Goal: Task Accomplishment & Management: Use online tool/utility

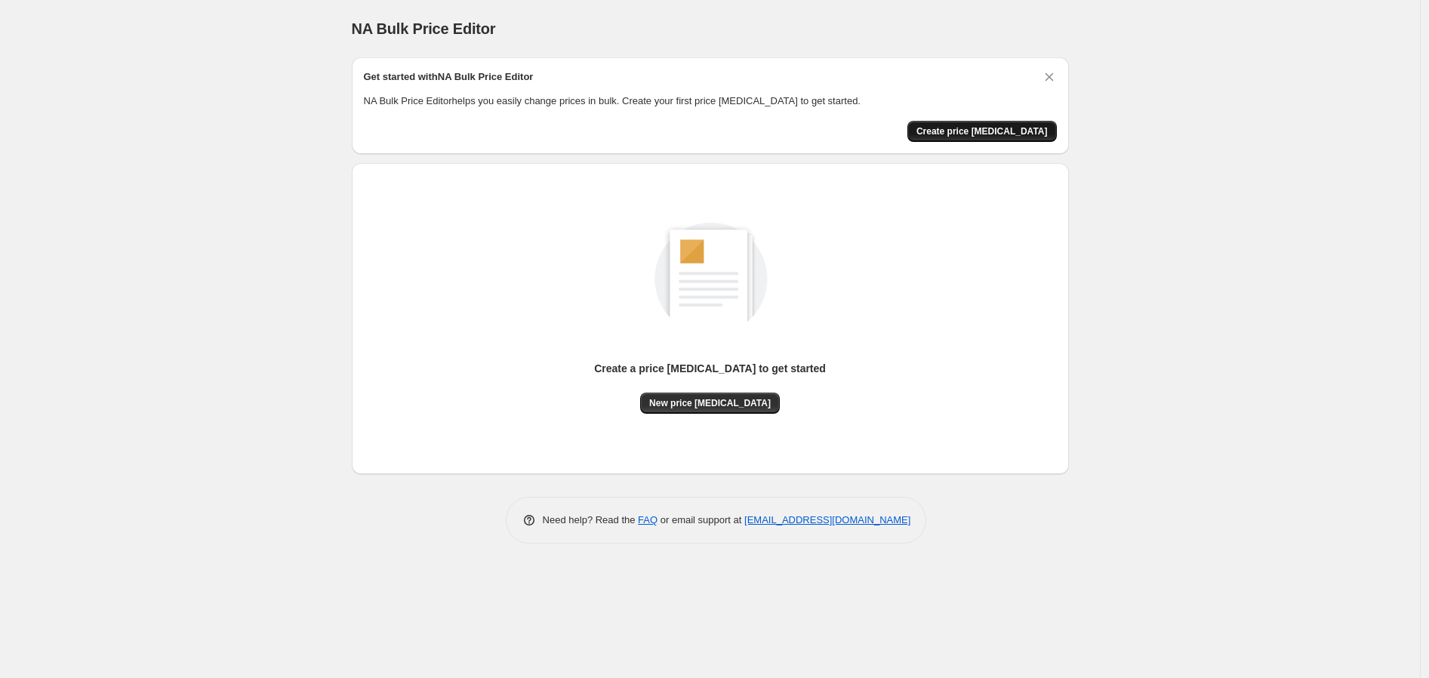
click at [1019, 129] on span "Create price [MEDICAL_DATA]" at bounding box center [981, 131] width 131 height 12
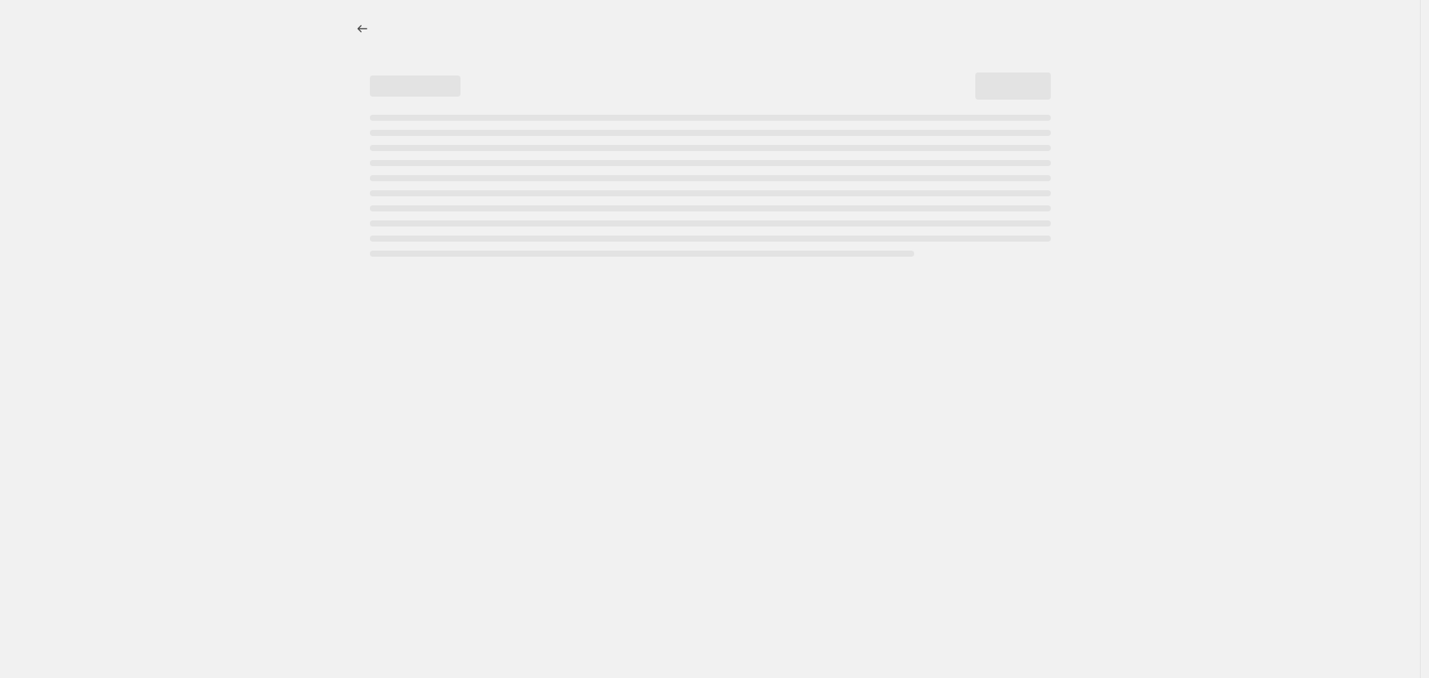
select select "percentage"
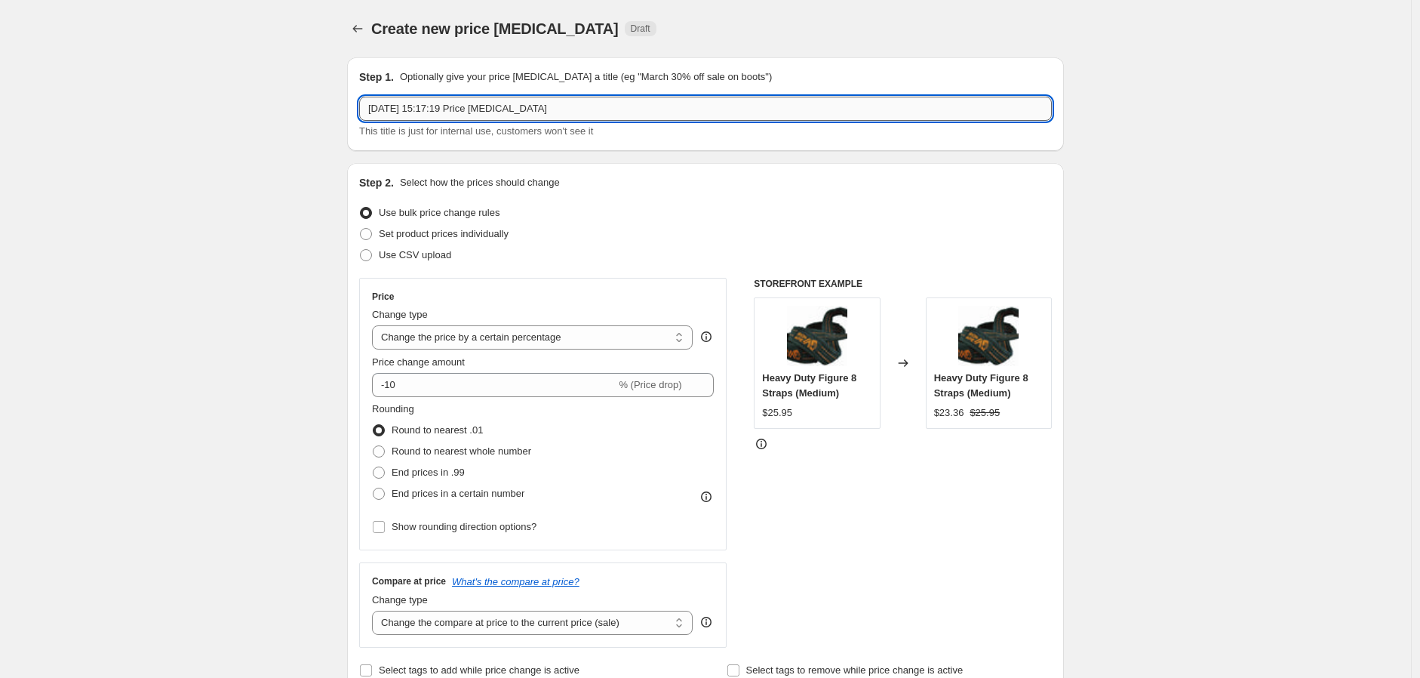
click at [578, 109] on input "[DATE] 15:17:19 Price [MEDICAL_DATA]" at bounding box center [705, 109] width 693 height 24
type input "1"
type input "APEX Sale"
click at [371, 232] on span at bounding box center [366, 234] width 12 height 12
click at [361, 229] on input "Set product prices individually" at bounding box center [360, 228] width 1 height 1
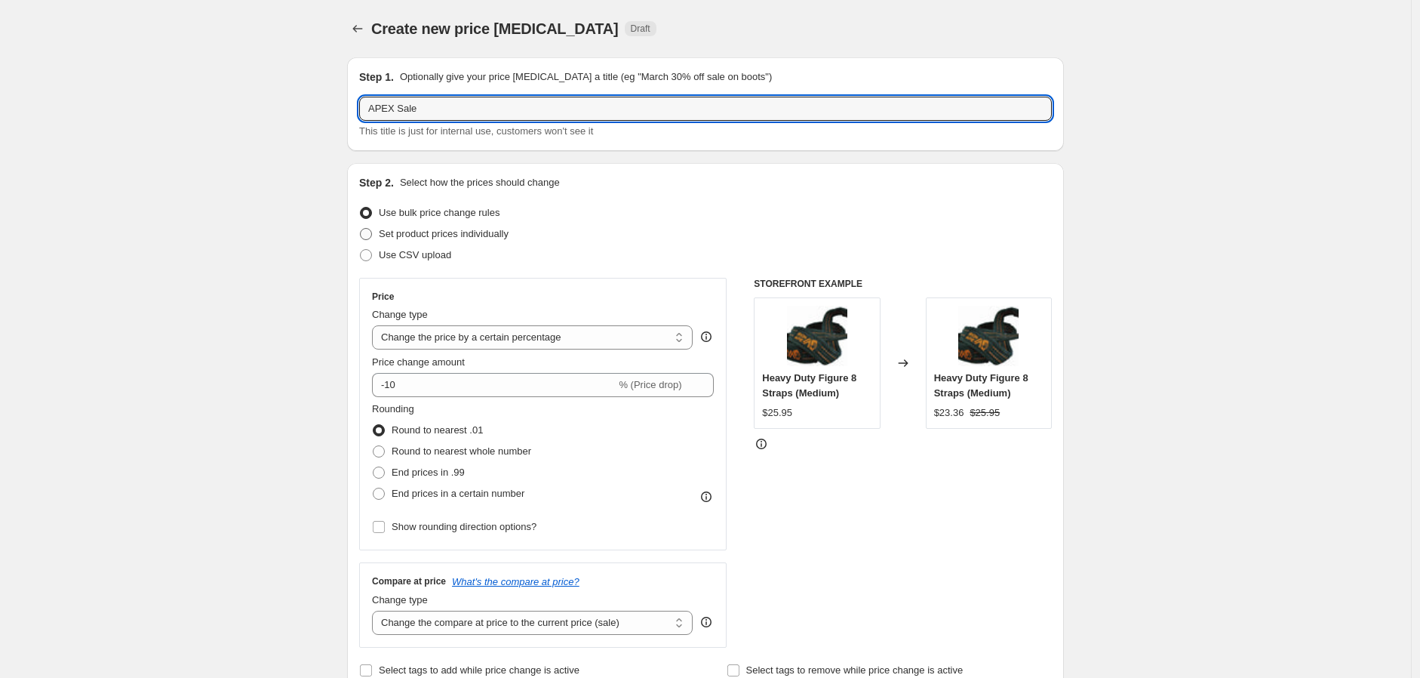
radio input "true"
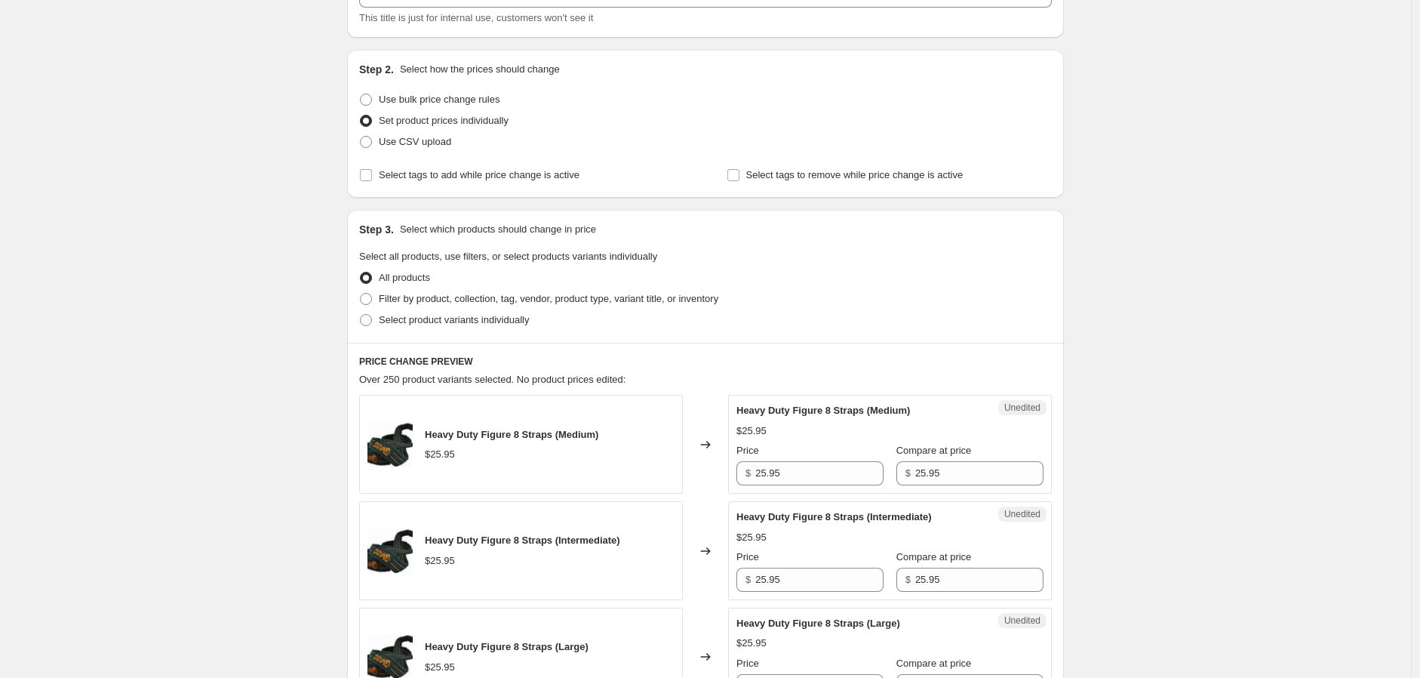
scroll to position [112, 0]
click at [371, 100] on span at bounding box center [366, 101] width 12 height 12
click at [361, 96] on input "Use bulk price change rules" at bounding box center [360, 95] width 1 height 1
radio input "true"
select select "percentage"
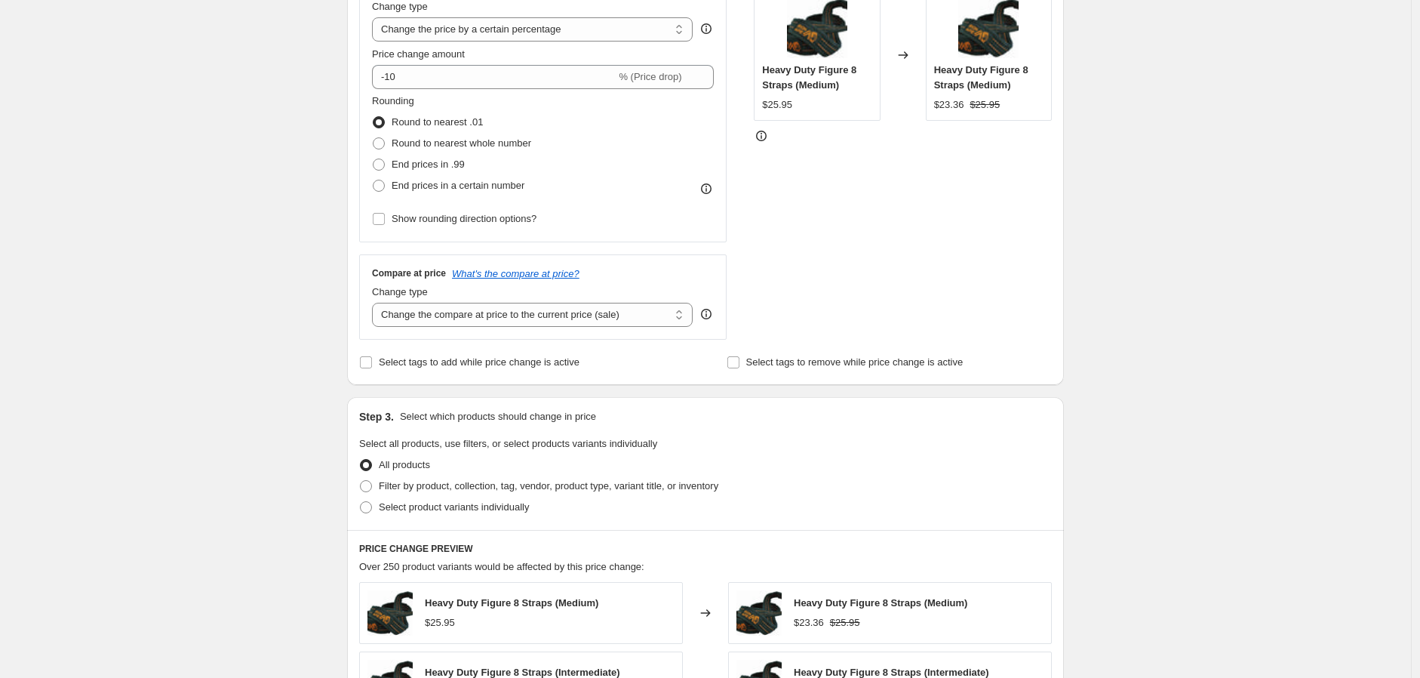
scroll to position [307, 0]
click at [383, 185] on span at bounding box center [379, 186] width 12 height 12
click at [374, 181] on input "End prices in a certain number" at bounding box center [373, 180] width 1 height 1
radio input "true"
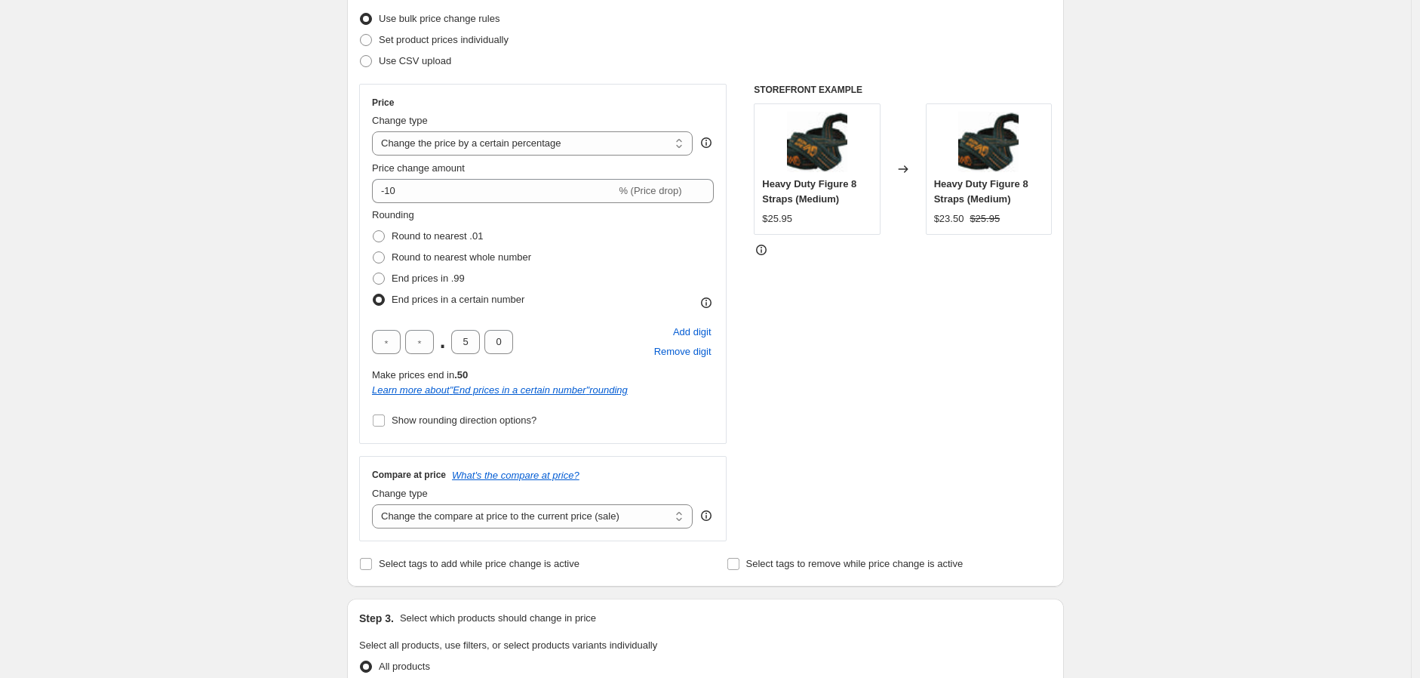
scroll to position [195, 0]
click at [615, 140] on select "Change the price to a certain amount Change the price by a certain amount Chang…" at bounding box center [532, 143] width 321 height 24
click at [376, 131] on select "Change the price to a certain amount Change the price by a certain amount Chang…" at bounding box center [532, 143] width 321 height 24
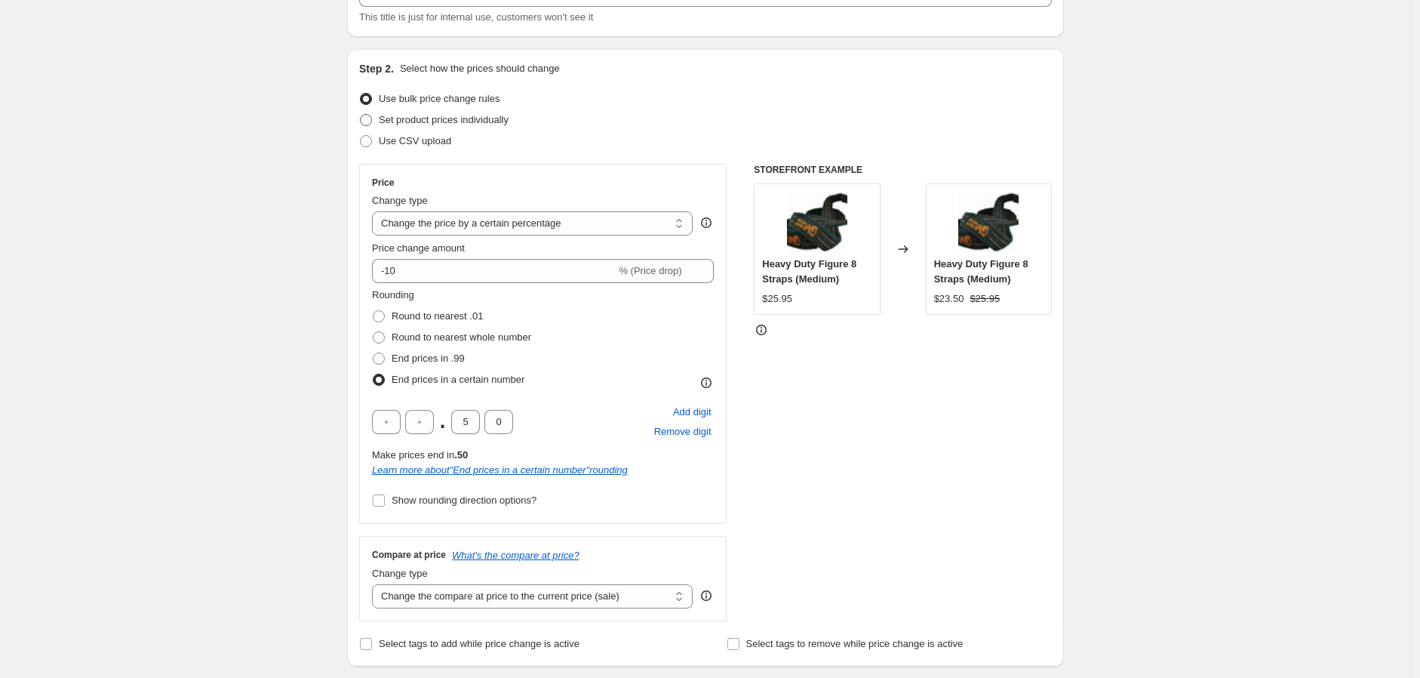
scroll to position [113, 0]
click at [371, 115] on span at bounding box center [366, 121] width 12 height 12
click at [361, 115] on input "Set product prices individually" at bounding box center [360, 115] width 1 height 1
radio input "true"
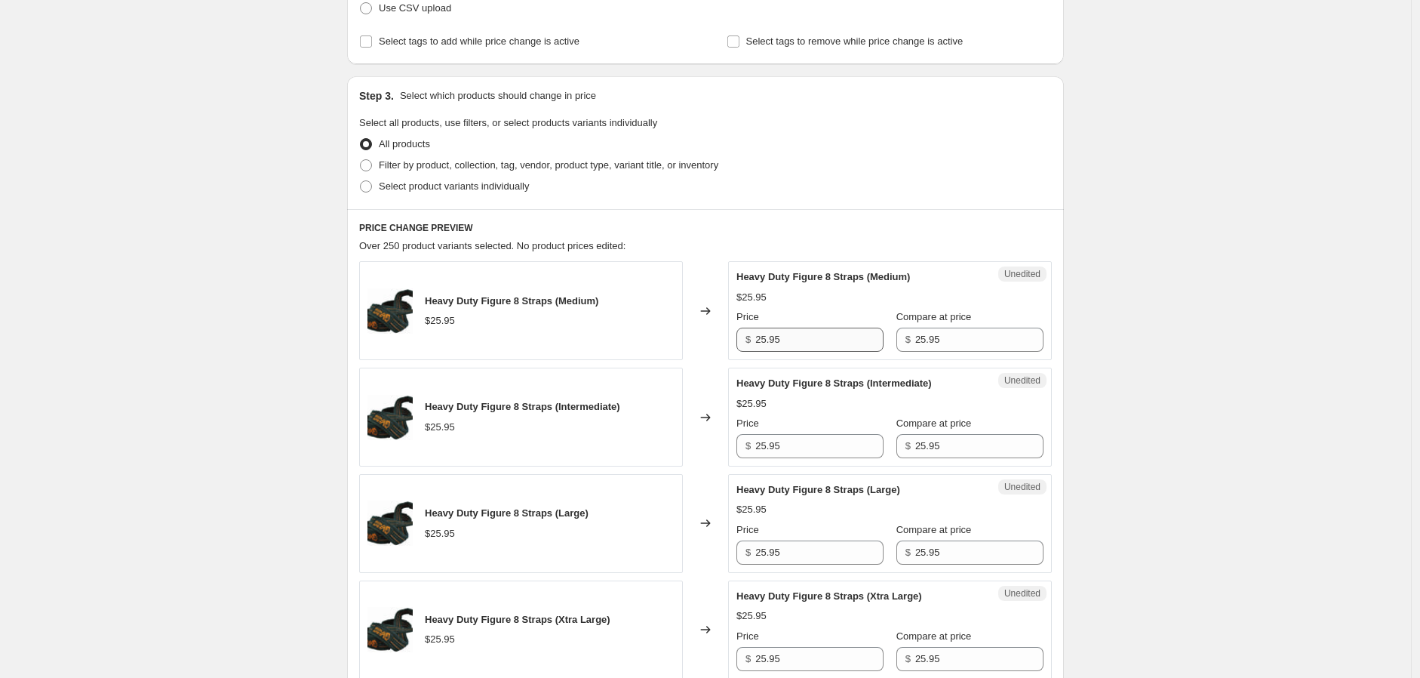
scroll to position [248, 0]
click at [827, 337] on input "25.95" at bounding box center [820, 339] width 128 height 24
type input "2"
type input "23.36"
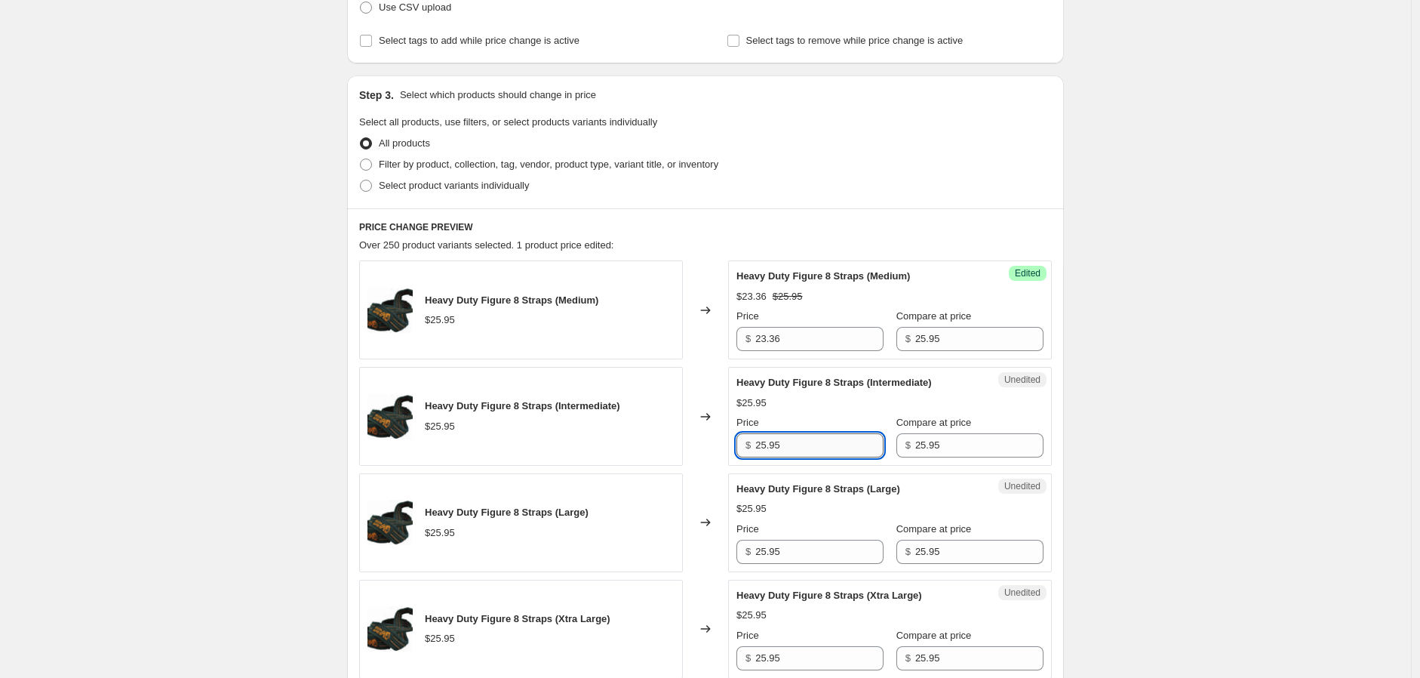
click at [819, 449] on input "25.95" at bounding box center [820, 445] width 128 height 24
click at [816, 338] on input "23.36" at bounding box center [820, 339] width 128 height 24
click at [815, 437] on input "25.95" at bounding box center [820, 445] width 128 height 24
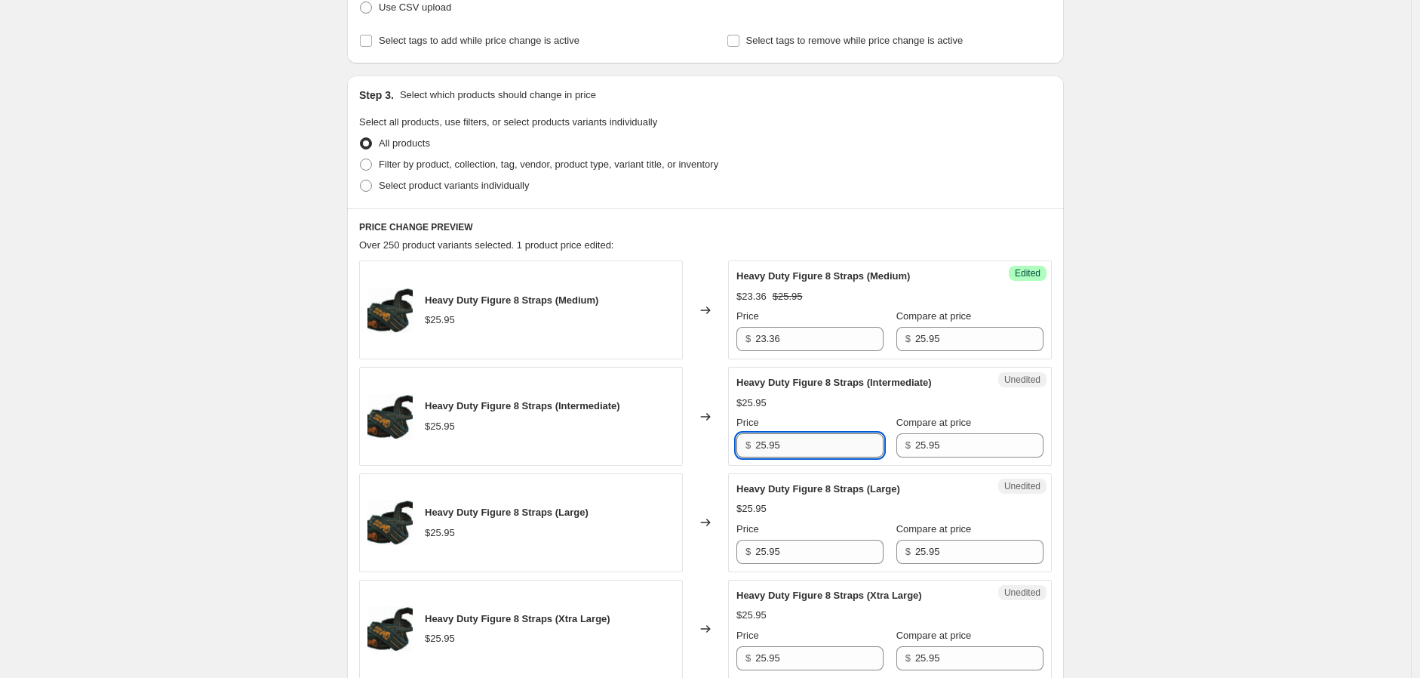
click at [815, 437] on input "25.95" at bounding box center [820, 445] width 128 height 24
click at [815, 438] on input "25.95" at bounding box center [820, 445] width 128 height 24
paste input "3.36"
type input "23.36"
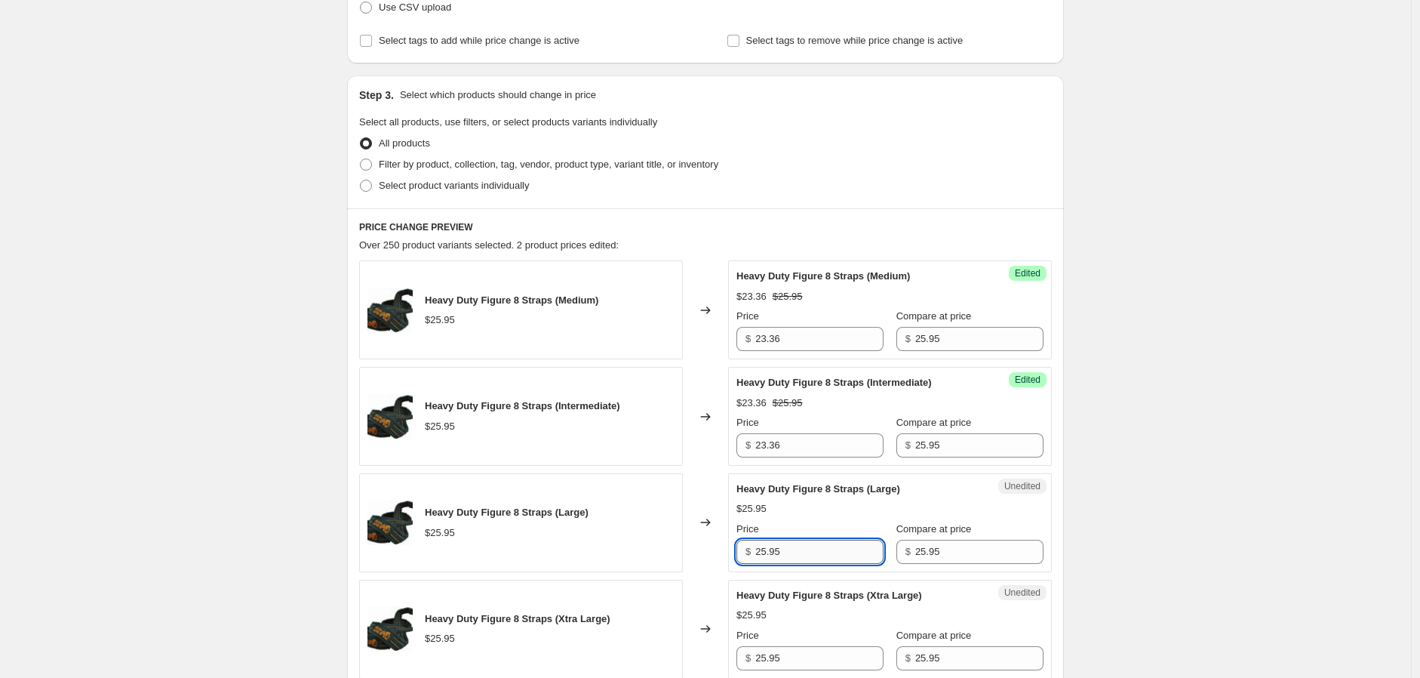
click at [806, 548] on input "25.95" at bounding box center [820, 552] width 128 height 24
paste input "3.36"
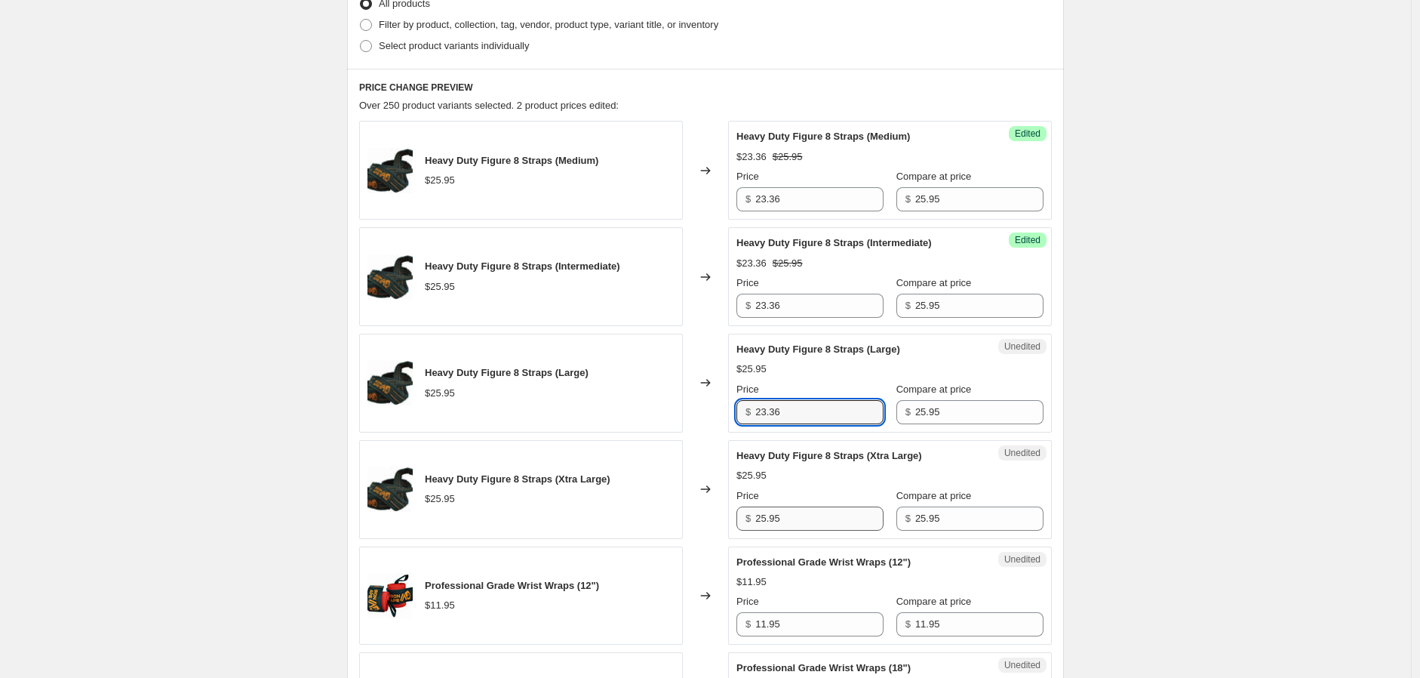
type input "23.36"
click at [799, 518] on input "25.95" at bounding box center [820, 518] width 128 height 24
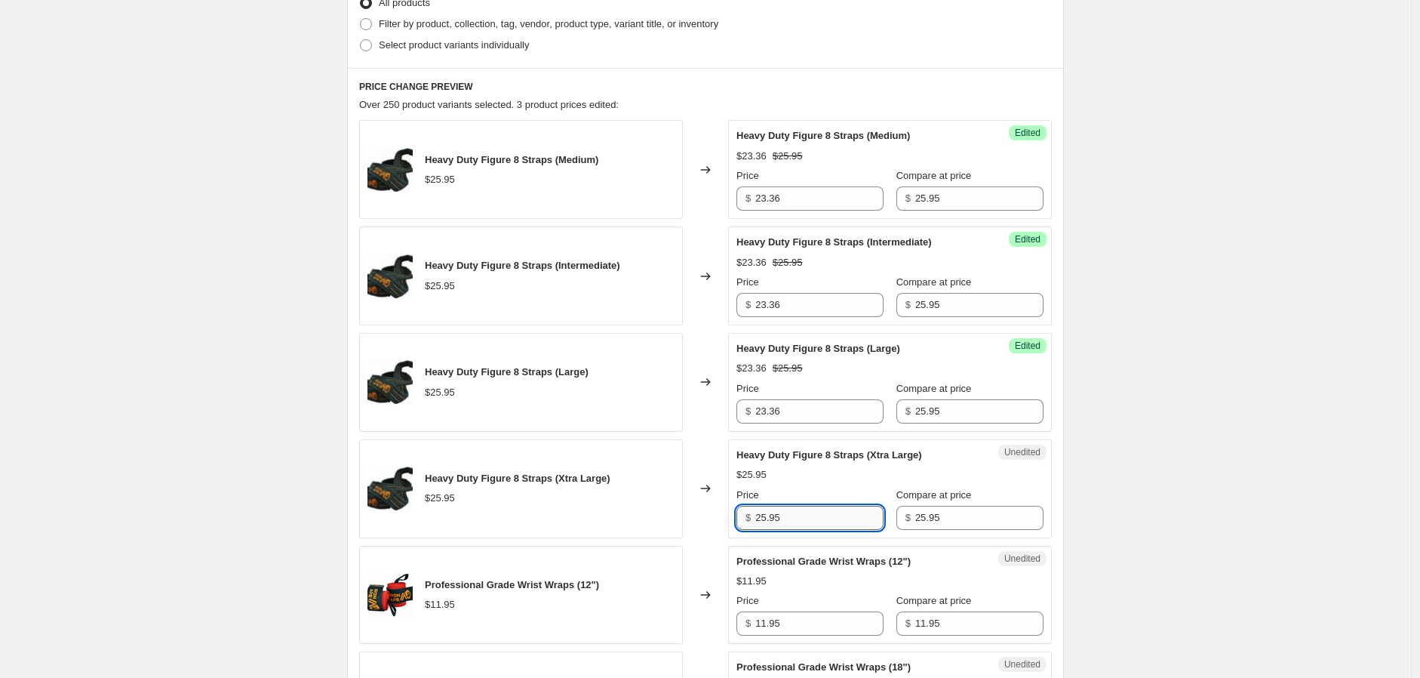
click at [799, 518] on input "25.95" at bounding box center [820, 518] width 128 height 24
paste input "3.36"
type input "23.36"
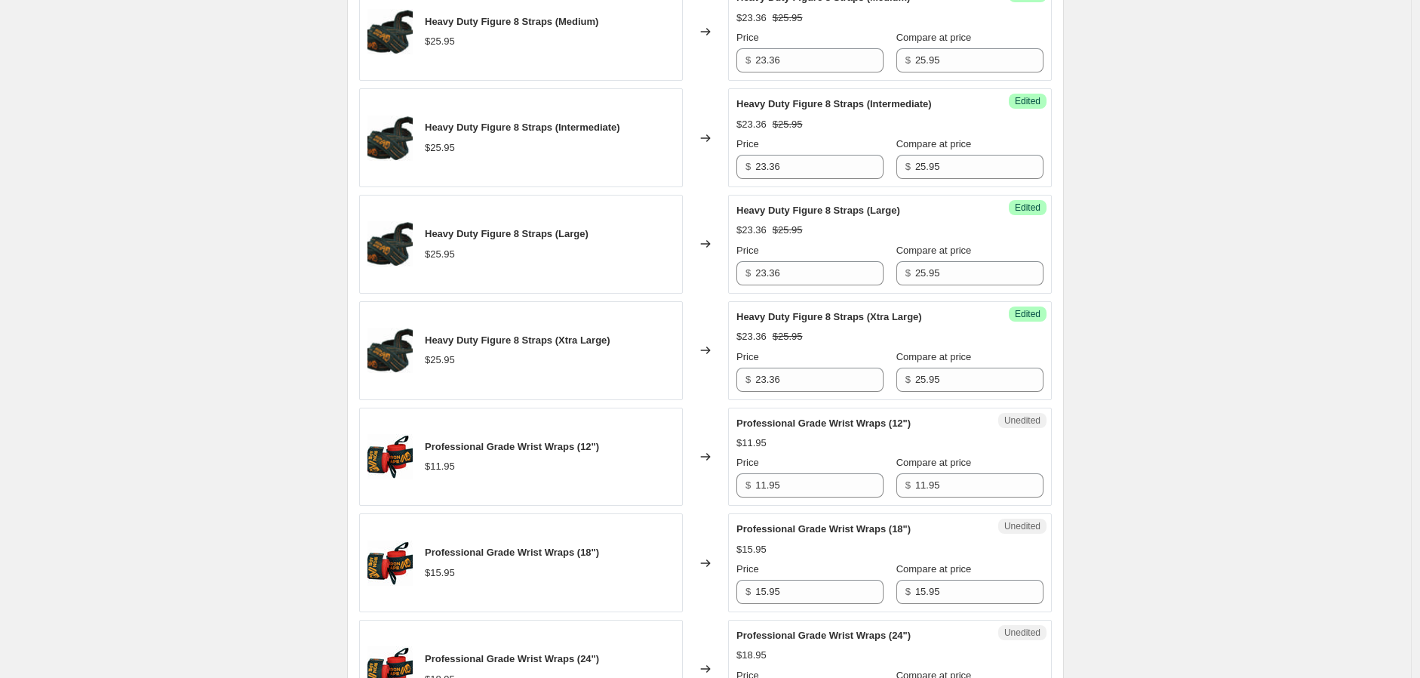
scroll to position [527, 0]
click at [801, 486] on input "11.95" at bounding box center [820, 484] width 128 height 24
click at [805, 482] on input "11.95" at bounding box center [820, 484] width 128 height 24
click at [805, 481] on input "11.95" at bounding box center [820, 484] width 128 height 24
type input "10.28"
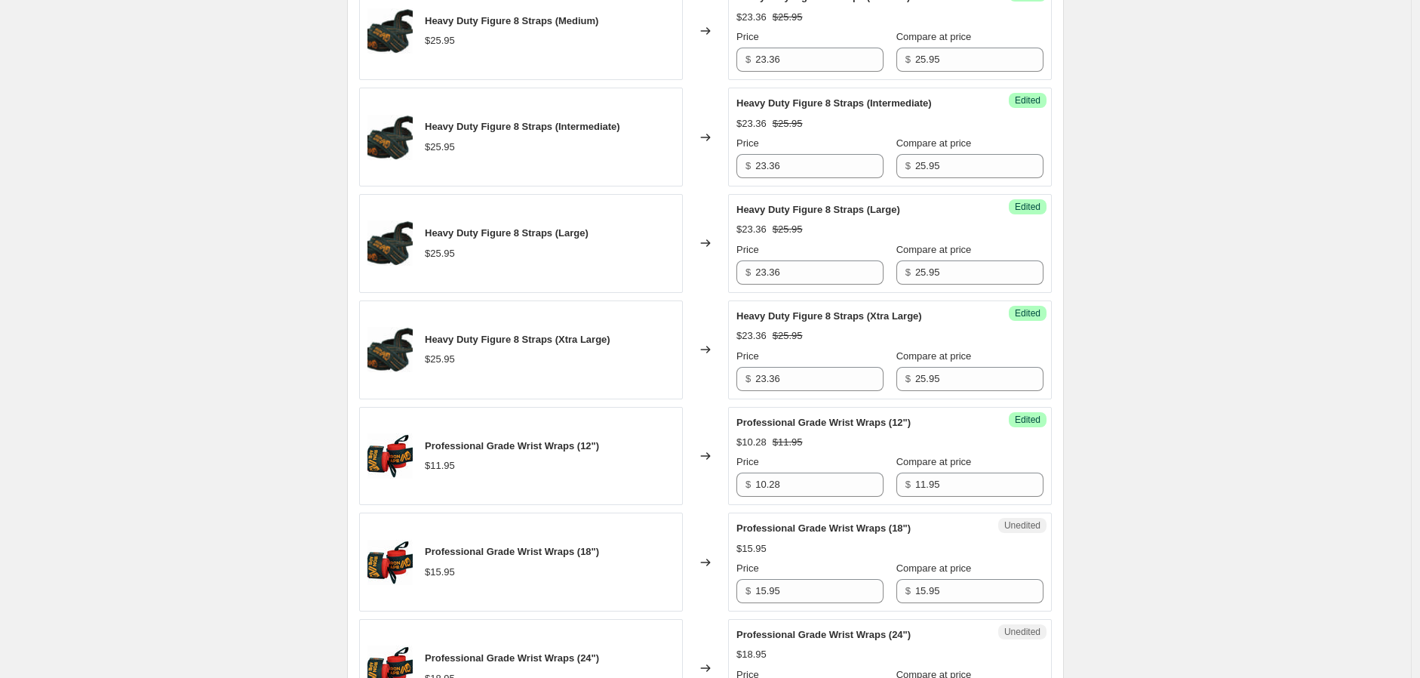
click at [861, 591] on input "15.95" at bounding box center [820, 591] width 128 height 24
type input "14.02"
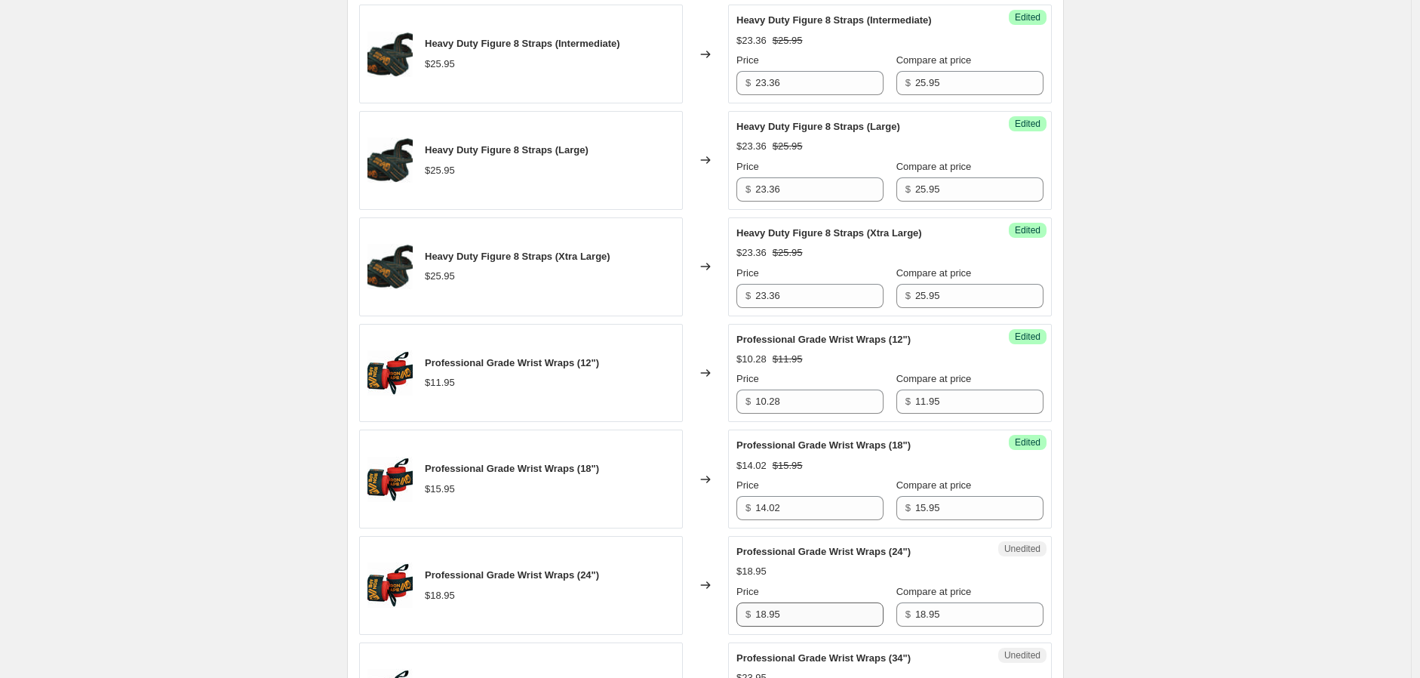
scroll to position [611, 0]
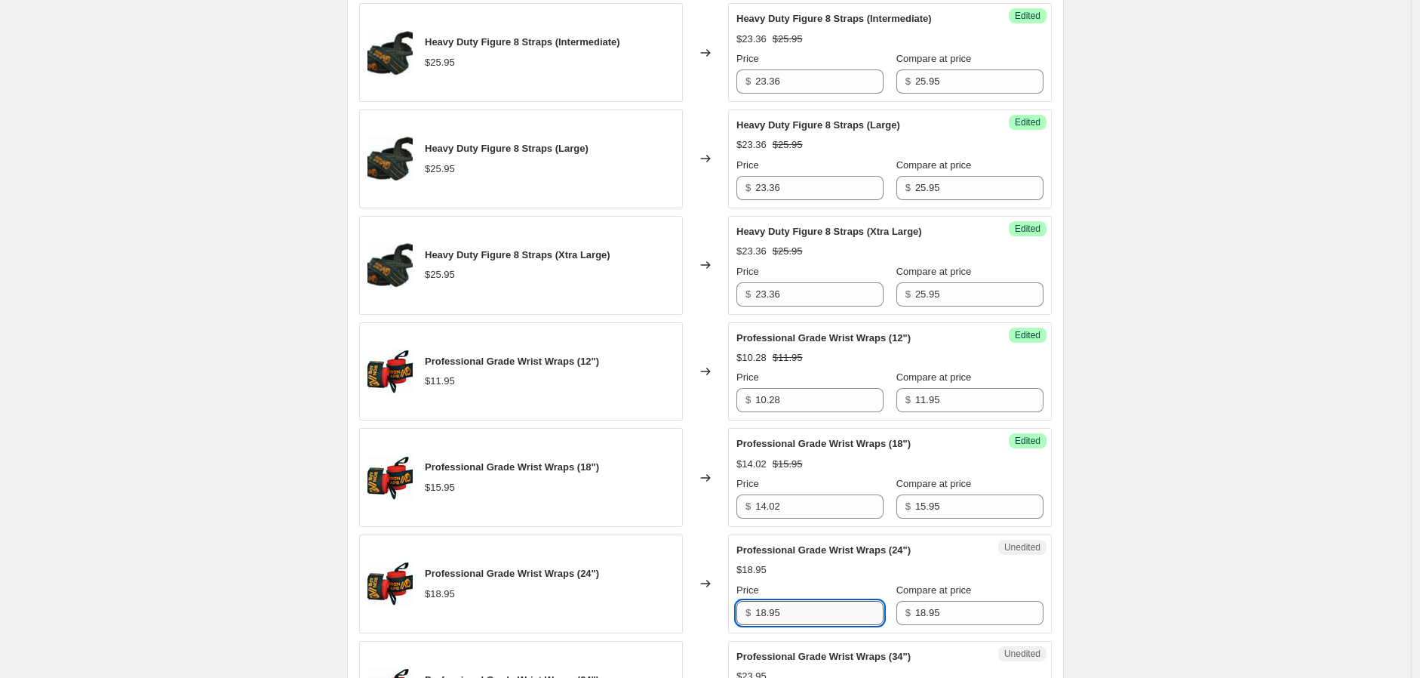
click at [817, 613] on input "18.95" at bounding box center [820, 613] width 128 height 24
type input "16.82"
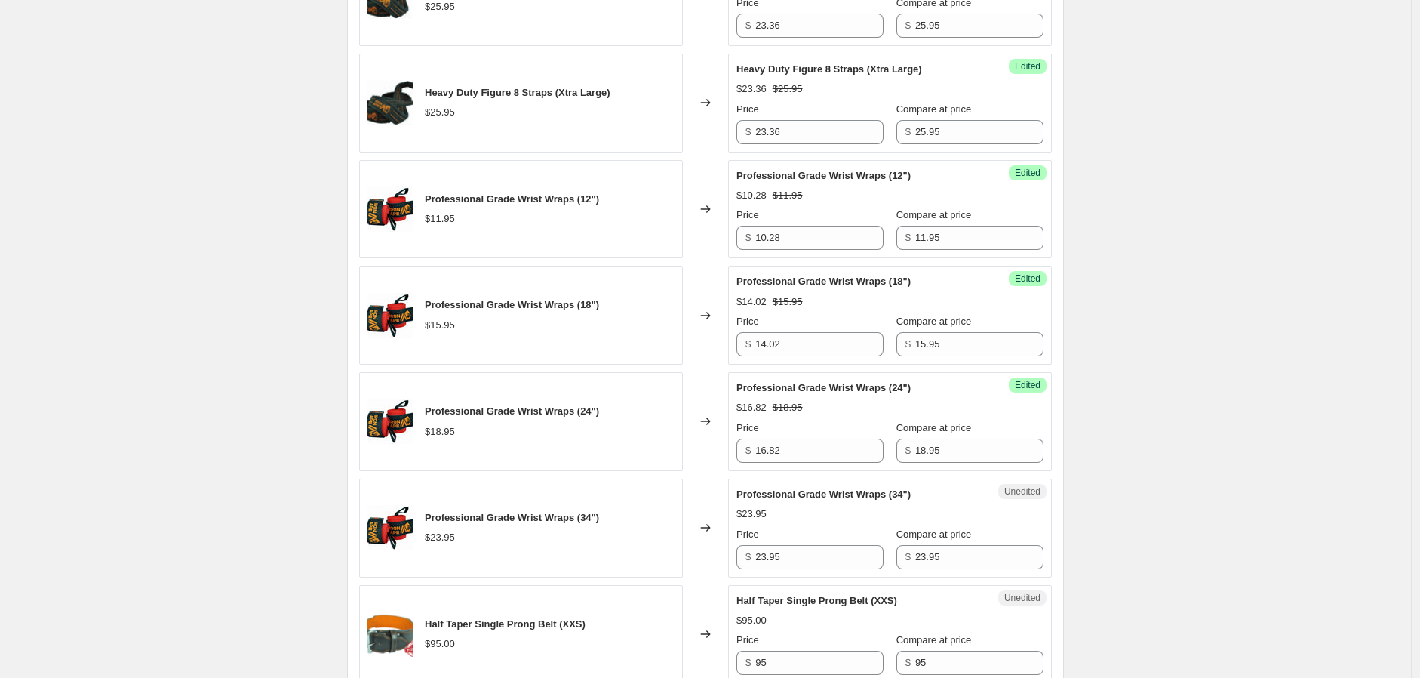
scroll to position [774, 0]
click at [816, 555] on input "23.95" at bounding box center [820, 556] width 128 height 24
type input "20.56"
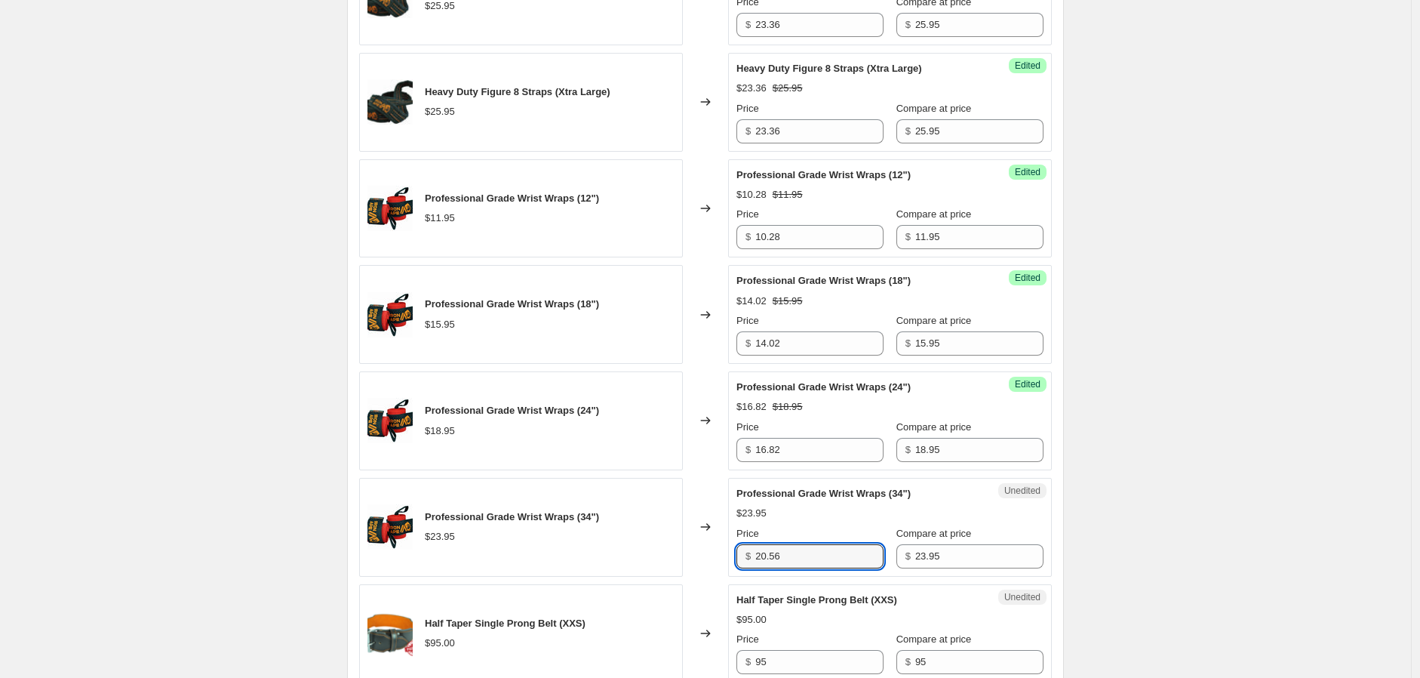
click at [1215, 491] on div "Create new price change job. This page is ready Create new price change job Dra…" at bounding box center [705, 678] width 1411 height 2905
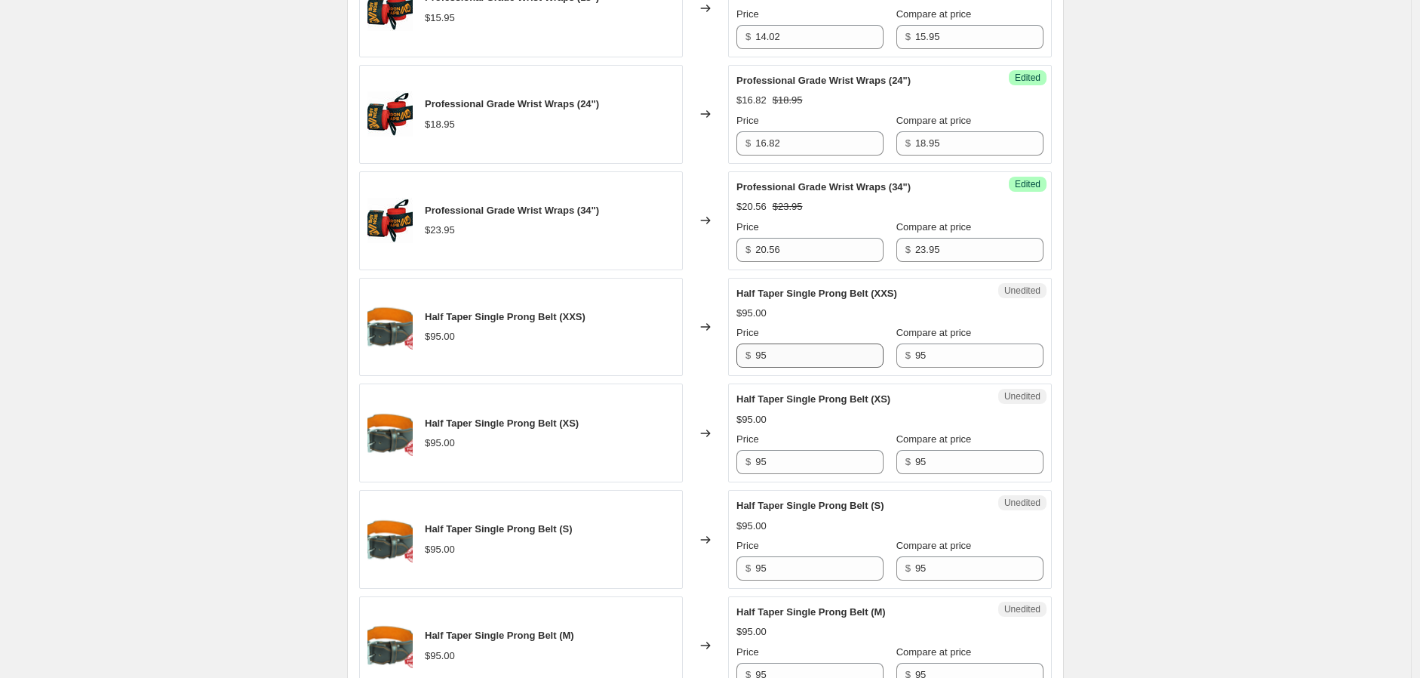
scroll to position [1082, 0]
click at [811, 359] on input "95" at bounding box center [820, 355] width 128 height 24
click at [811, 356] on input "87.85" at bounding box center [820, 355] width 128 height 24
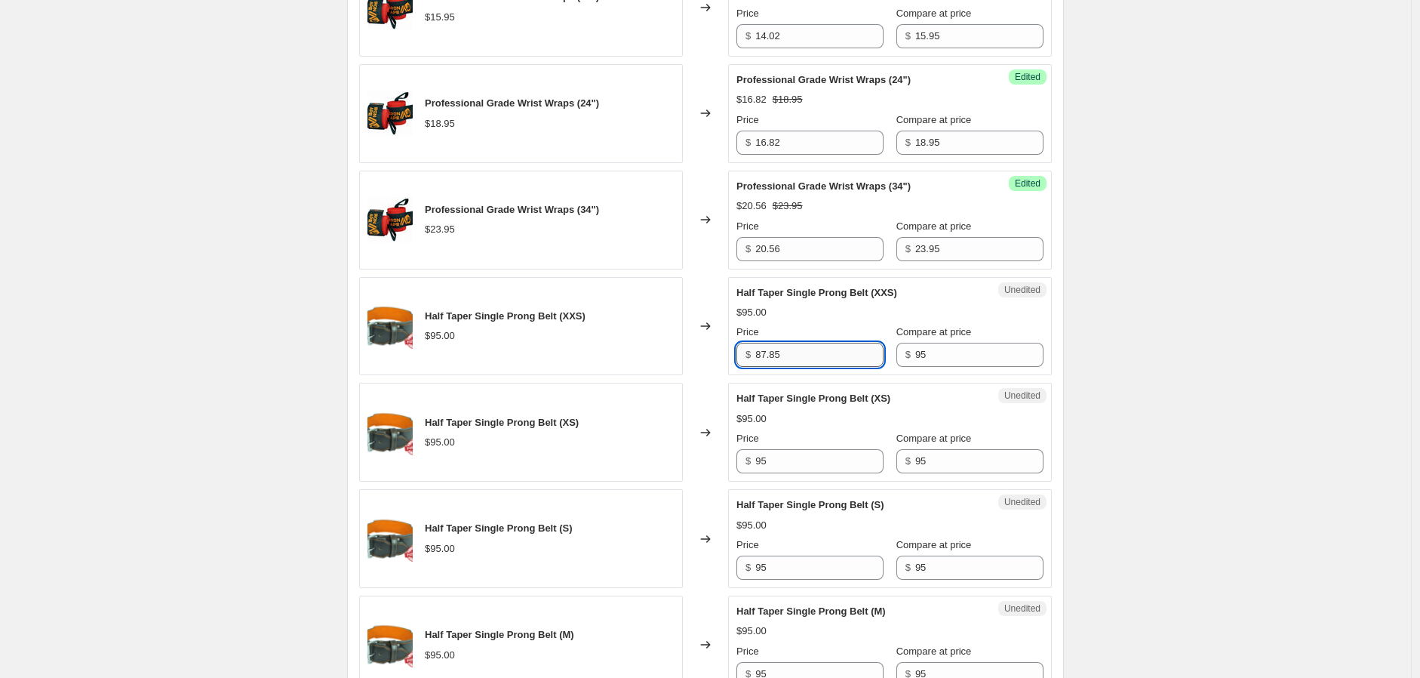
click at [811, 356] on input "87.85" at bounding box center [820, 355] width 128 height 24
type input "87.85"
click at [810, 457] on input "95" at bounding box center [820, 461] width 128 height 24
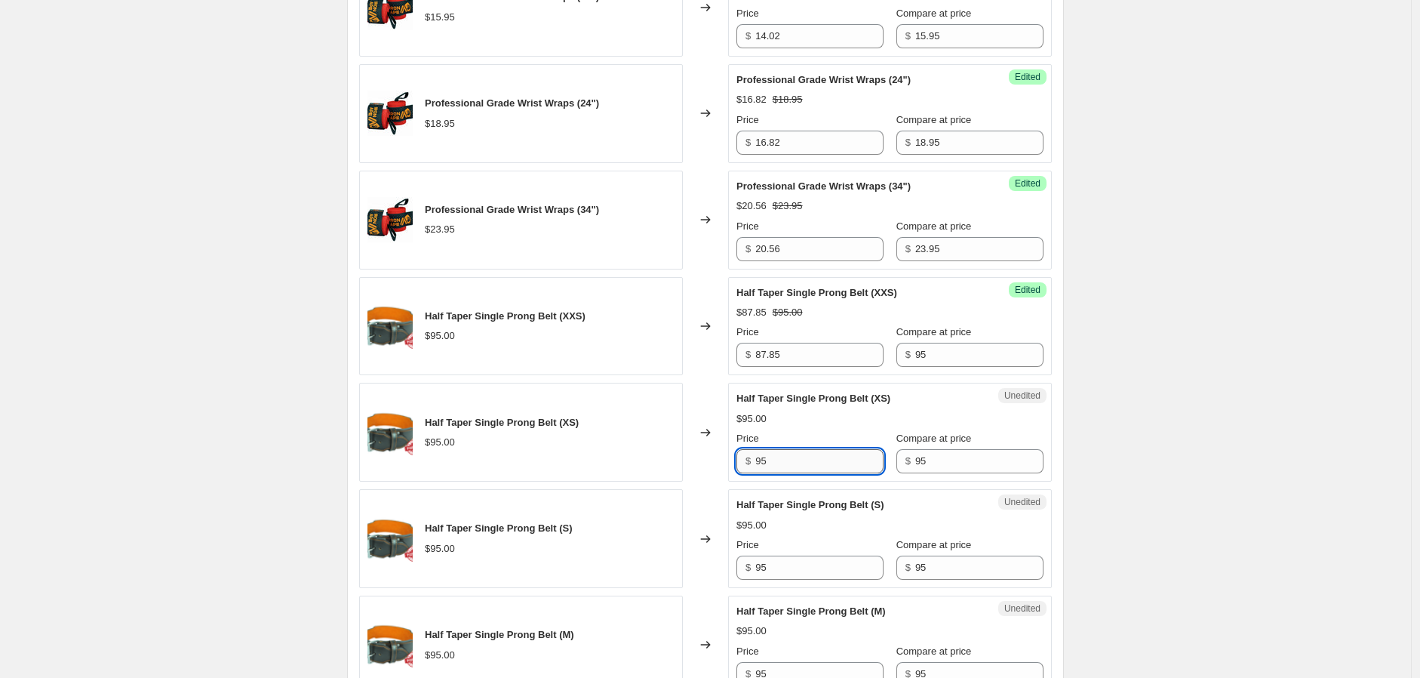
paste input "87.85"
click at [803, 456] on input "9587.85" at bounding box center [820, 461] width 128 height 24
paste input "text"
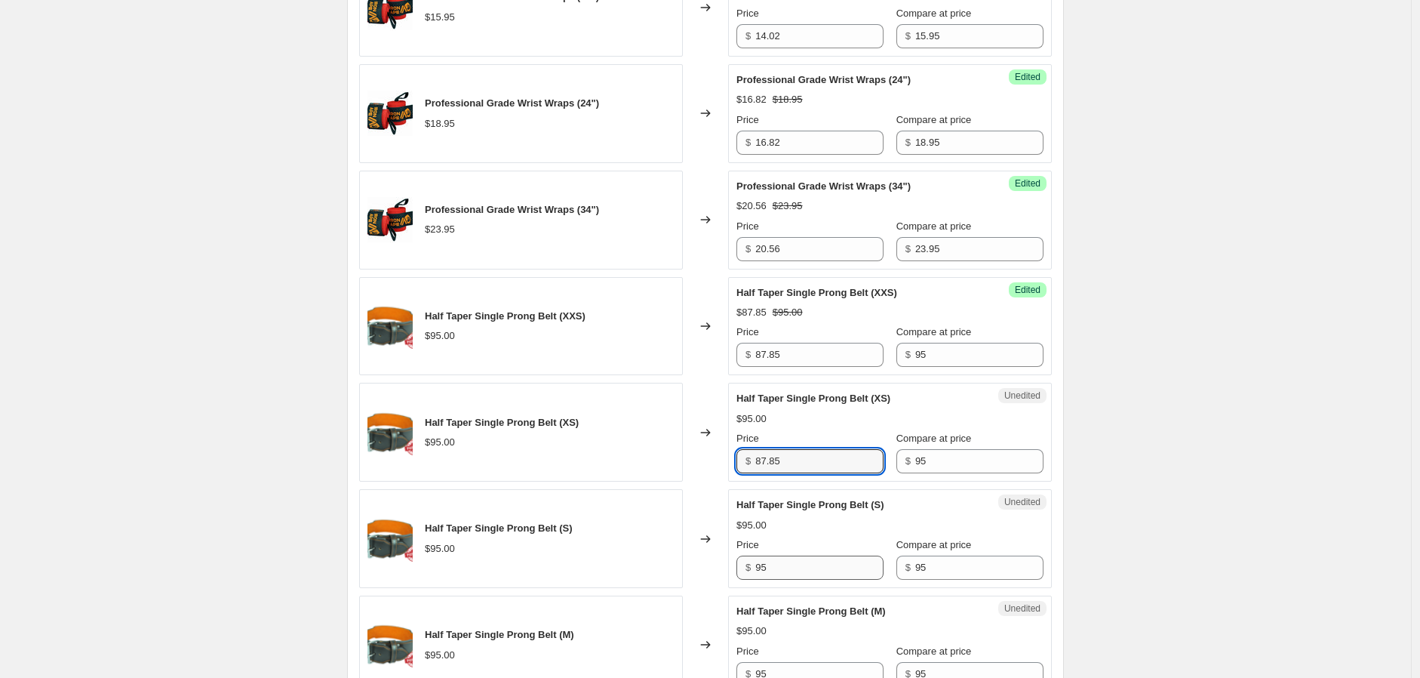
type input "87.85"
click at [812, 569] on input "95" at bounding box center [820, 568] width 128 height 24
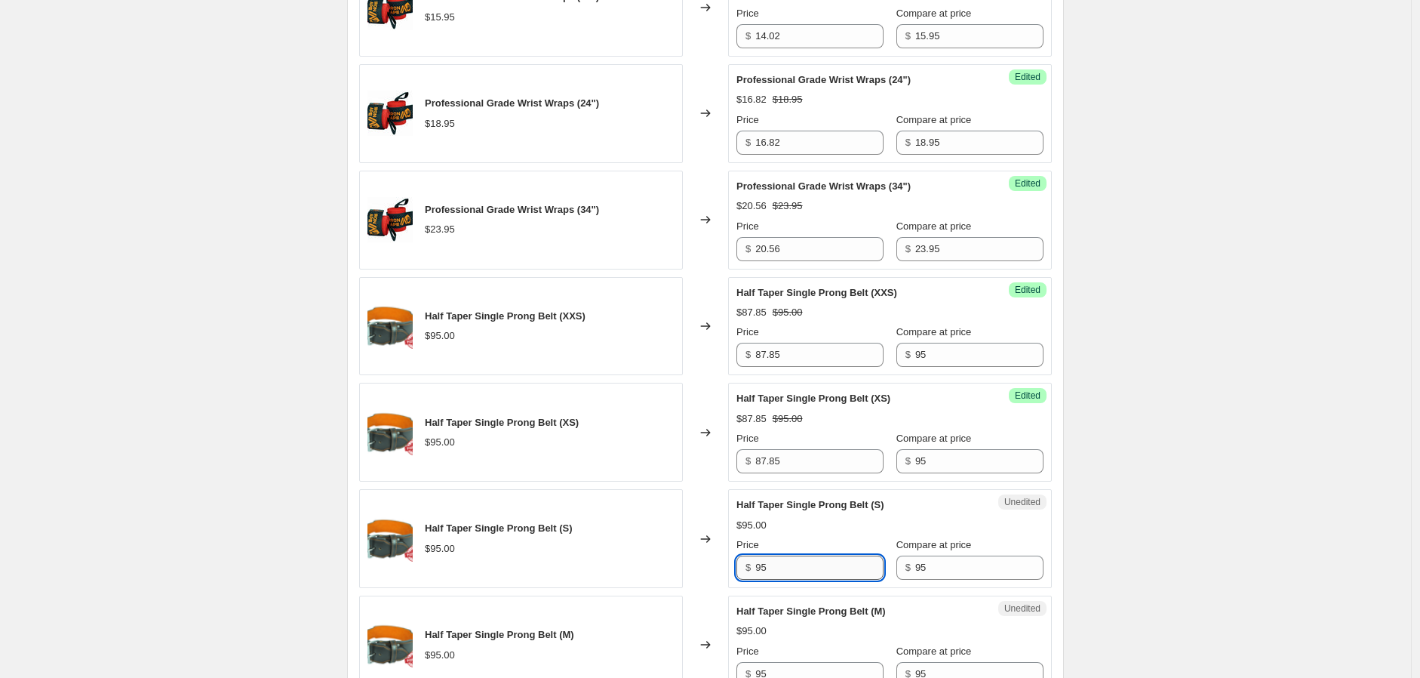
click at [812, 569] on input "95" at bounding box center [820, 568] width 128 height 24
paste input "87.8"
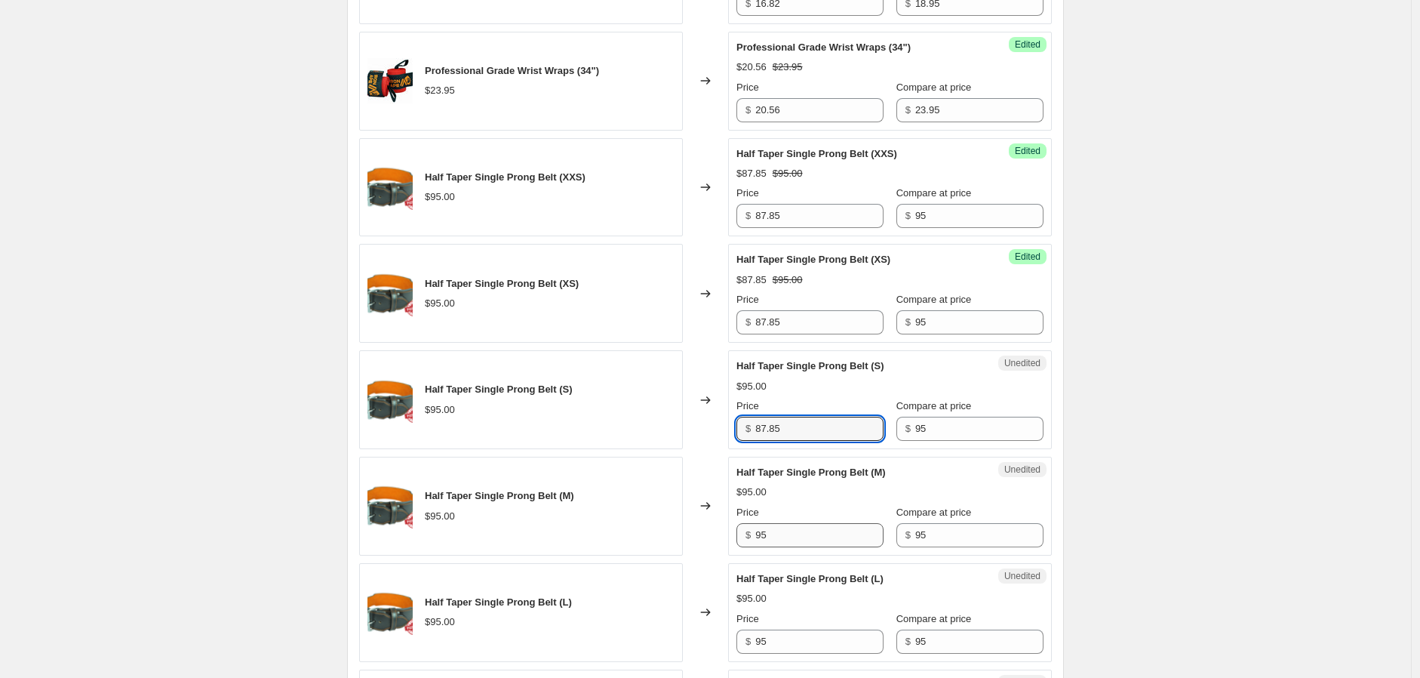
type input "87.85"
click at [841, 537] on input "95" at bounding box center [820, 535] width 128 height 24
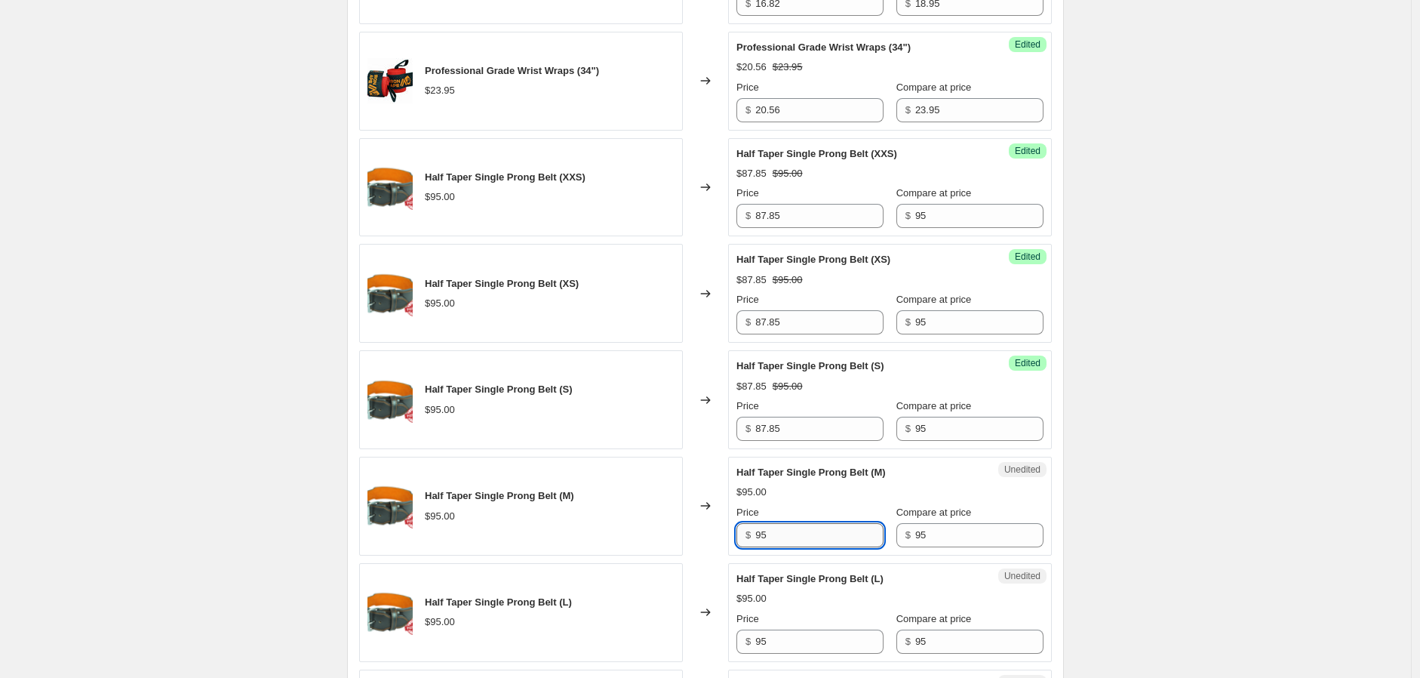
click at [841, 537] on input "95" at bounding box center [820, 535] width 128 height 24
paste input "87.8"
type input "87.85"
click at [820, 642] on input "95" at bounding box center [820, 641] width 128 height 24
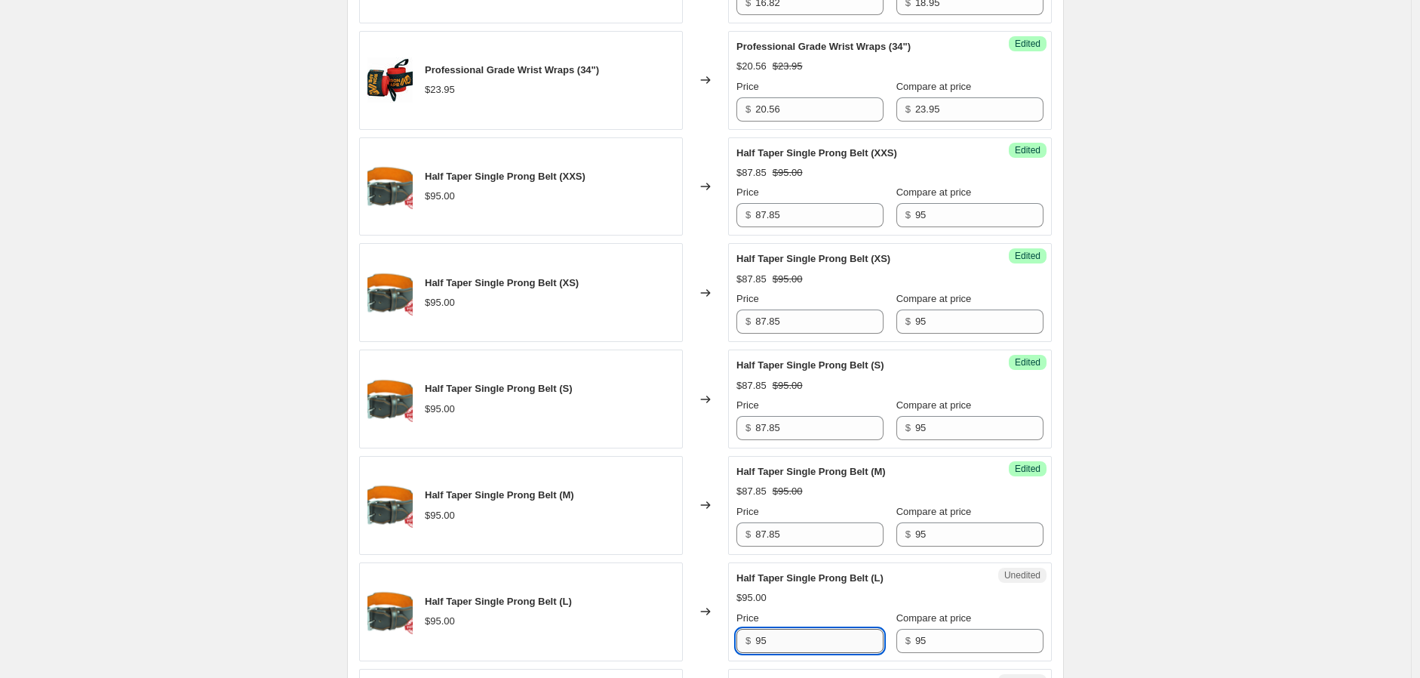
click at [819, 642] on input "95" at bounding box center [820, 641] width 128 height 24
paste input "87.8"
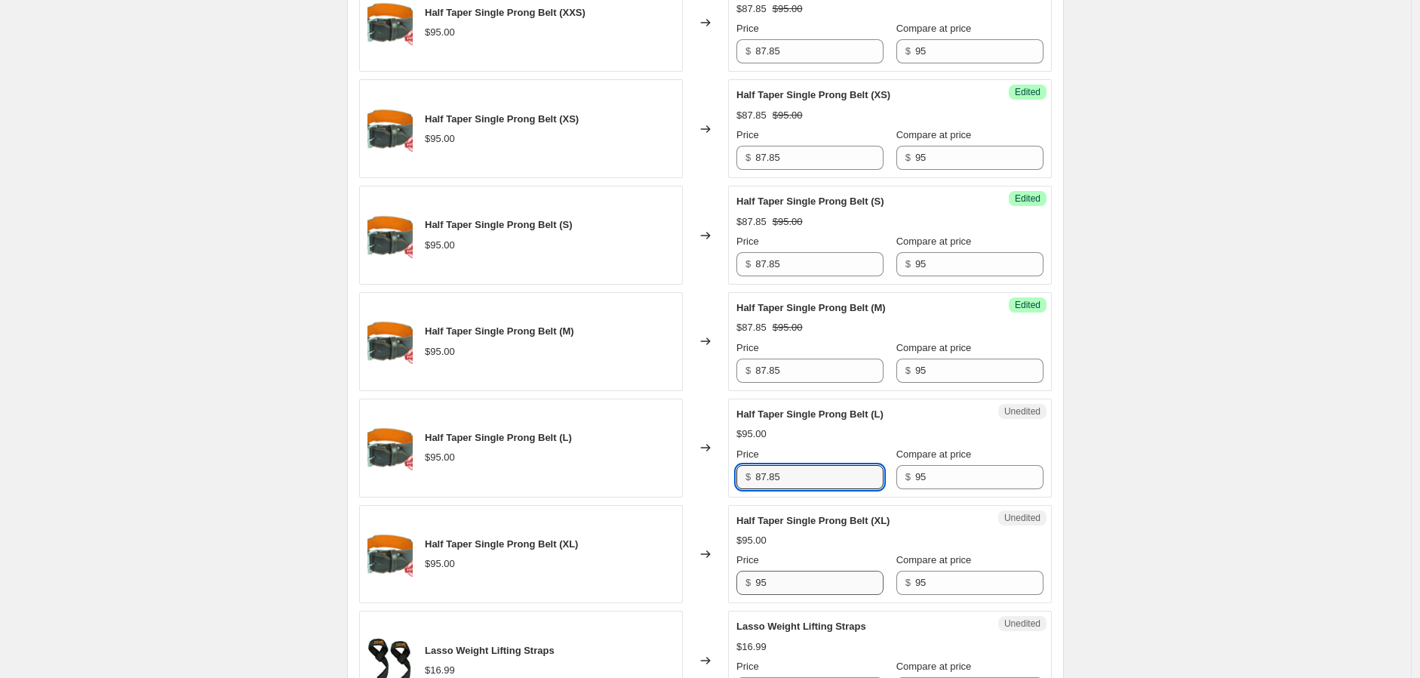
type input "87.85"
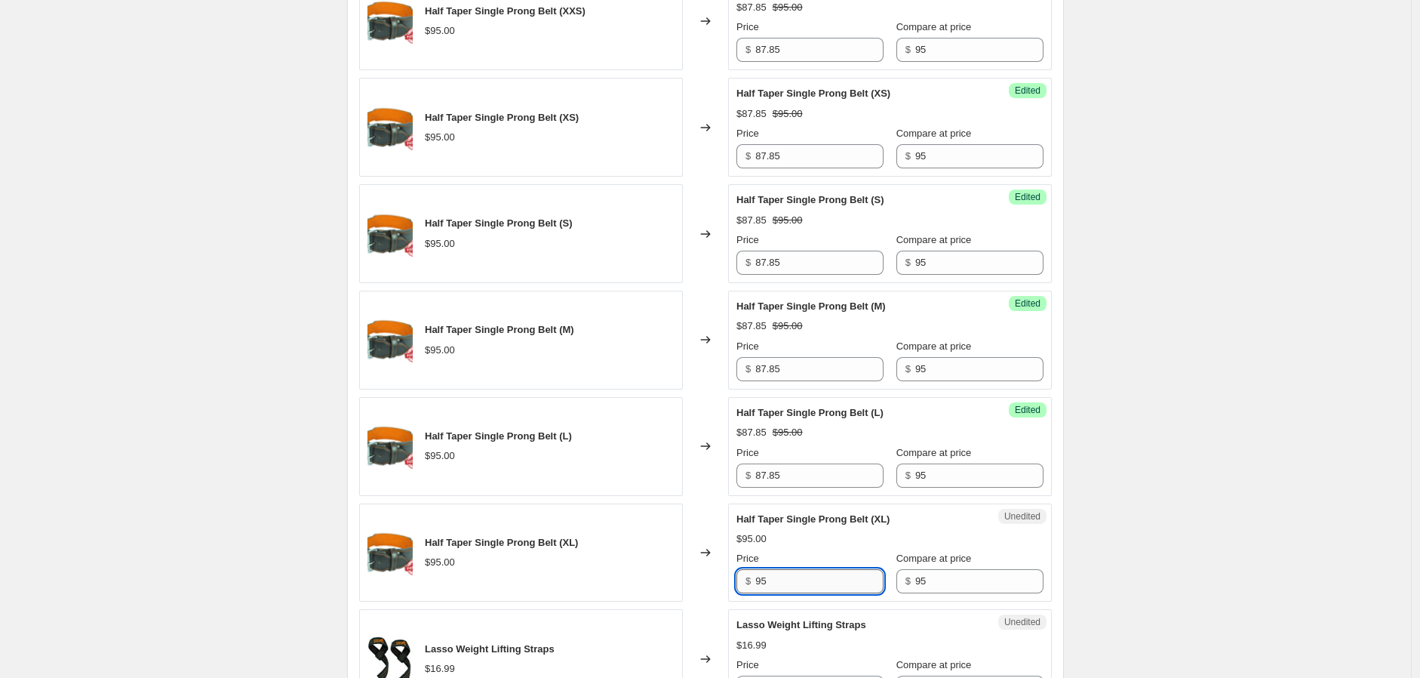
click at [827, 580] on input "95" at bounding box center [820, 581] width 128 height 24
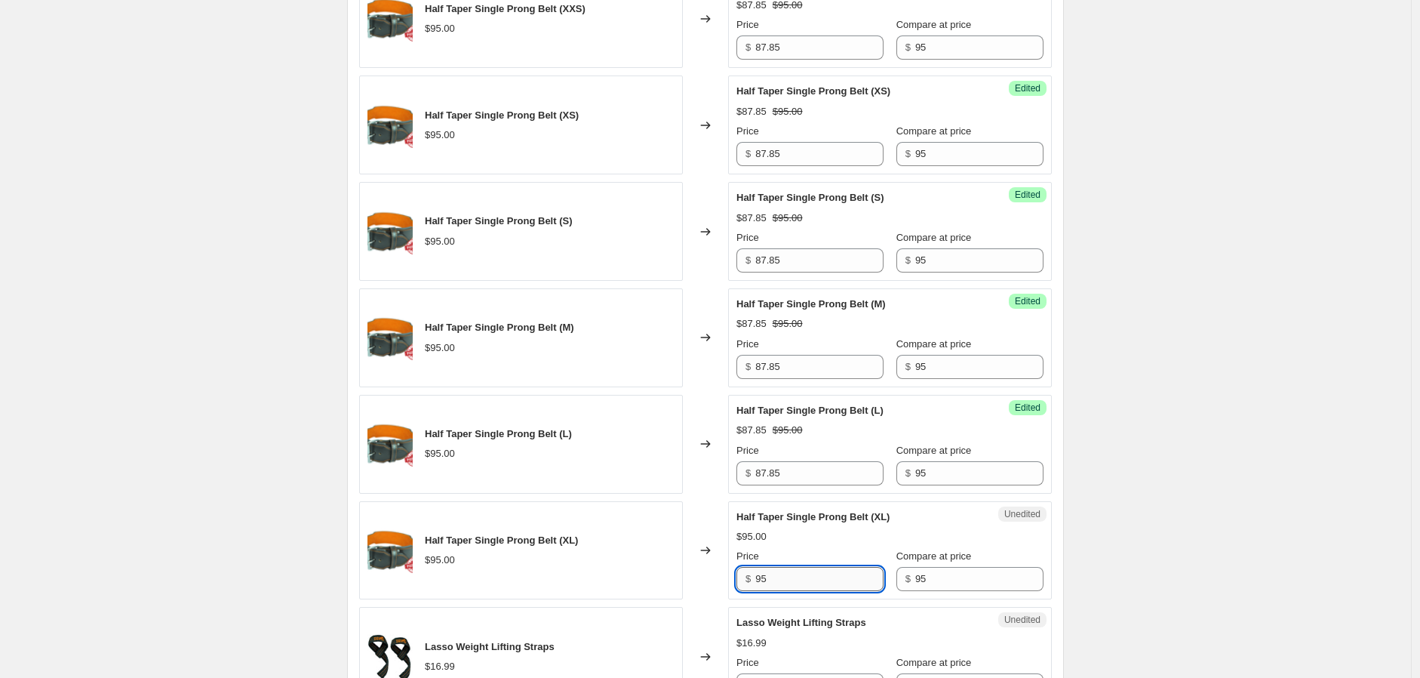
click at [827, 580] on input "95" at bounding box center [820, 579] width 128 height 24
paste input "87.8"
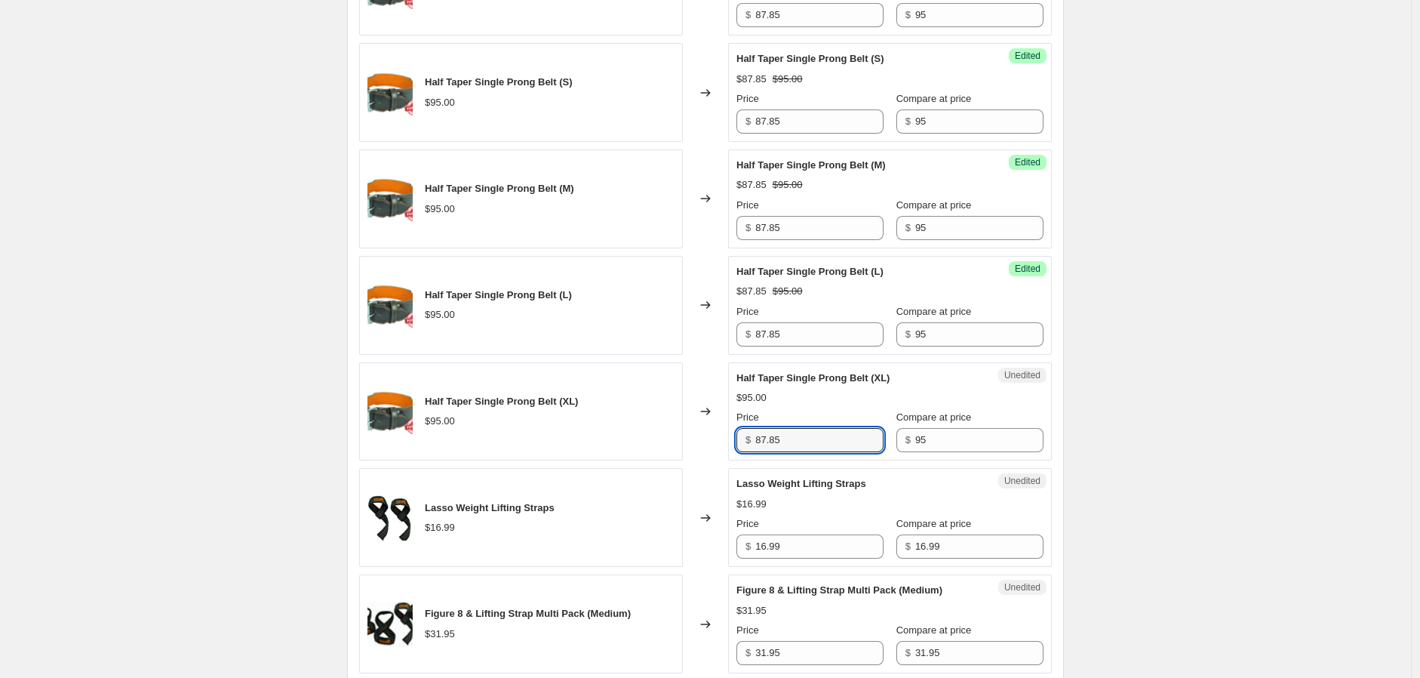
scroll to position [1528, 0]
type input "87.85"
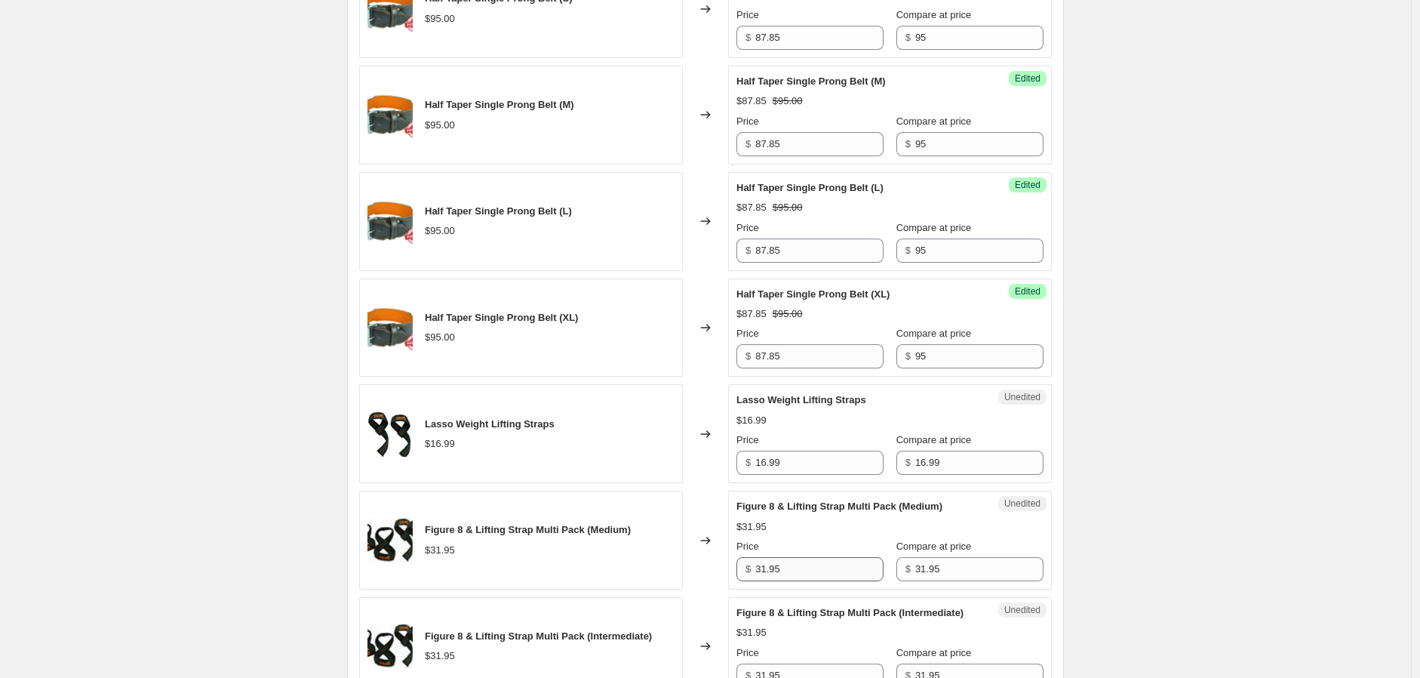
scroll to position [1612, 0]
click at [817, 568] on input "31.95" at bounding box center [820, 568] width 128 height 24
type input "28.97"
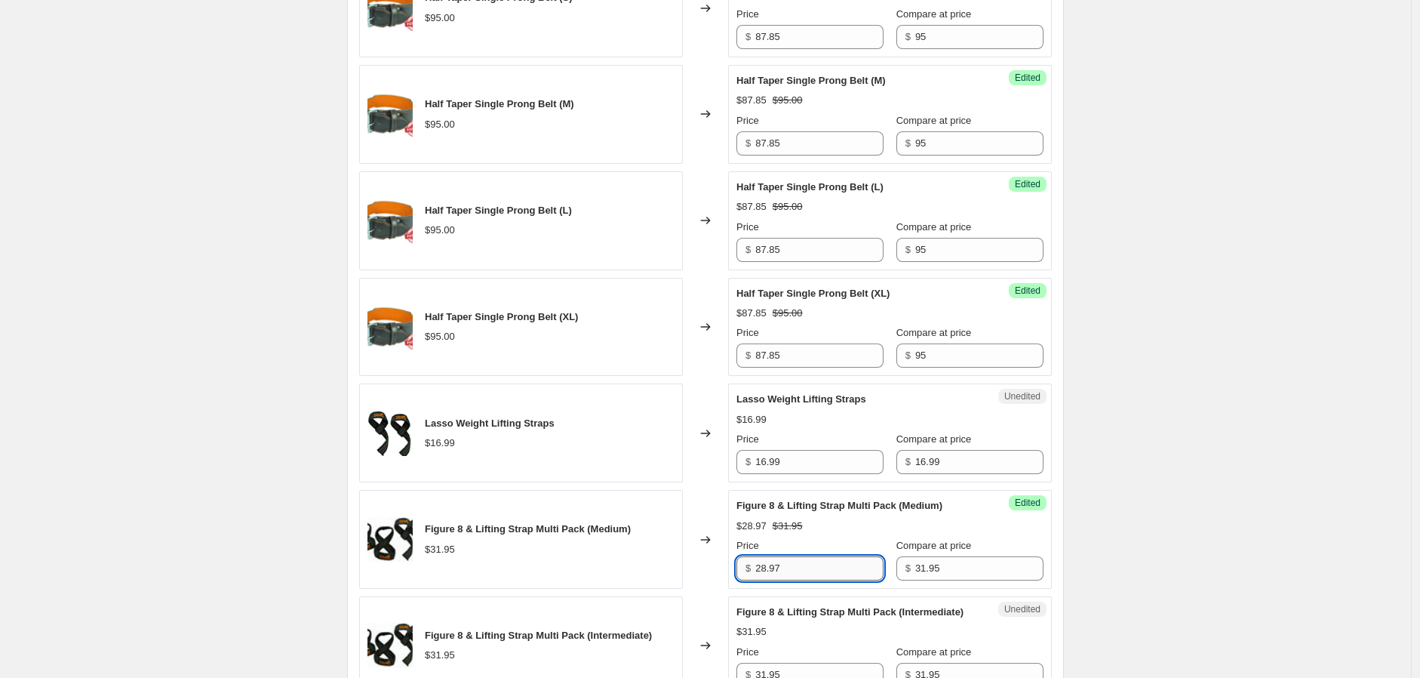
click at [832, 569] on input "28.97" at bounding box center [820, 568] width 128 height 24
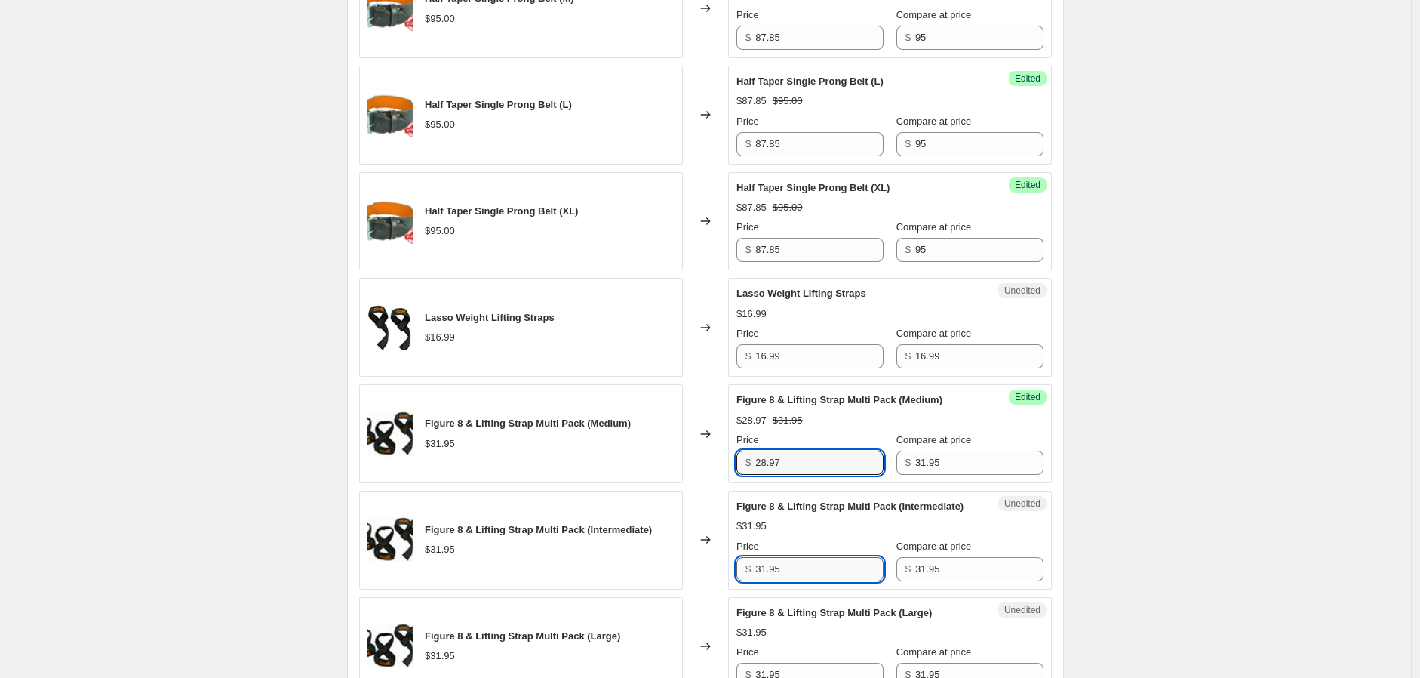
click at [818, 581] on input "31.95" at bounding box center [820, 569] width 128 height 24
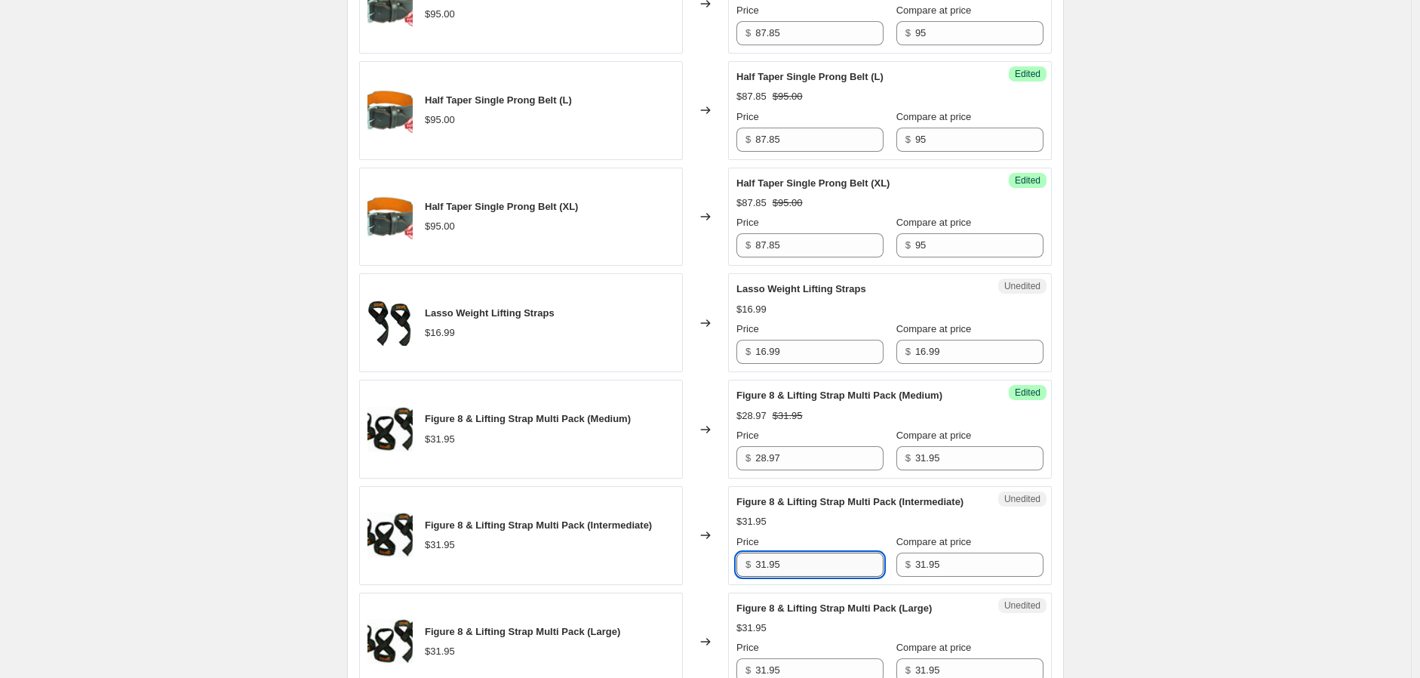
click at [818, 577] on input "31.95" at bounding box center [820, 564] width 128 height 24
paste input "28.97"
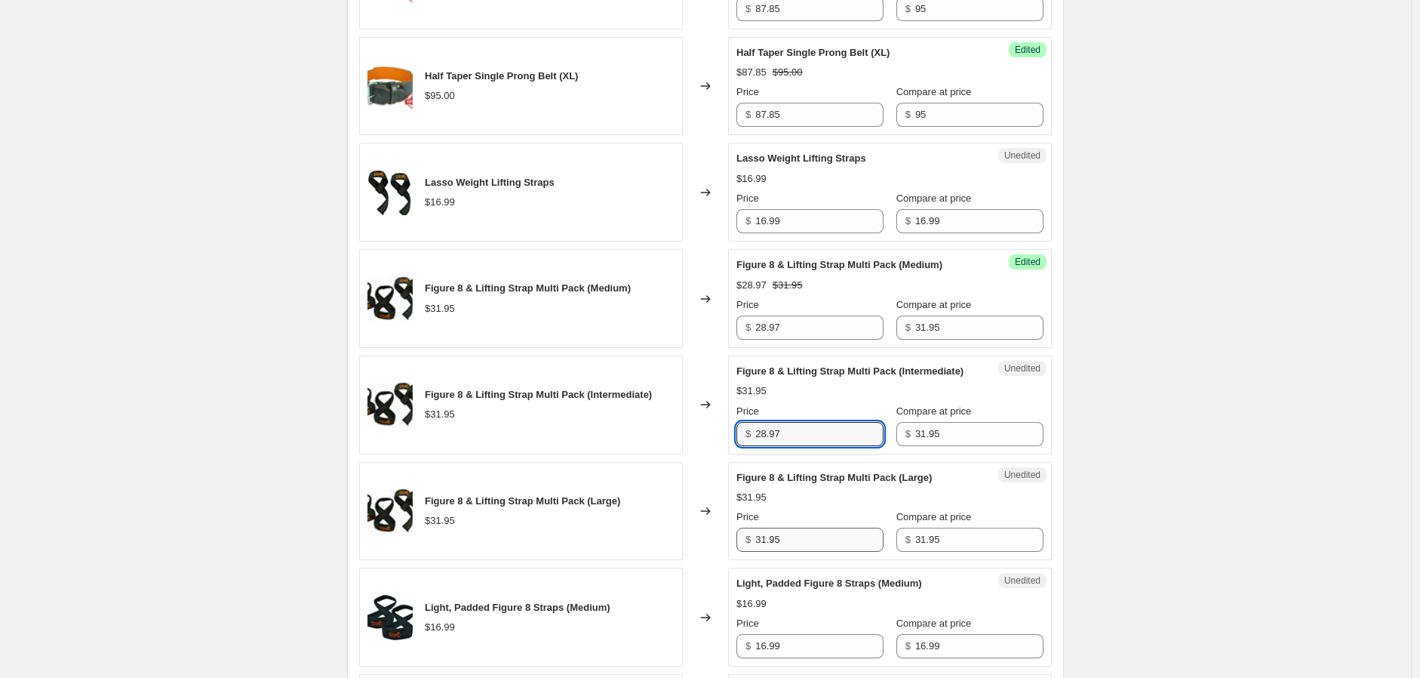
type input "28.97"
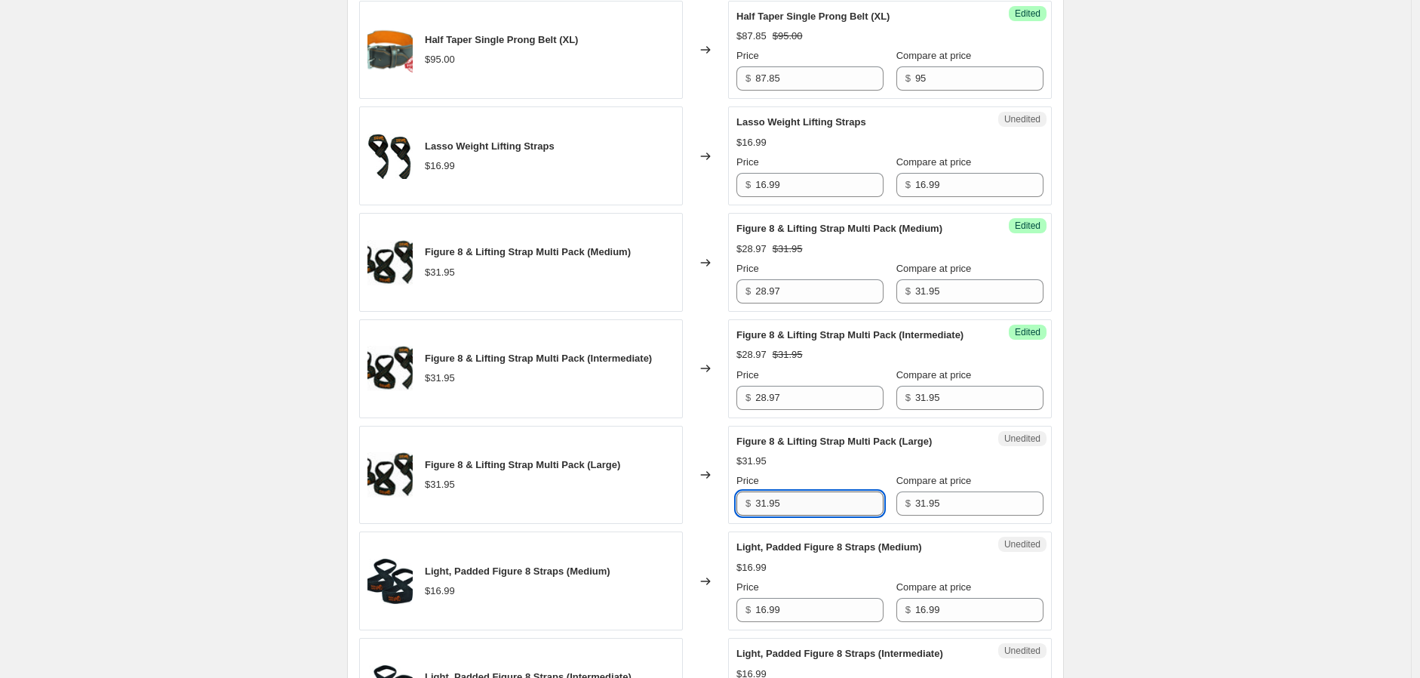
click at [805, 516] on input "31.95" at bounding box center [820, 503] width 128 height 24
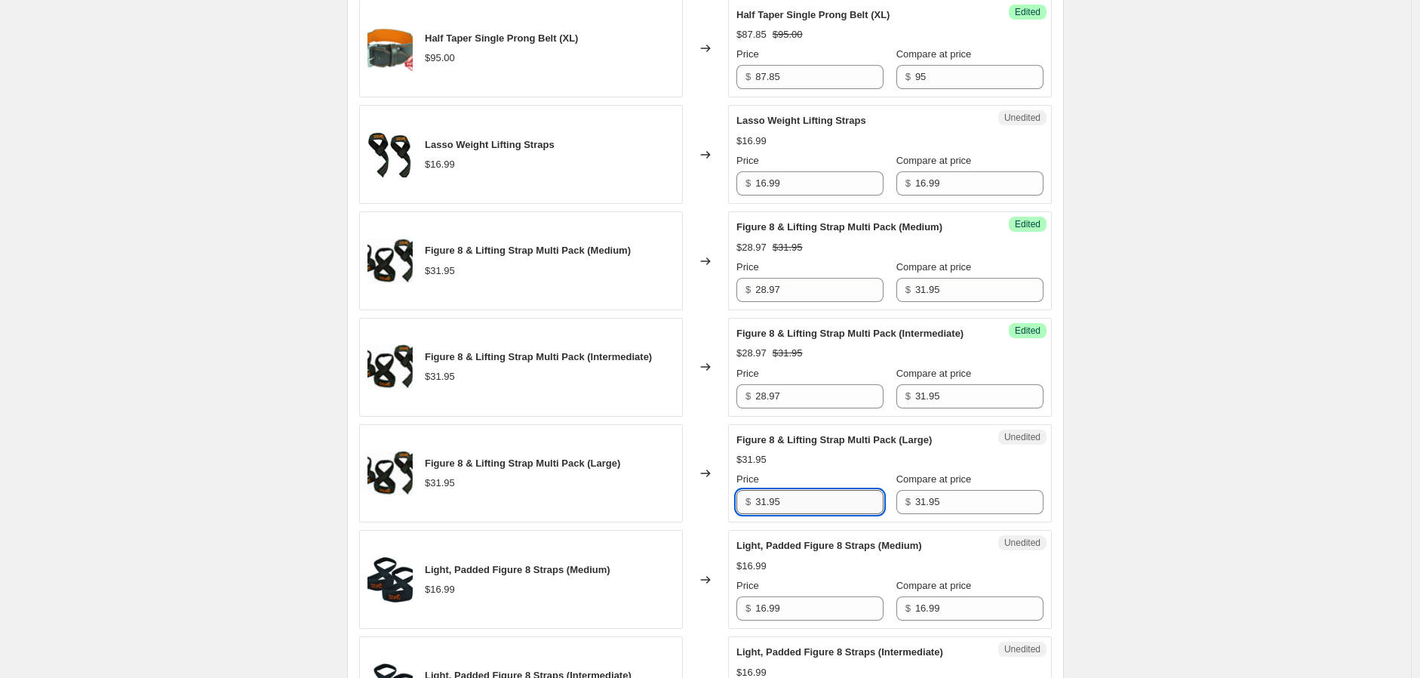
click at [800, 514] on input "31.95" at bounding box center [820, 502] width 128 height 24
paste input "28.97"
type input "28.97"
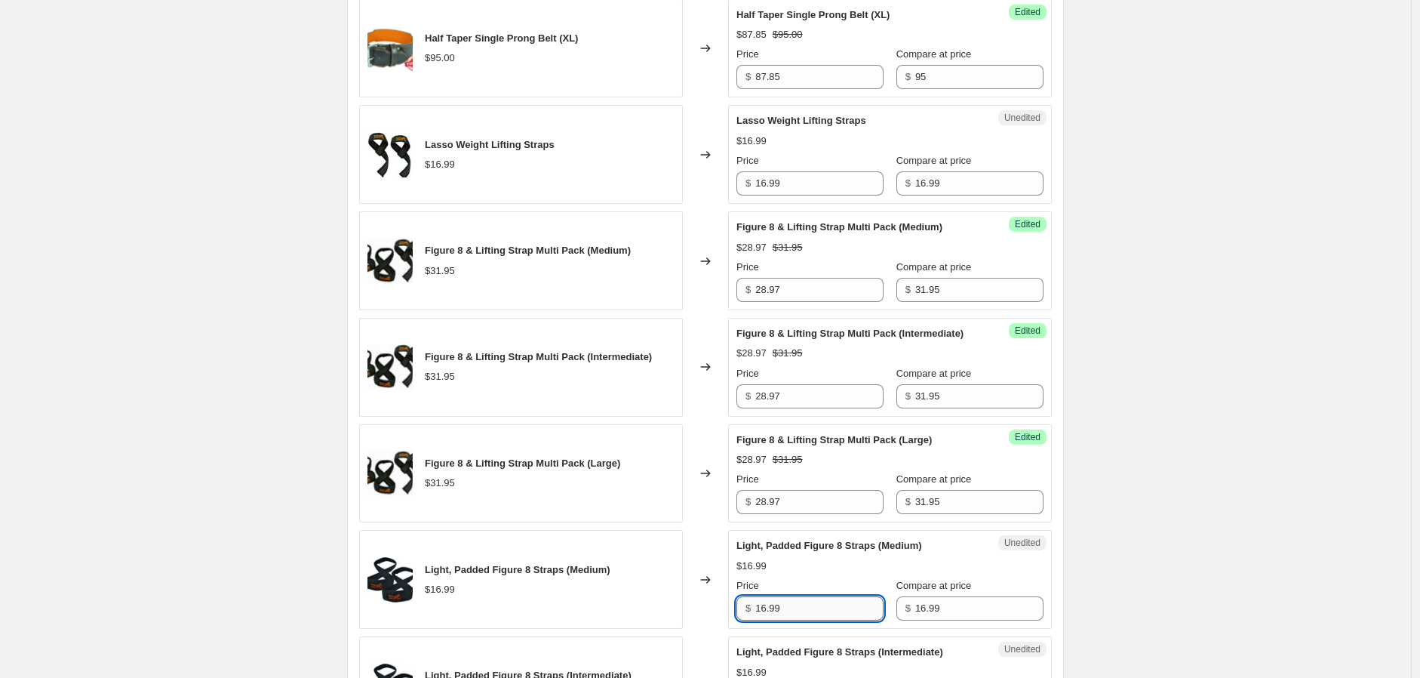
click at [838, 620] on input "16.99" at bounding box center [820, 608] width 128 height 24
type input "14.95"
click at [805, 620] on input "14.95" at bounding box center [820, 608] width 128 height 24
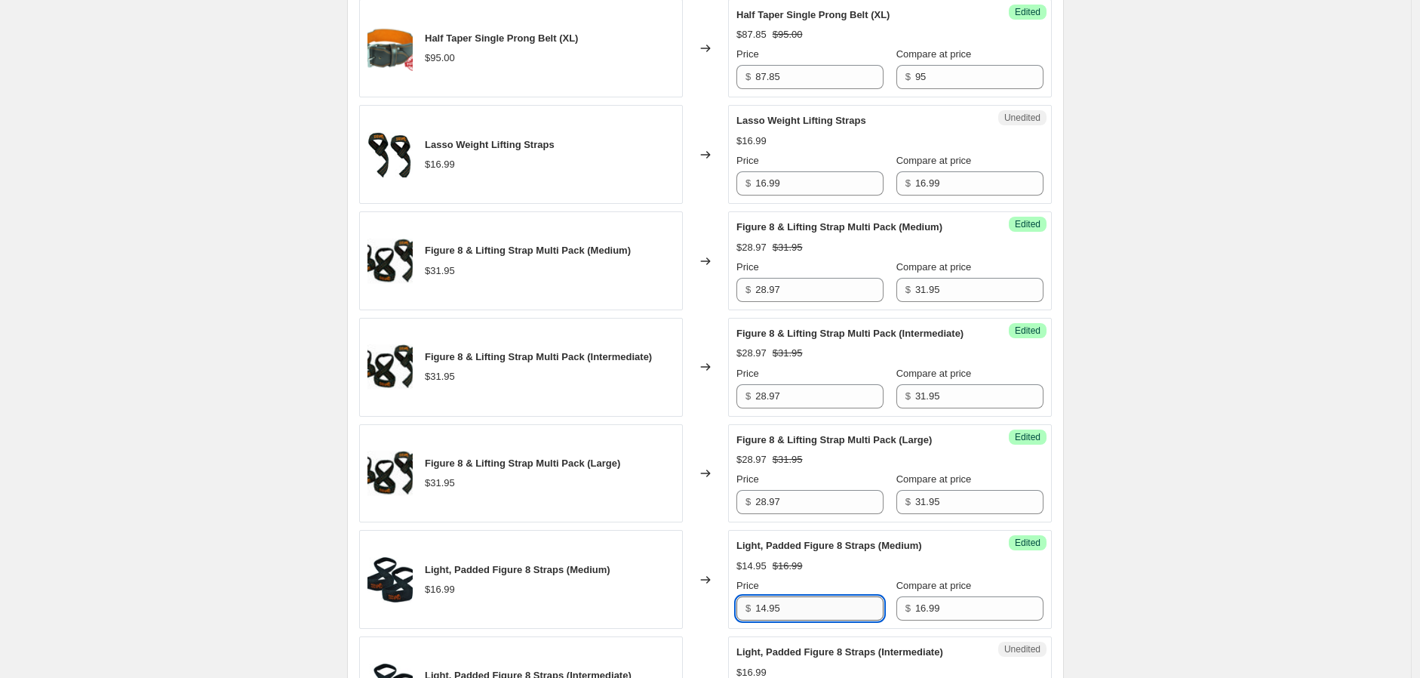
click at [805, 620] on input "14.95" at bounding box center [820, 608] width 128 height 24
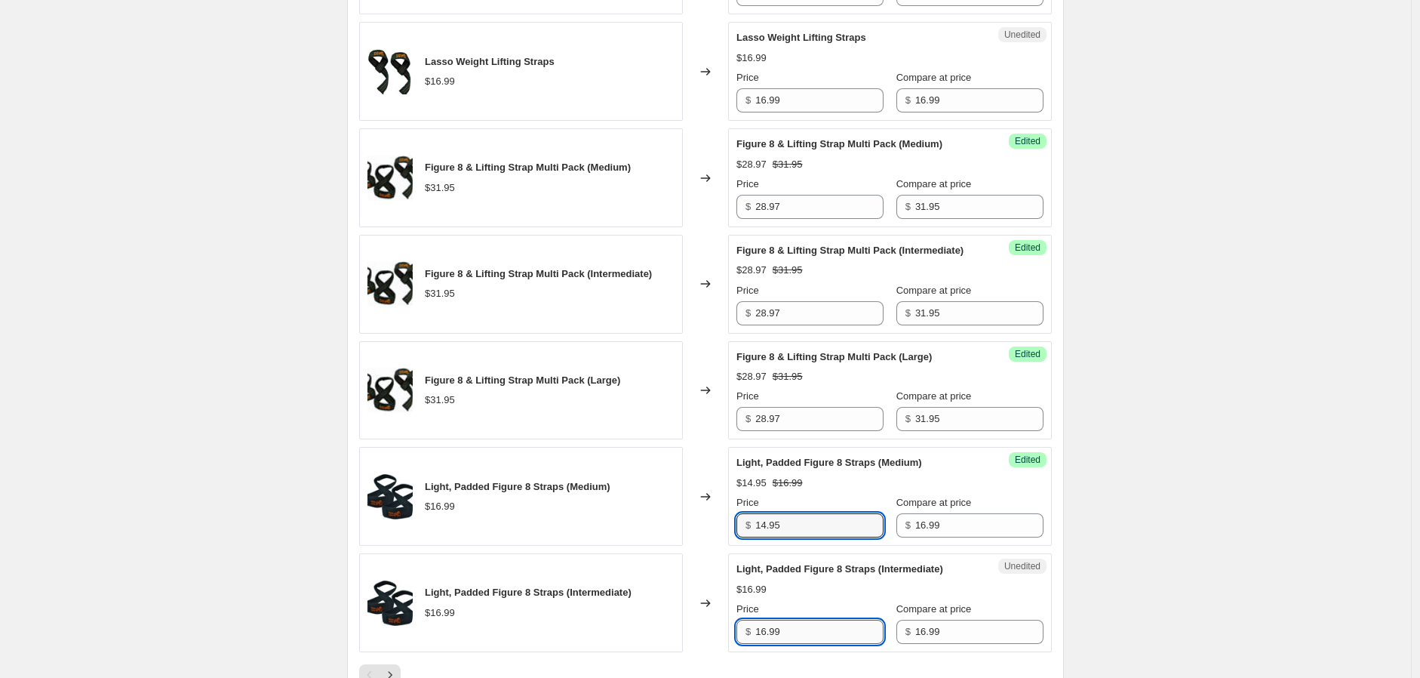
click at [802, 644] on input "16.99" at bounding box center [820, 632] width 128 height 24
click at [802, 643] on input "16.99" at bounding box center [820, 631] width 128 height 24
paste input "4.95"
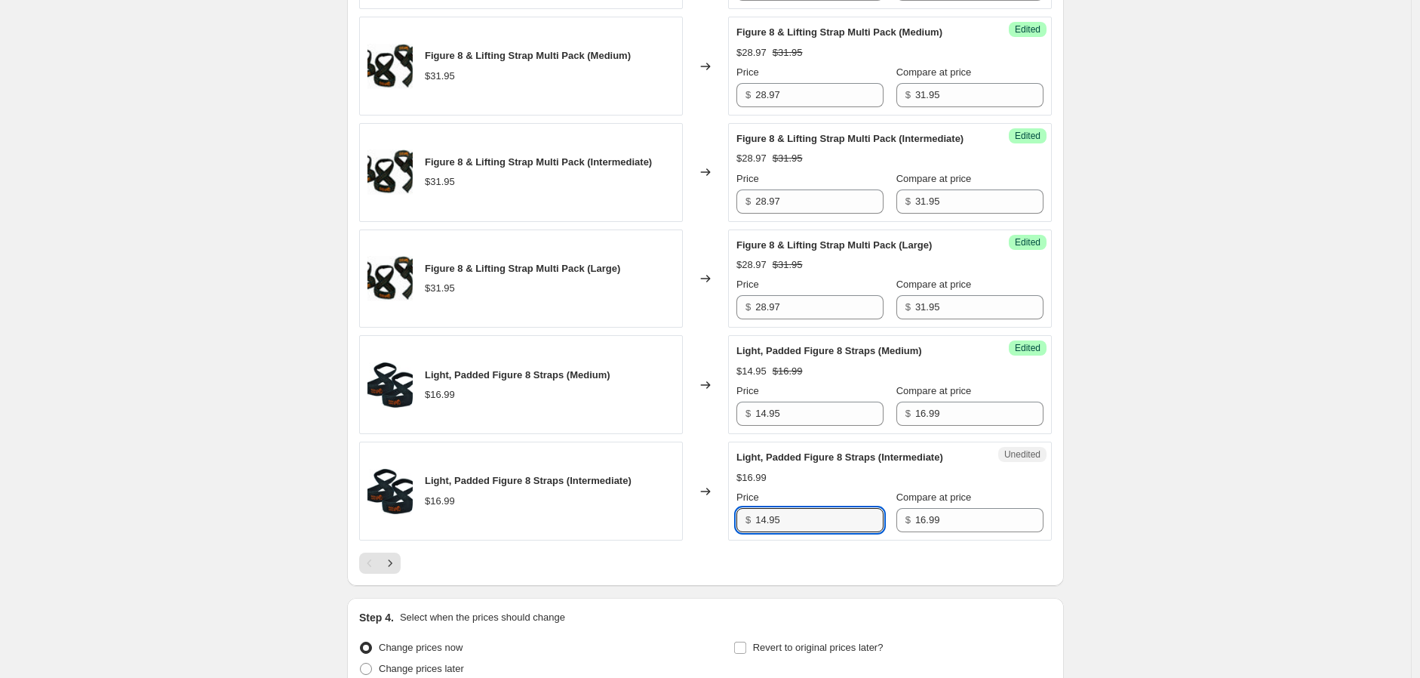
scroll to position [2086, 0]
type input "14.95"
click at [528, 573] on div at bounding box center [705, 562] width 693 height 21
click at [398, 570] on icon "Next" at bounding box center [390, 562] width 15 height 15
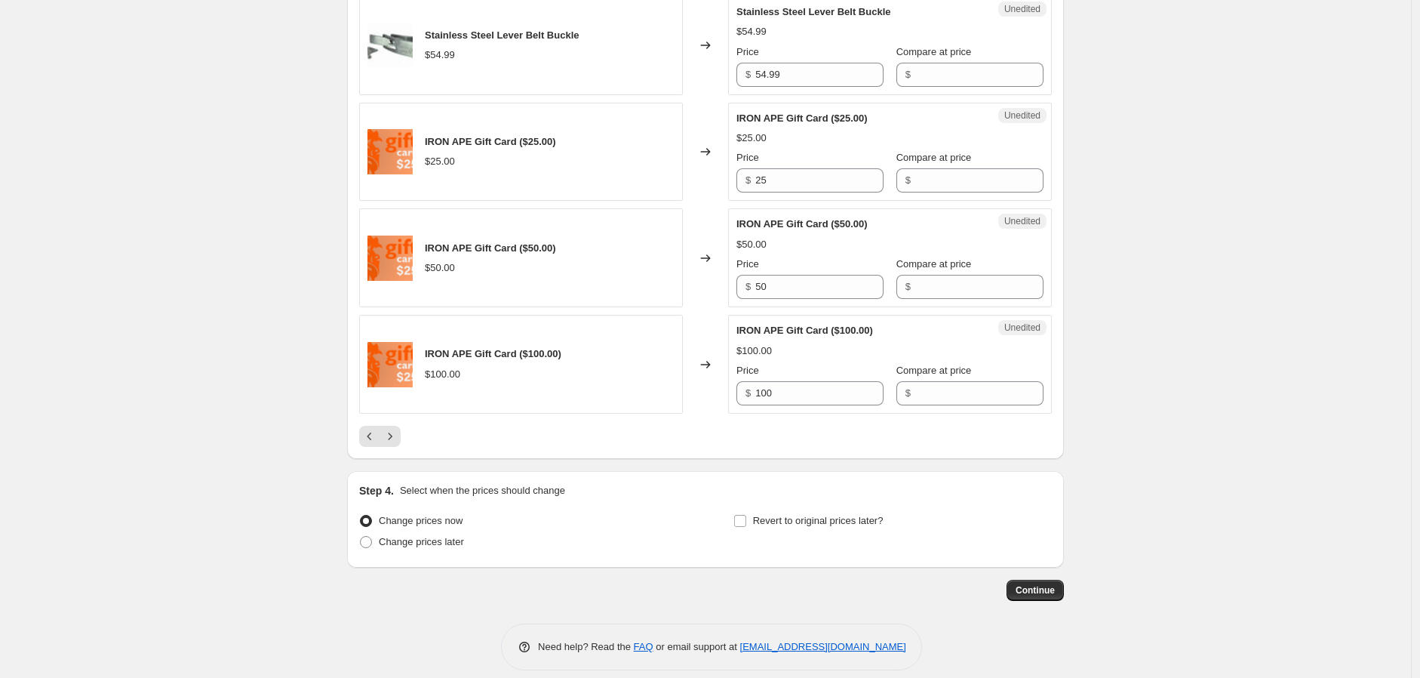
scroll to position [2230, 0]
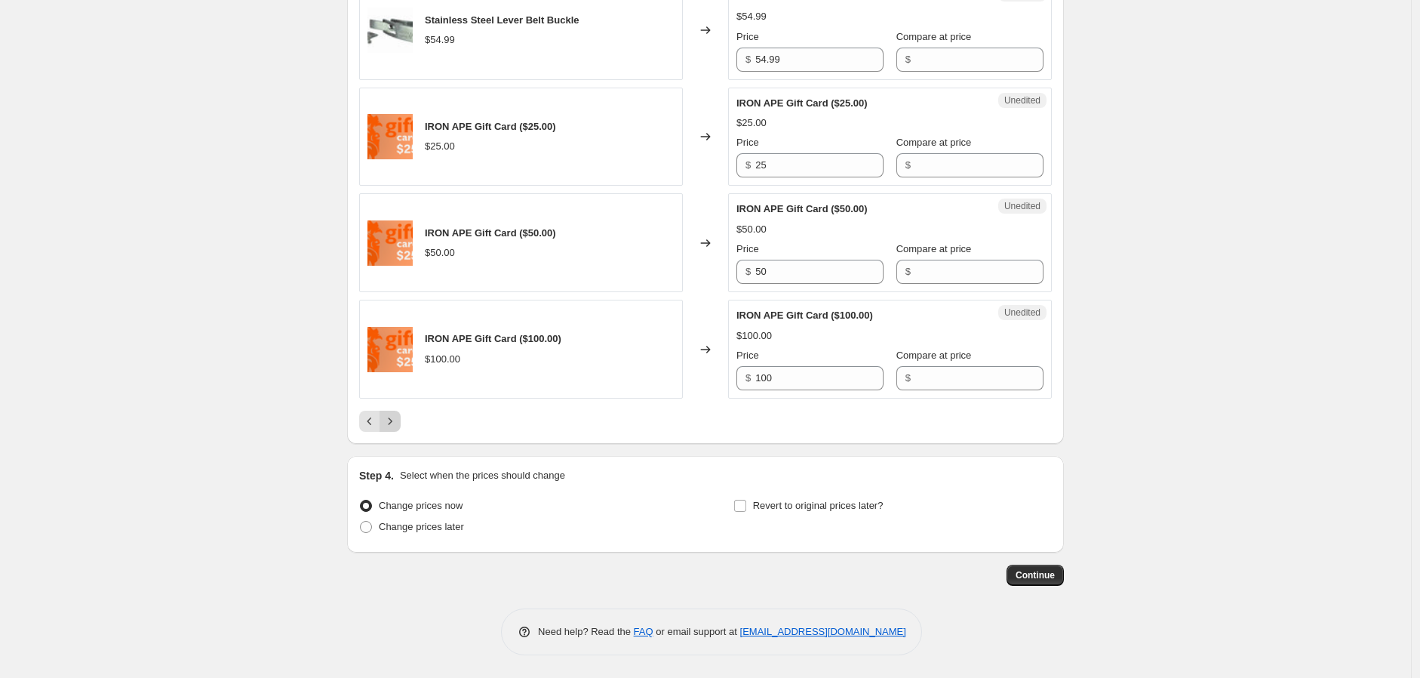
click at [398, 418] on icon "Next" at bounding box center [390, 421] width 15 height 15
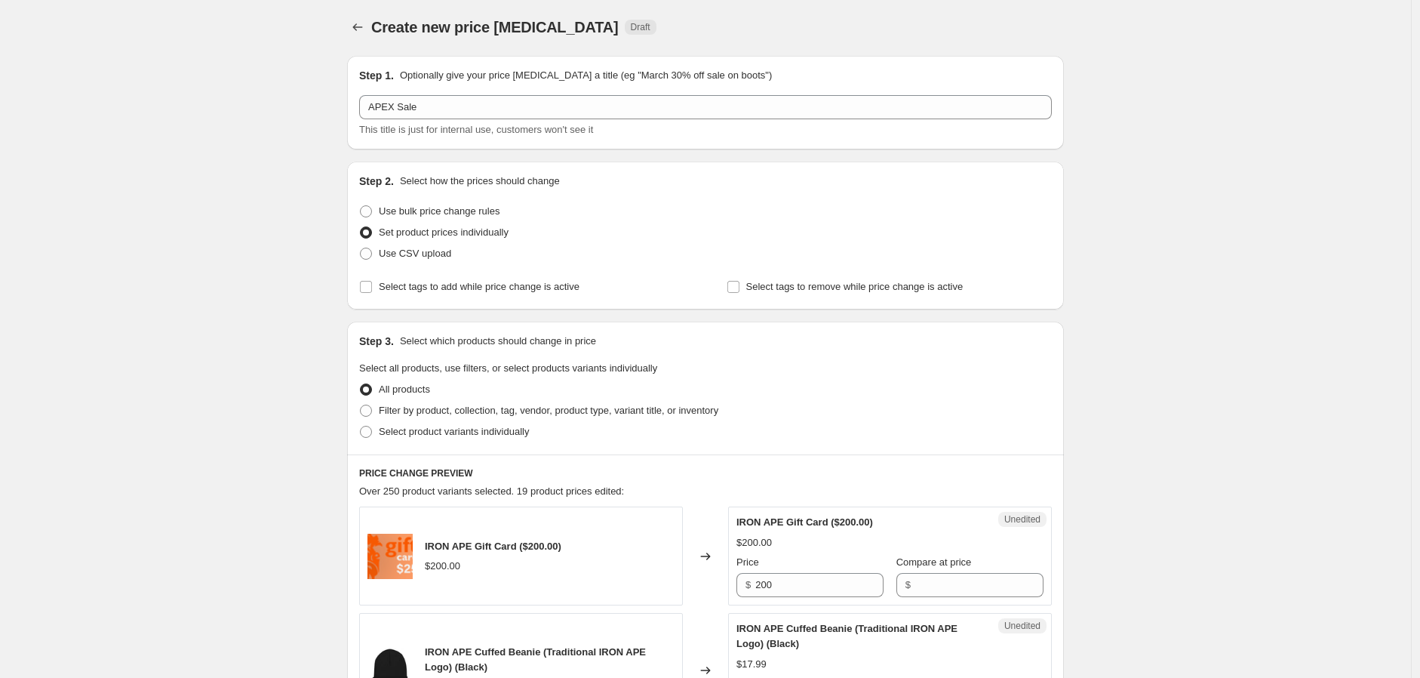
scroll to position [0, 0]
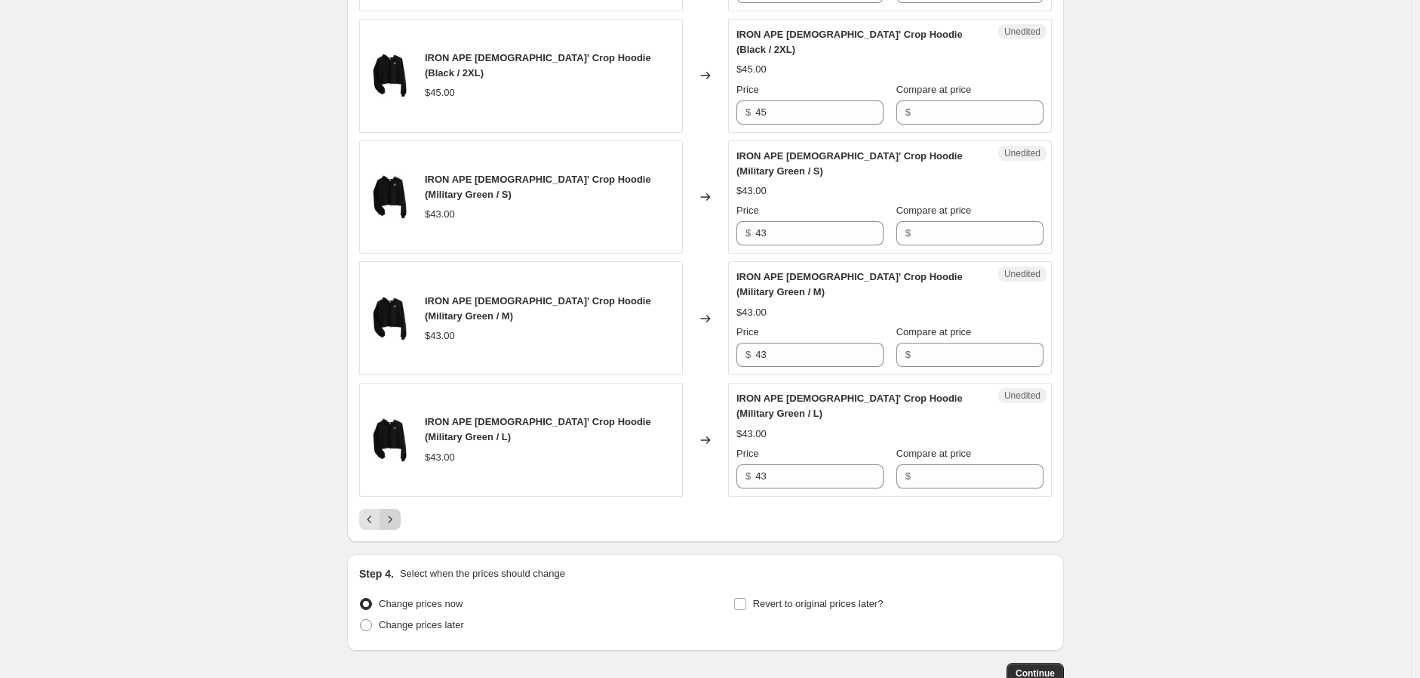
click at [395, 512] on icon "Next" at bounding box center [390, 519] width 15 height 15
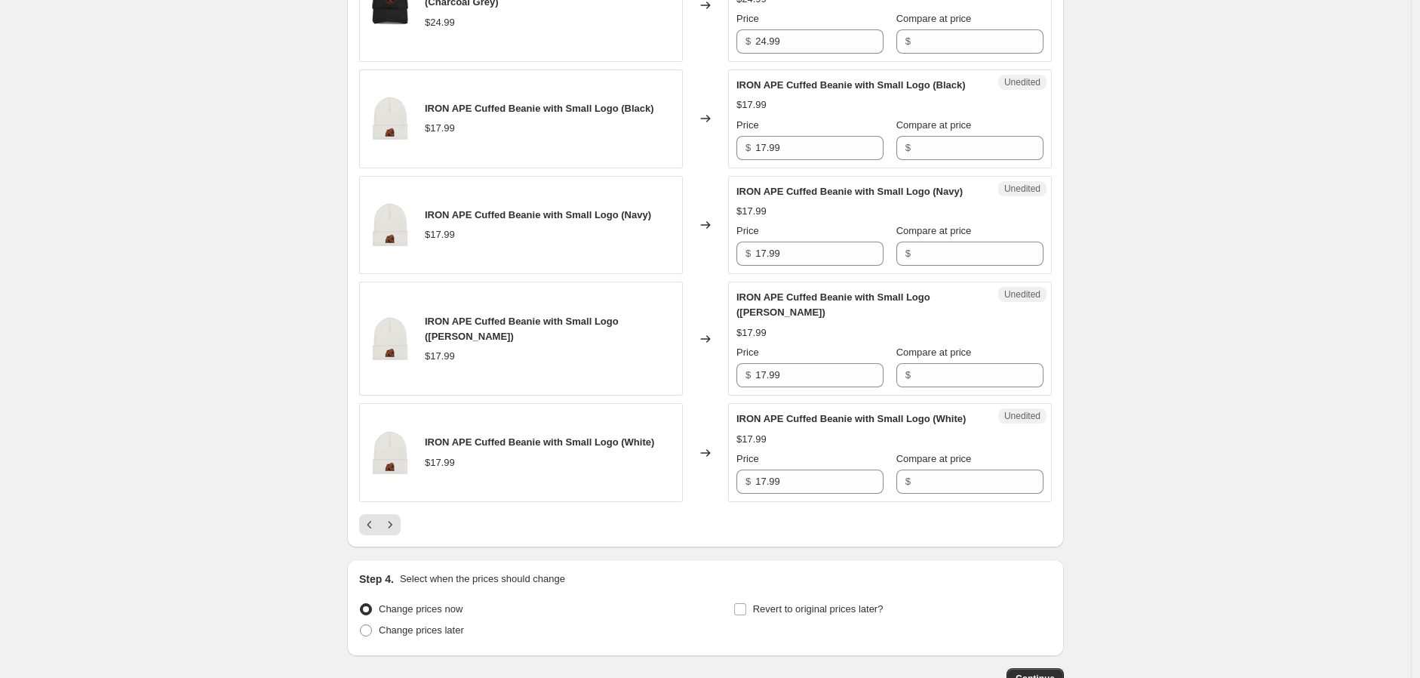
scroll to position [2229, 0]
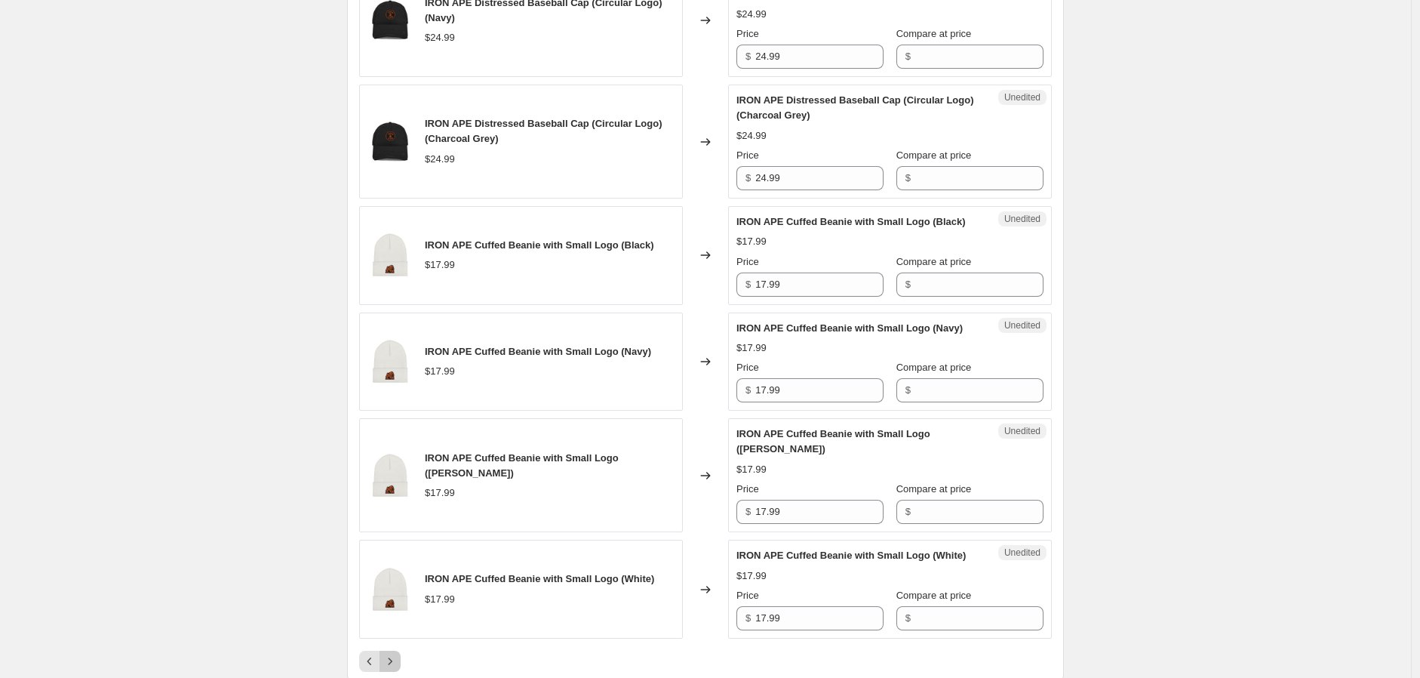
drag, startPoint x: 397, startPoint y: 548, endPoint x: 390, endPoint y: 557, distance: 11.3
click at [392, 651] on button "Next" at bounding box center [390, 661] width 21 height 21
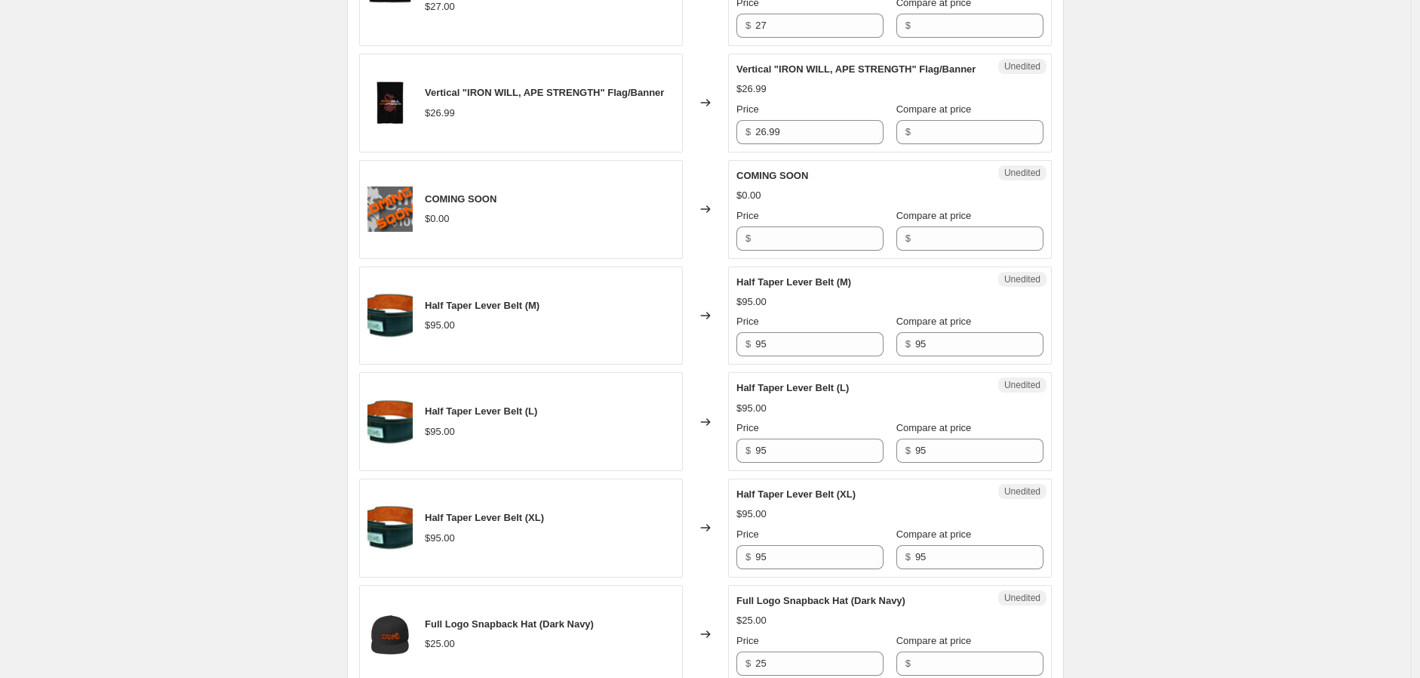
scroll to position [667, 0]
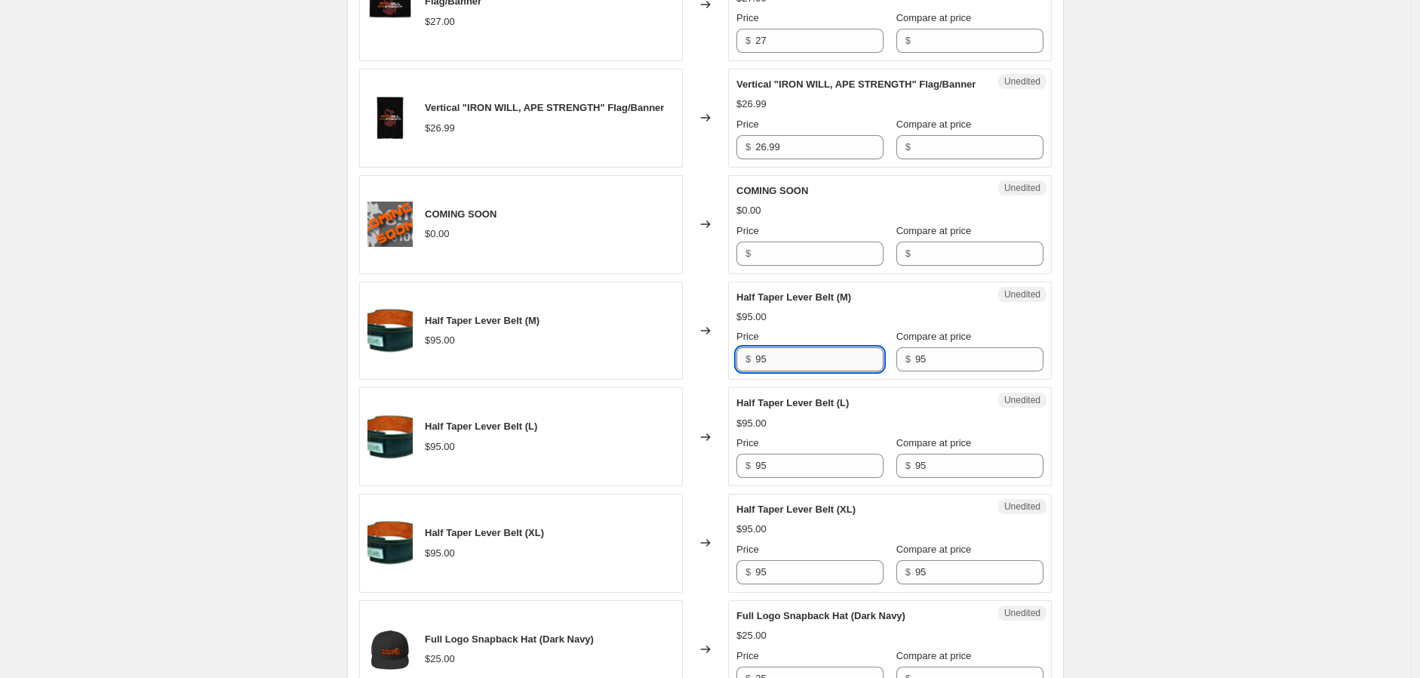
click at [828, 371] on input "95" at bounding box center [820, 359] width 128 height 24
click at [829, 371] on input "95" at bounding box center [820, 359] width 128 height 24
click at [799, 371] on input "87.85" at bounding box center [820, 359] width 128 height 24
type input "87.85"
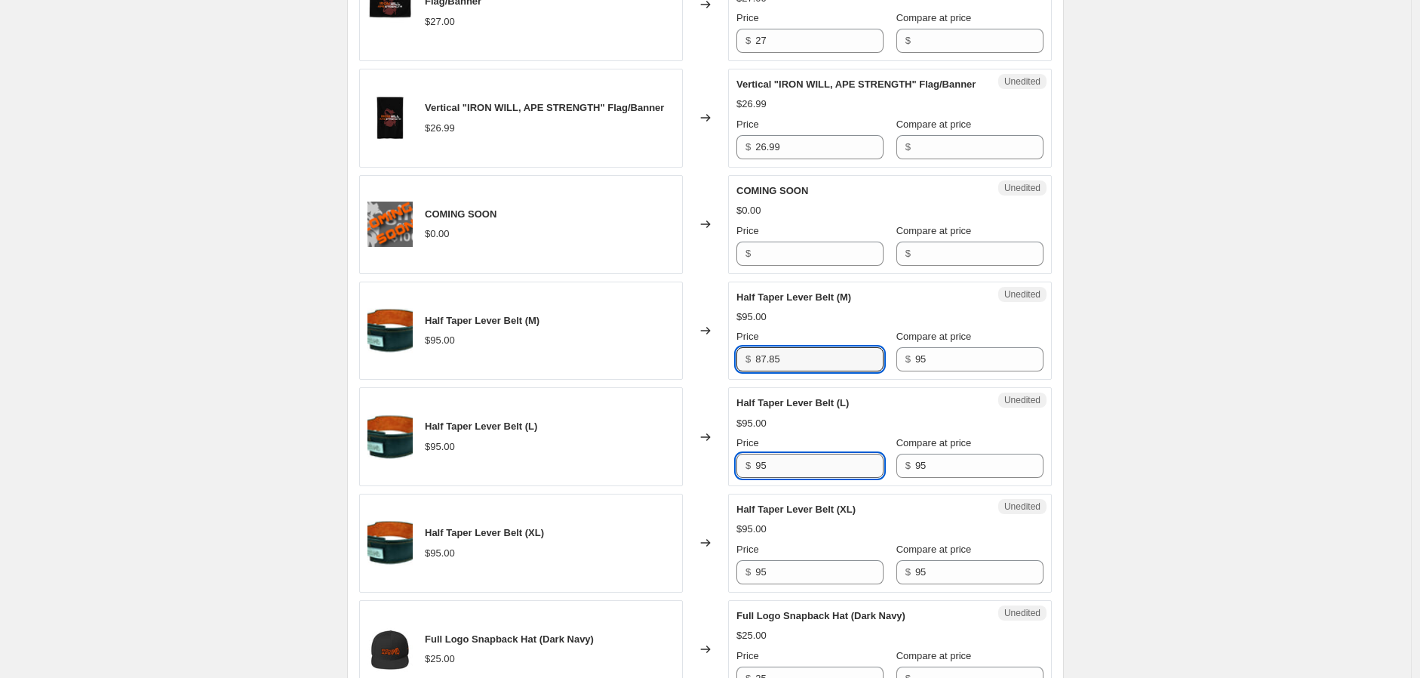
click at [780, 478] on input "95" at bounding box center [820, 466] width 128 height 24
click at [783, 478] on input "95" at bounding box center [820, 466] width 128 height 24
paste input "87.8"
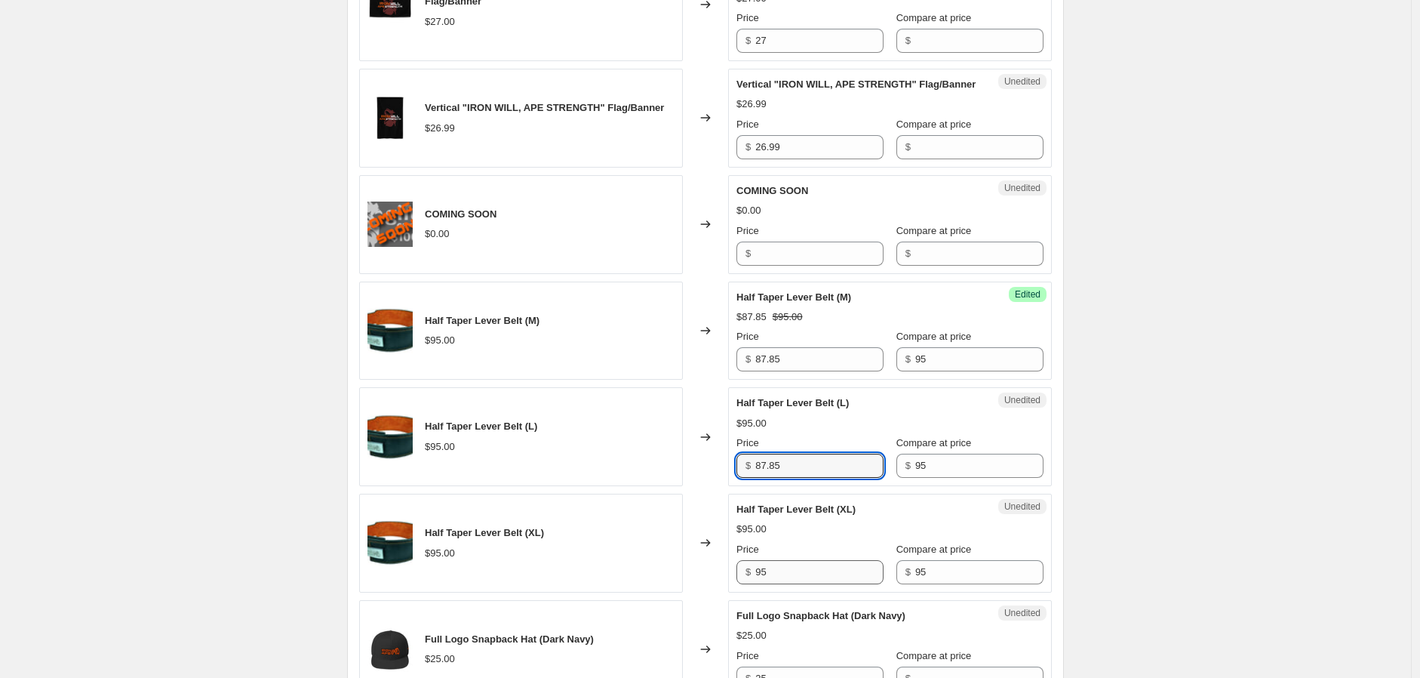
type input "87.85"
click at [804, 584] on input "95" at bounding box center [820, 572] width 128 height 24
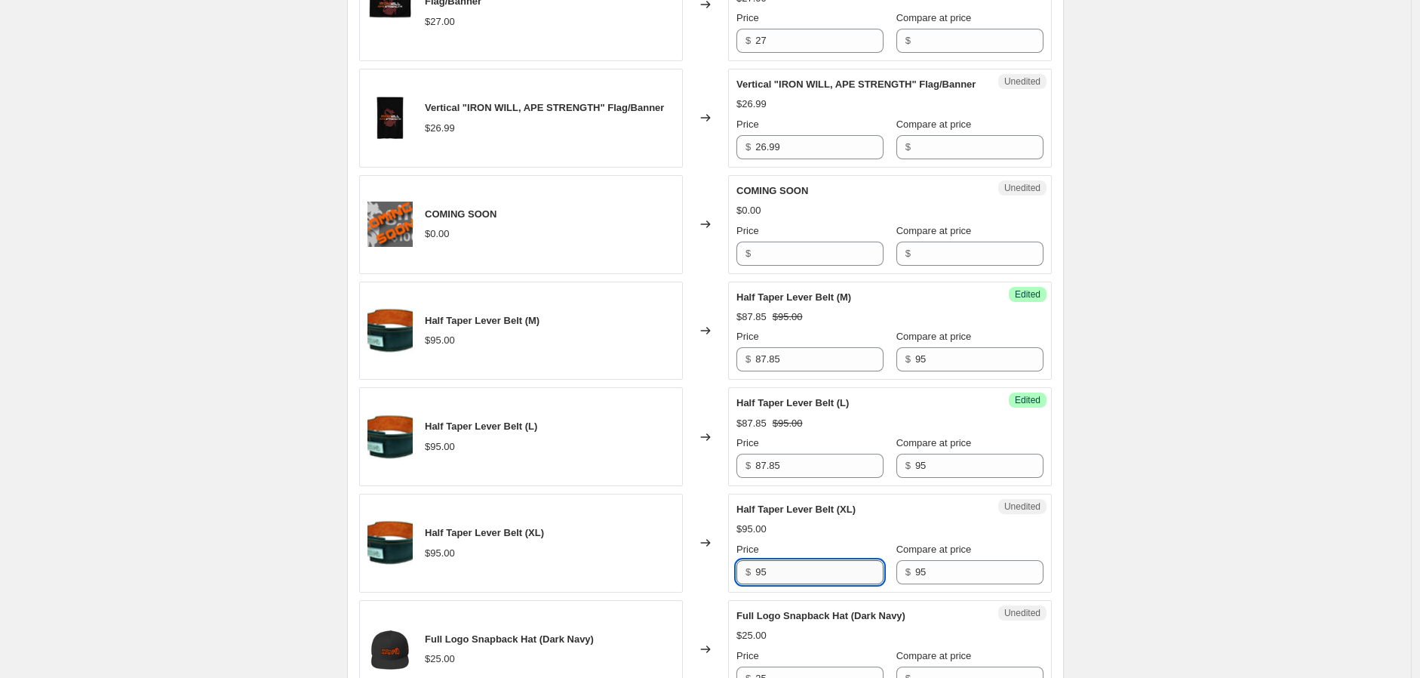
click at [804, 584] on input "95" at bounding box center [820, 572] width 128 height 24
paste input "87.8"
type input "87.85"
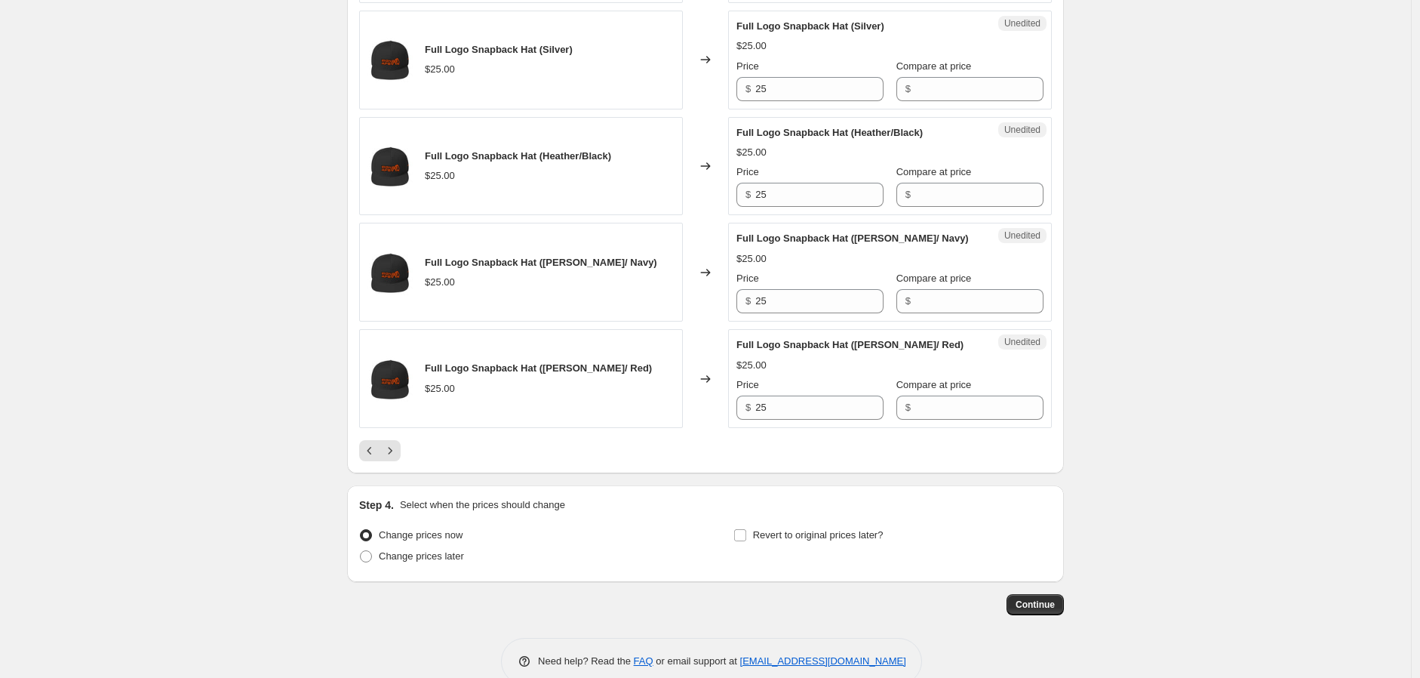
scroll to position [2275, 0]
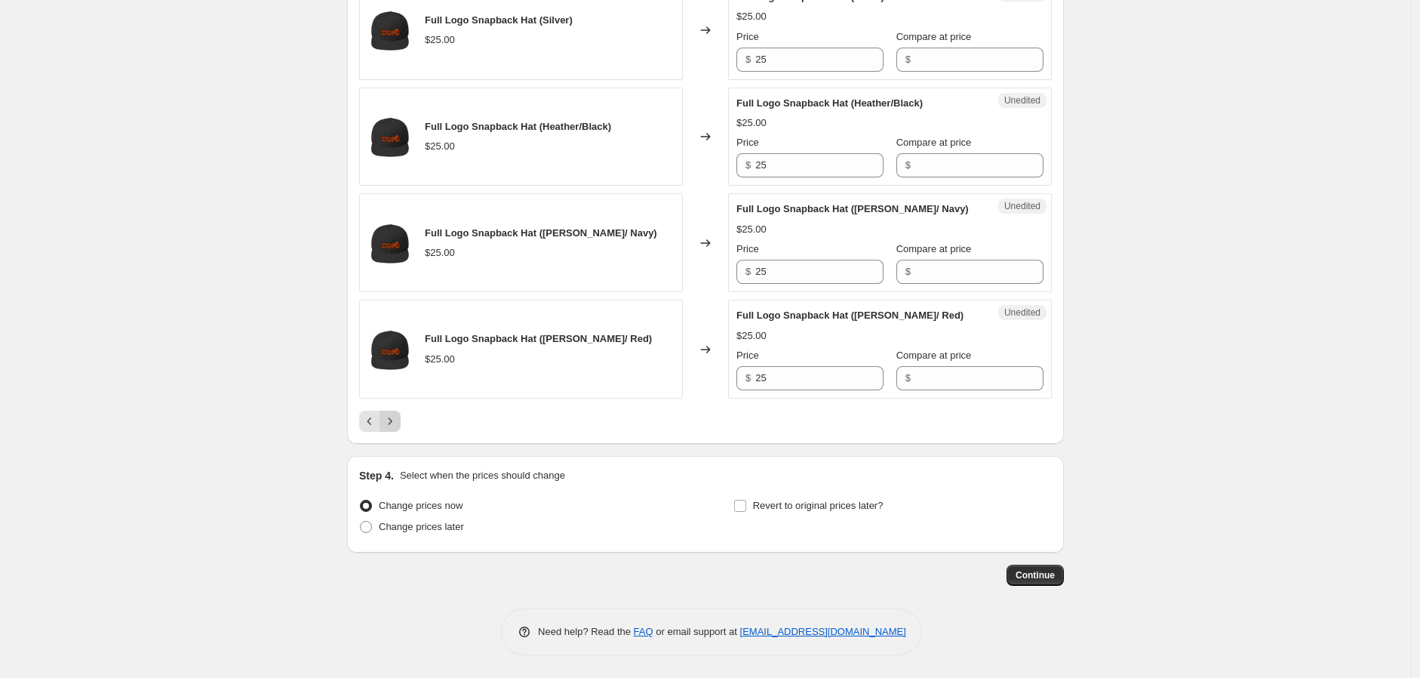
click at [389, 429] on icon "Next" at bounding box center [390, 421] width 15 height 15
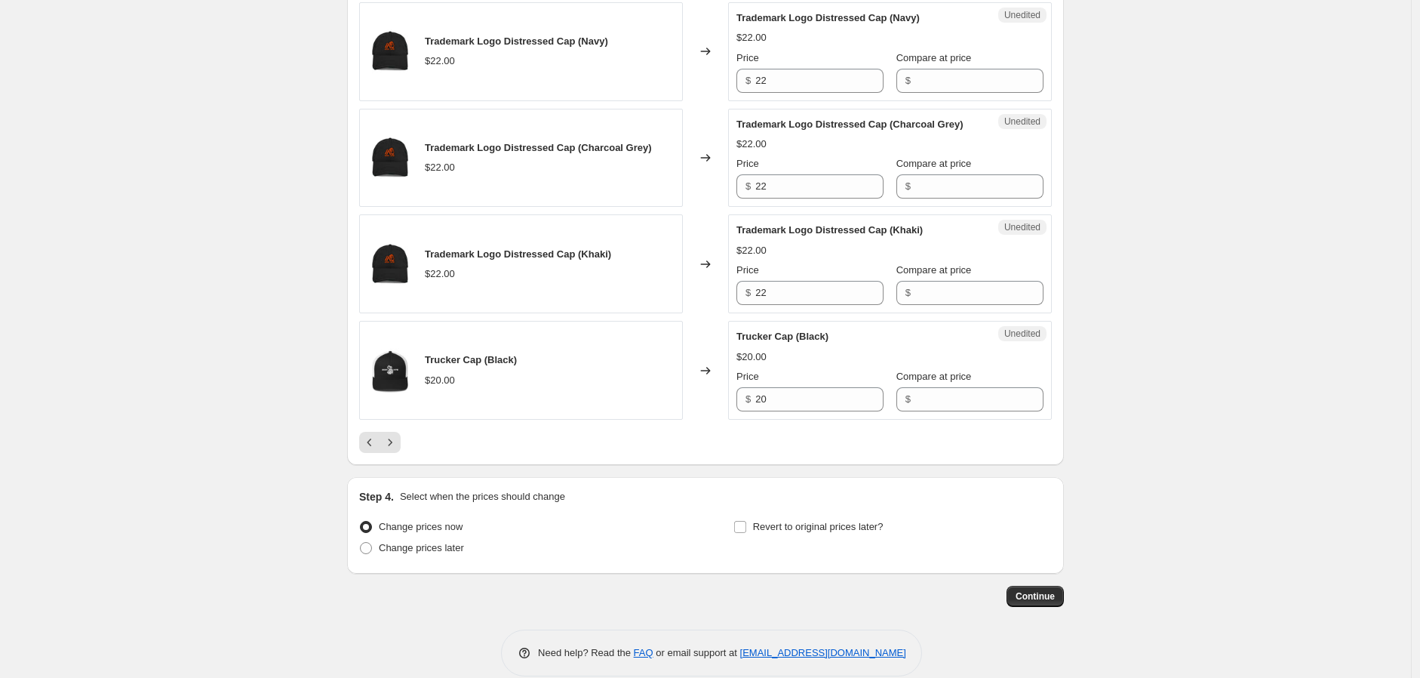
scroll to position [2290, 0]
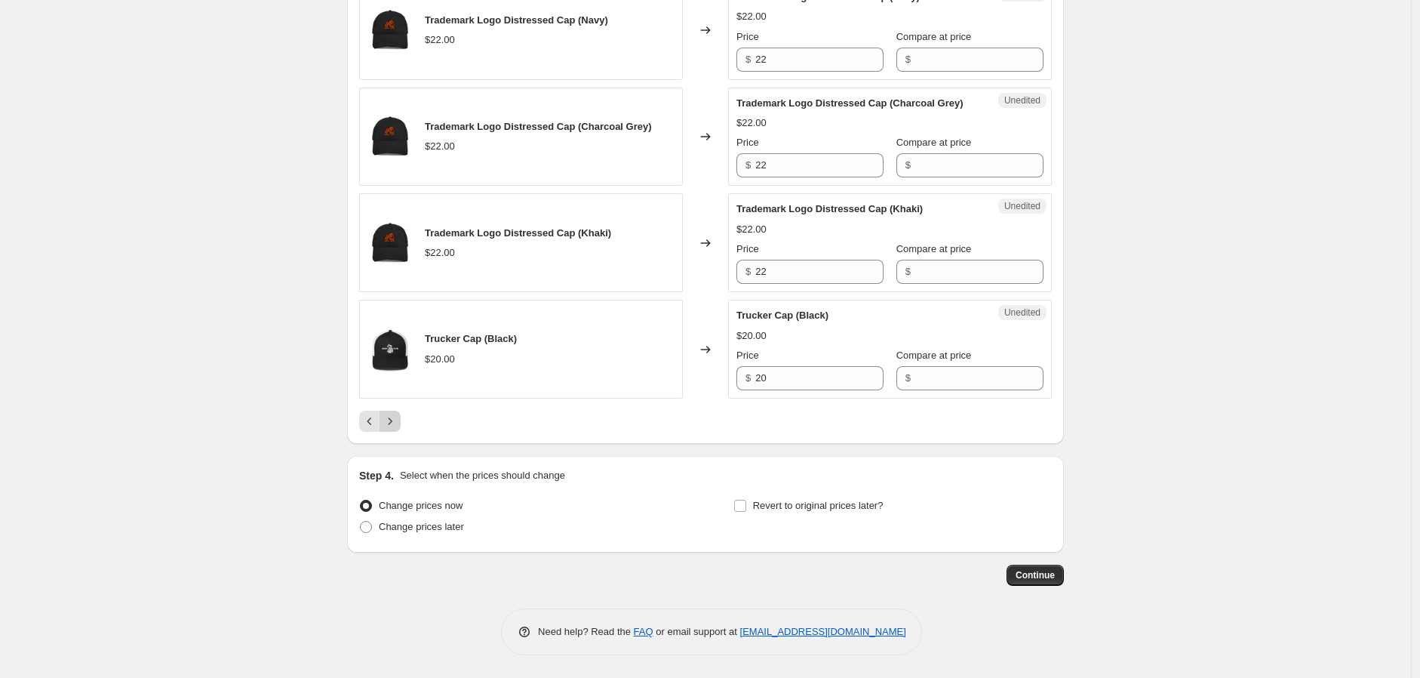
click at [395, 427] on icon "Next" at bounding box center [390, 421] width 15 height 15
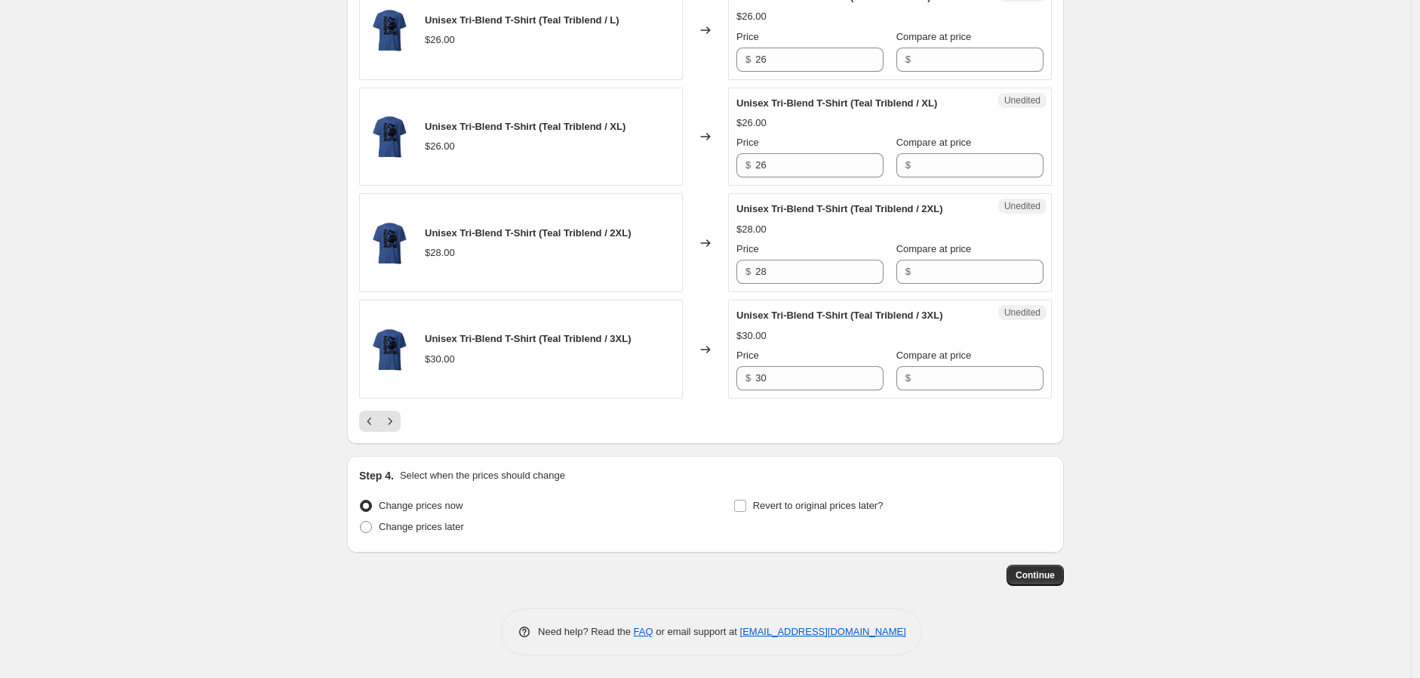
scroll to position [2335, 0]
click at [396, 419] on icon "Next" at bounding box center [390, 421] width 15 height 15
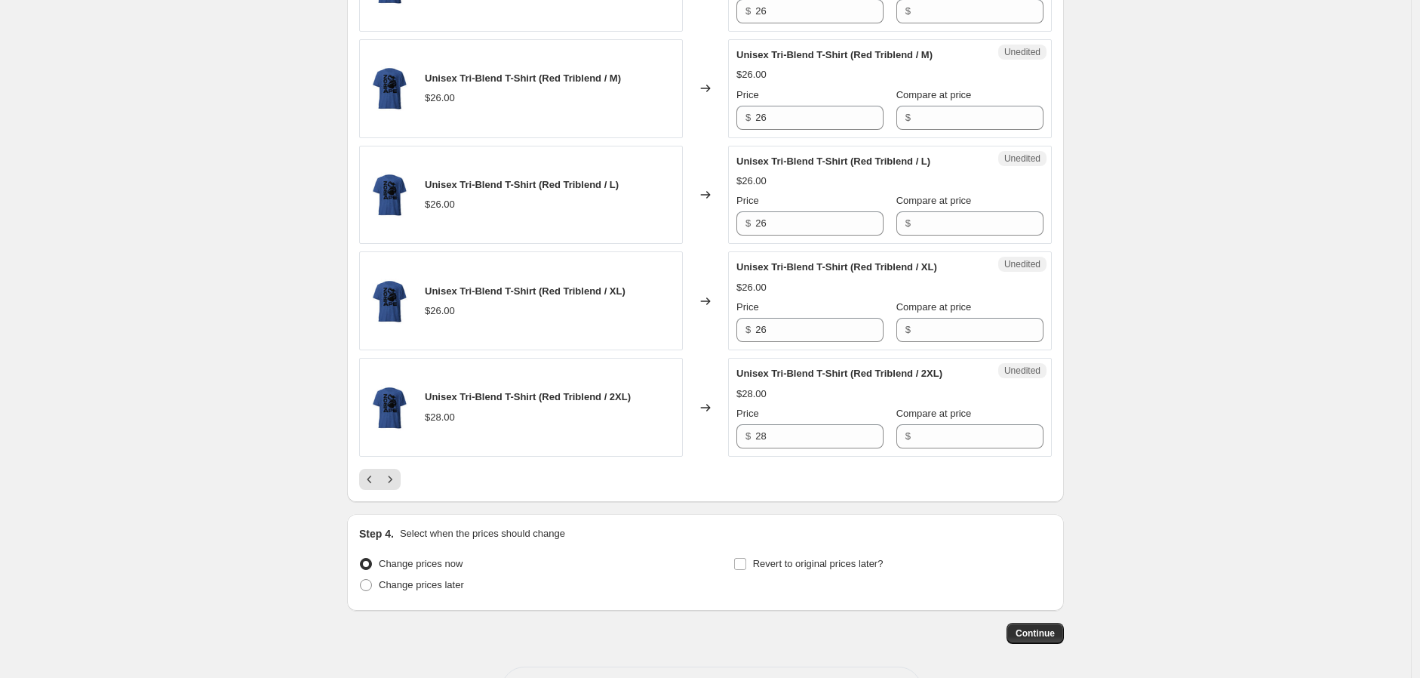
scroll to position [2290, 0]
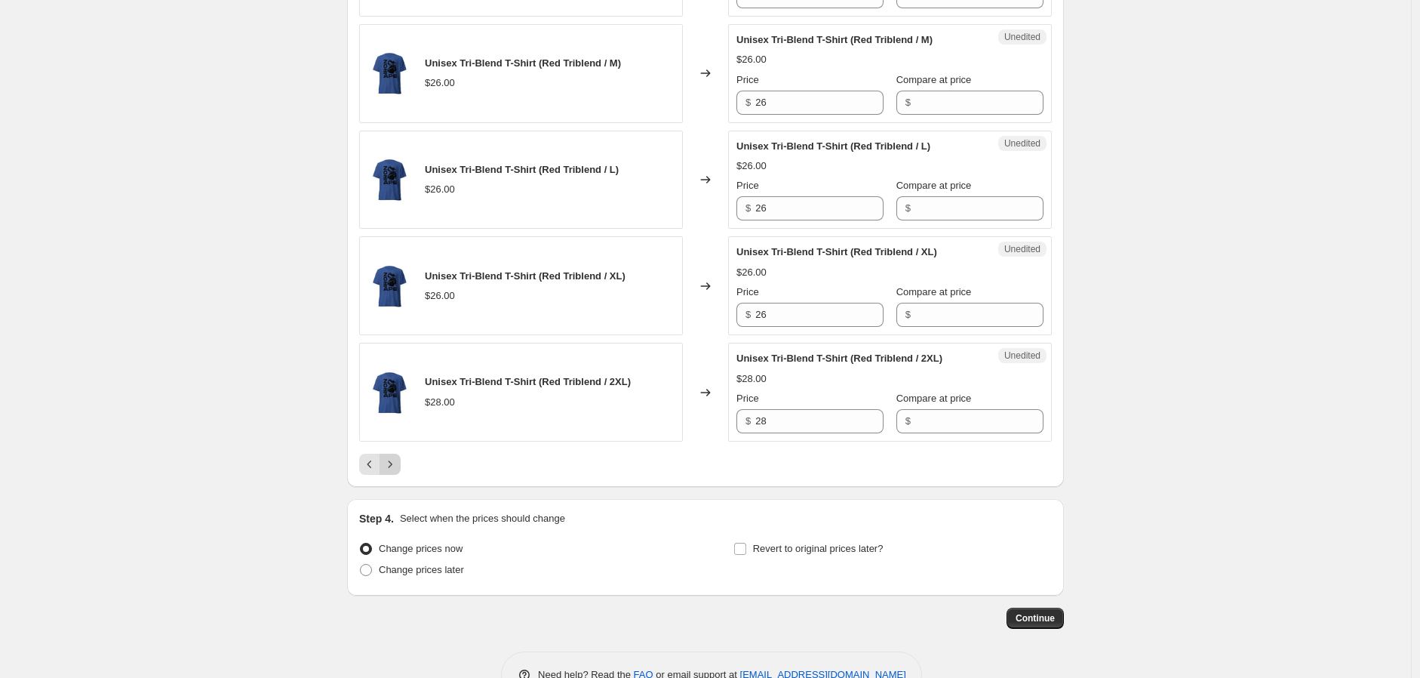
click at [398, 457] on icon "Next" at bounding box center [390, 464] width 15 height 15
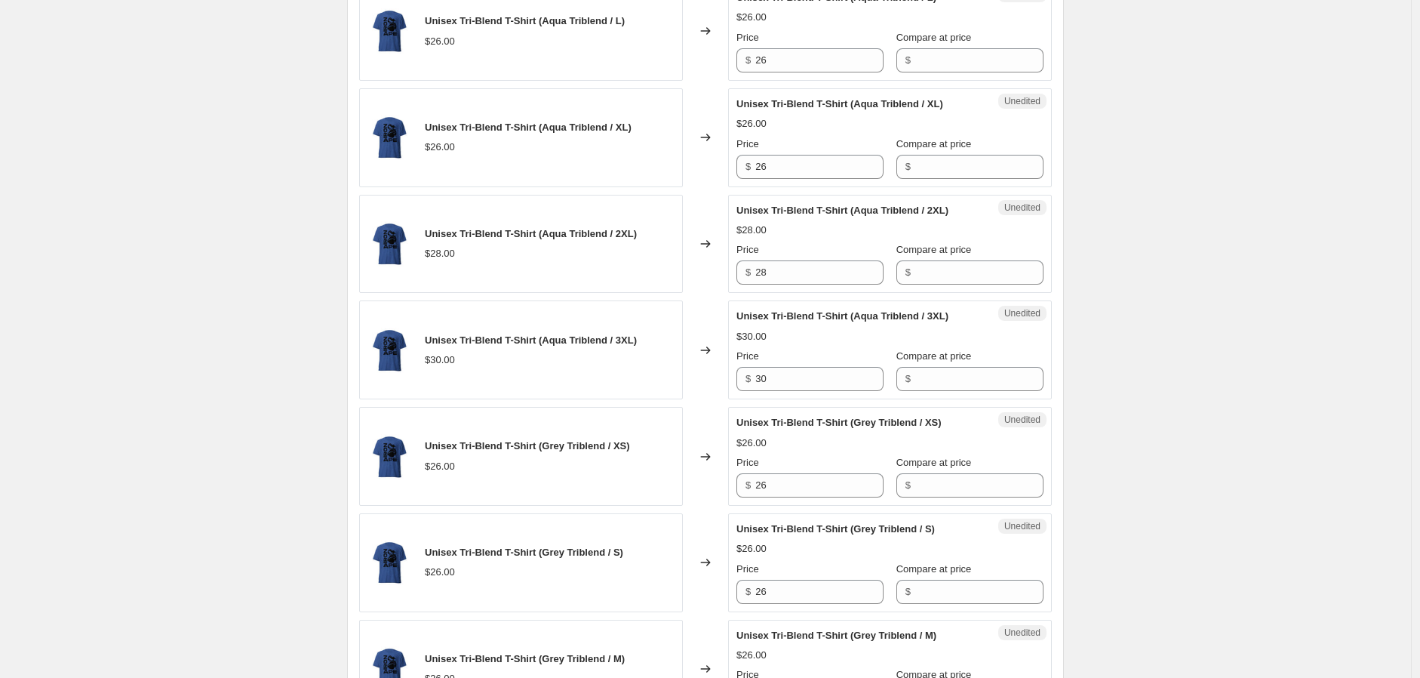
scroll to position [2230, 0]
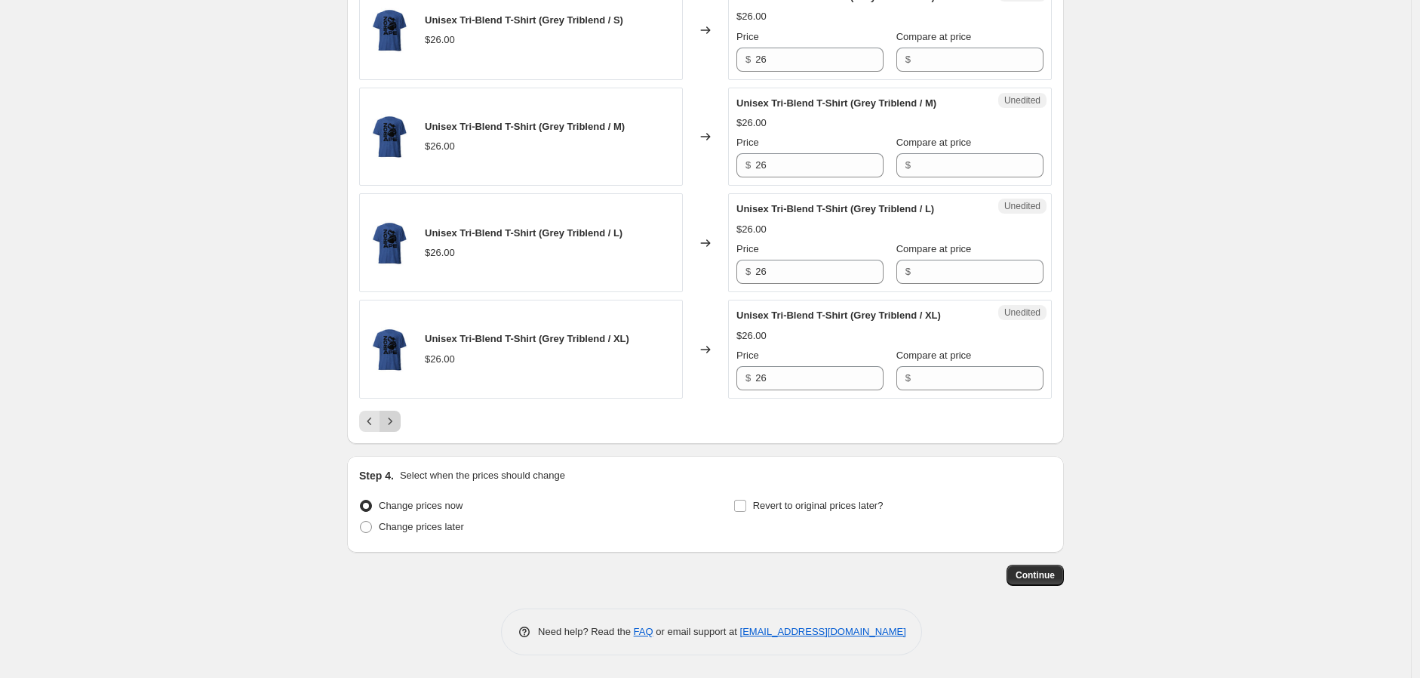
click at [386, 420] on button "Next" at bounding box center [390, 421] width 21 height 21
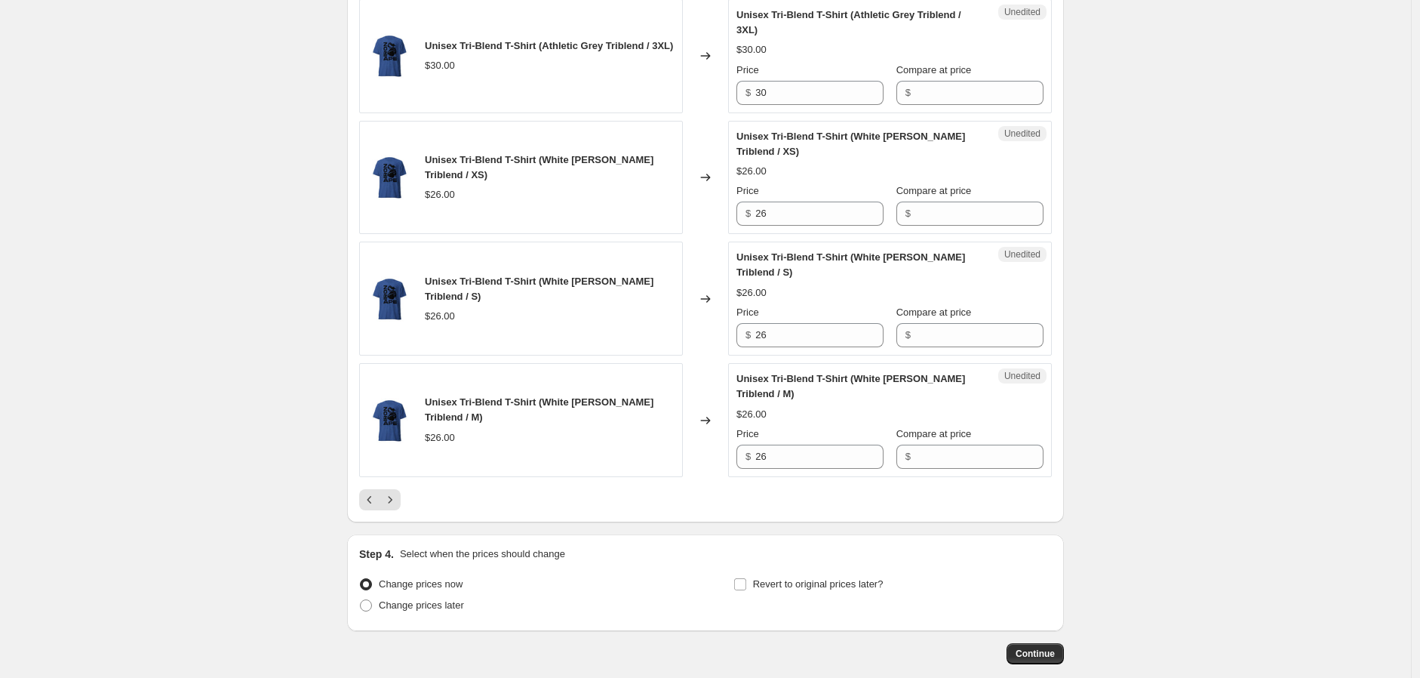
scroll to position [2381, 0]
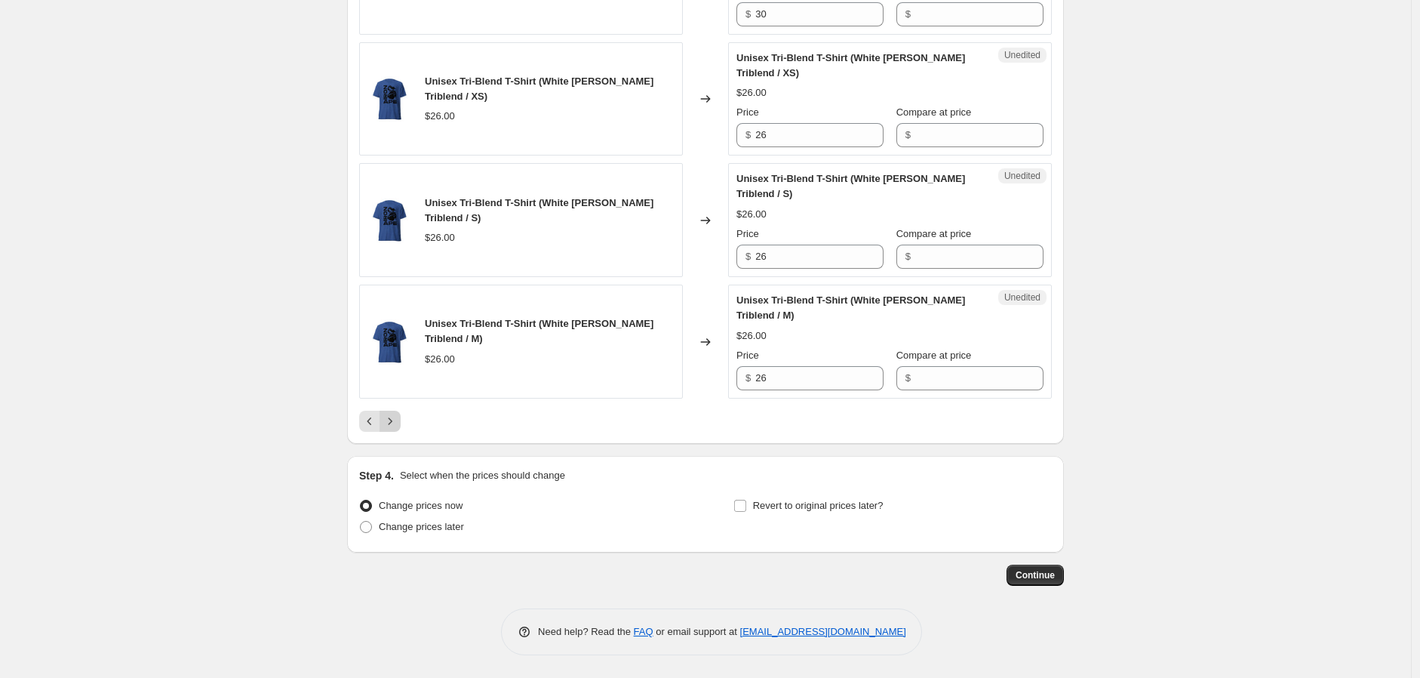
click at [388, 421] on icon "Next" at bounding box center [390, 421] width 15 height 15
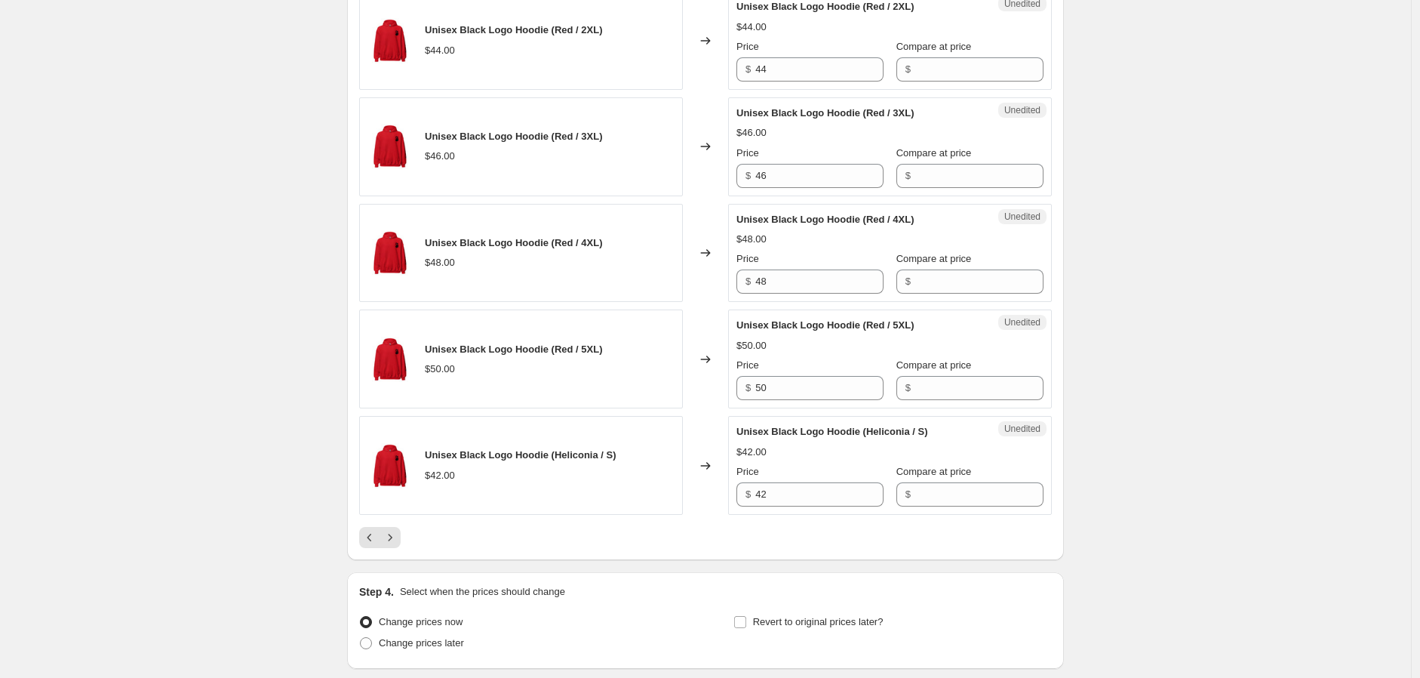
scroll to position [2396, 0]
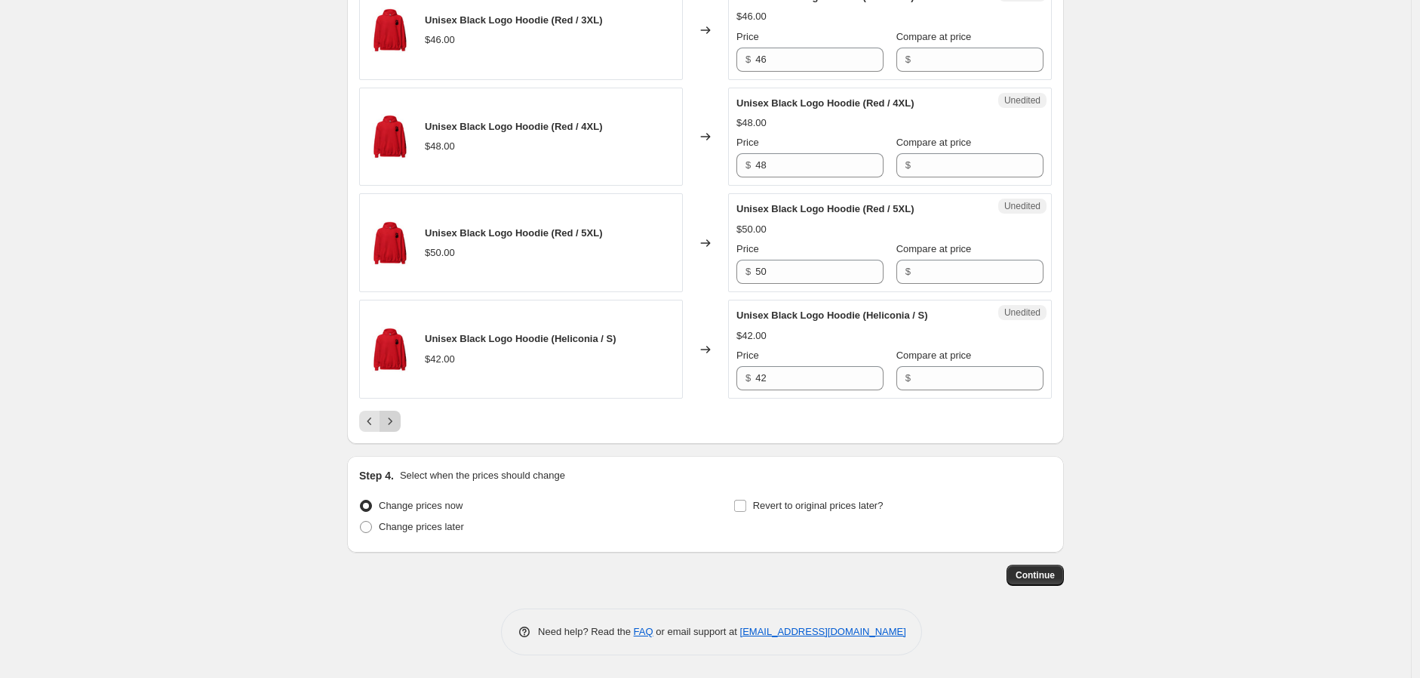
click at [398, 420] on icon "Next" at bounding box center [390, 421] width 15 height 15
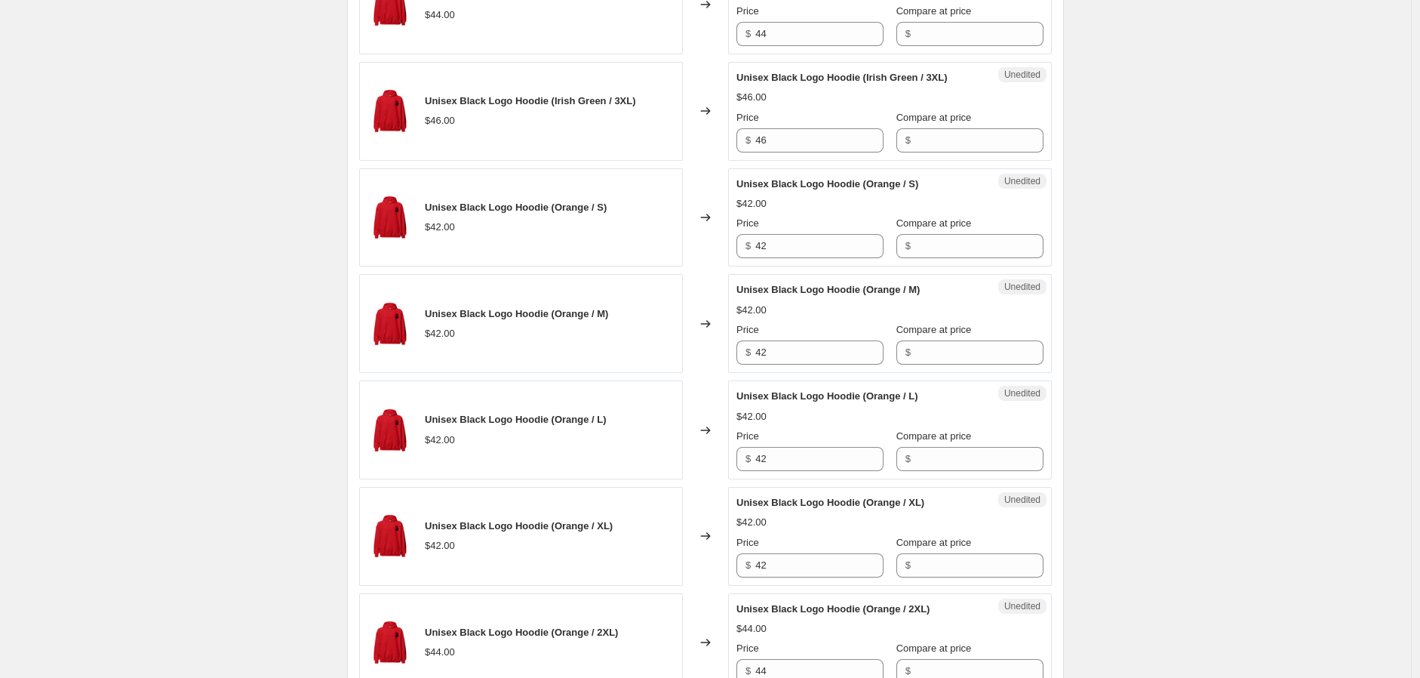
scroll to position [2230, 0]
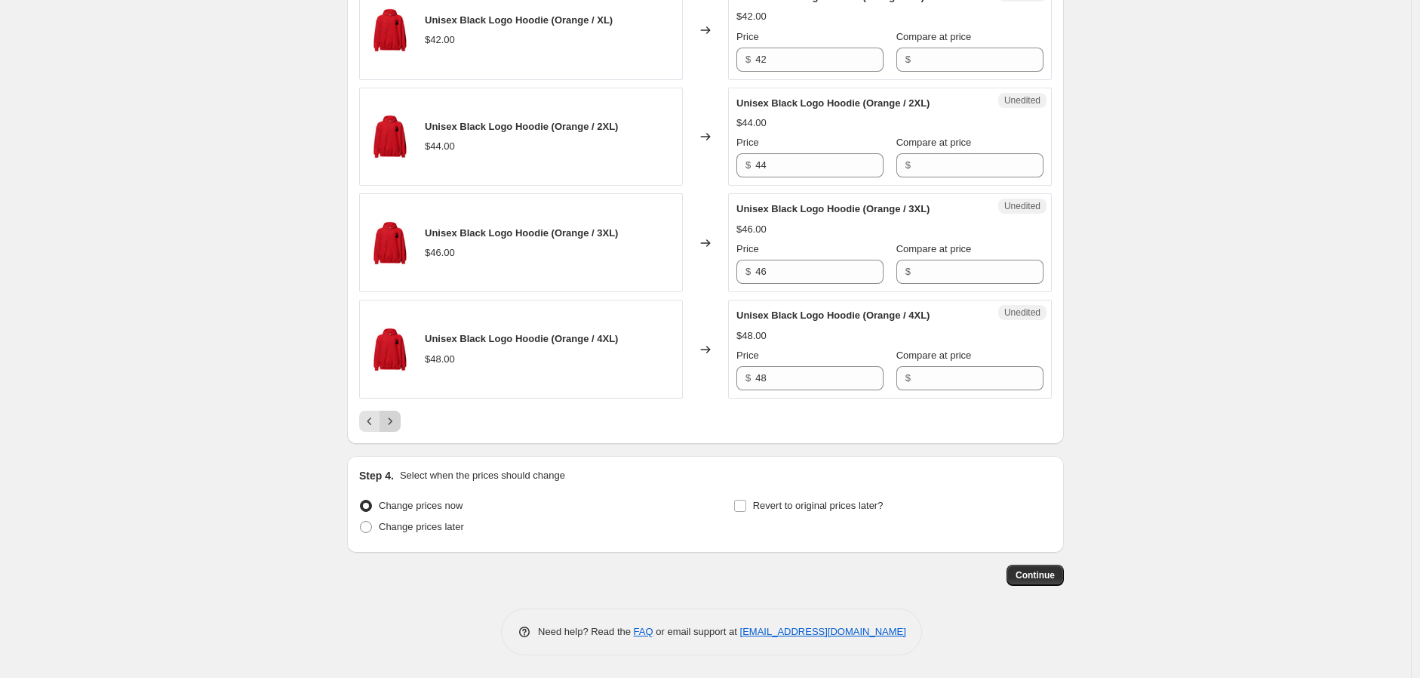
click at [396, 430] on button "Next" at bounding box center [390, 421] width 21 height 21
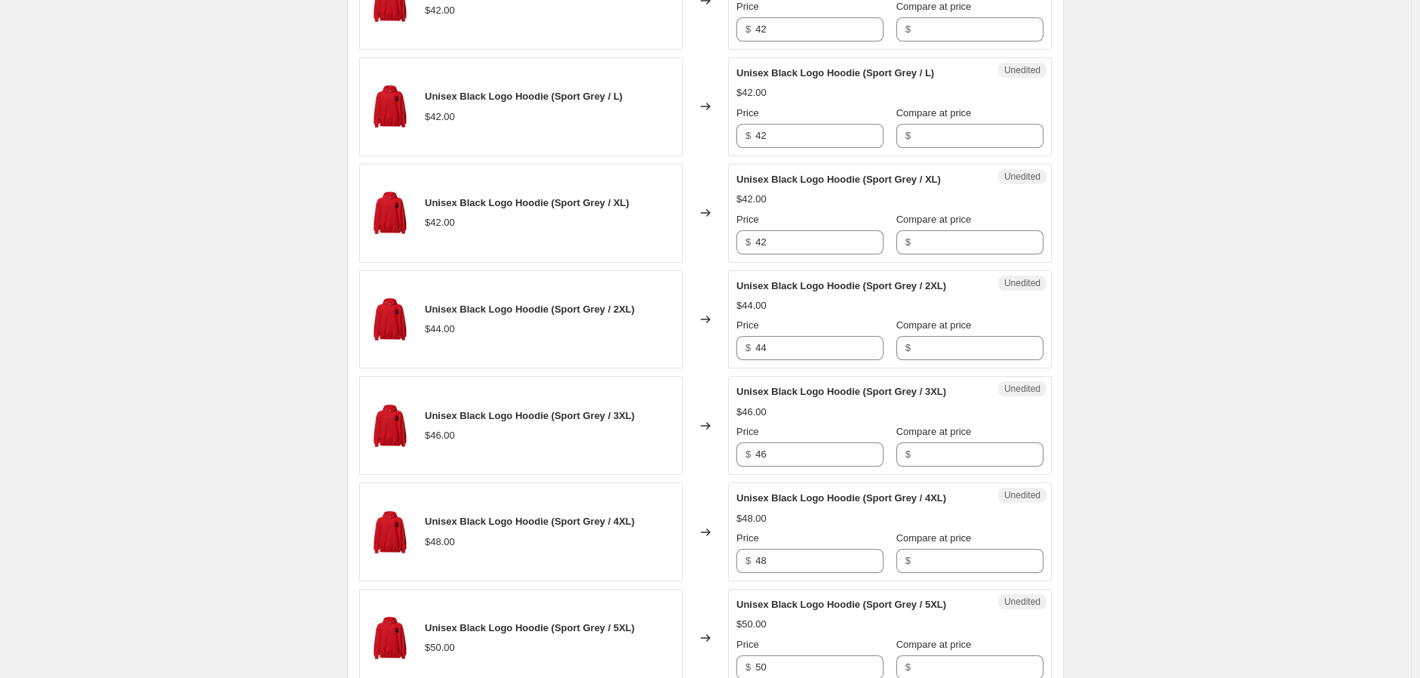
scroll to position [2290, 0]
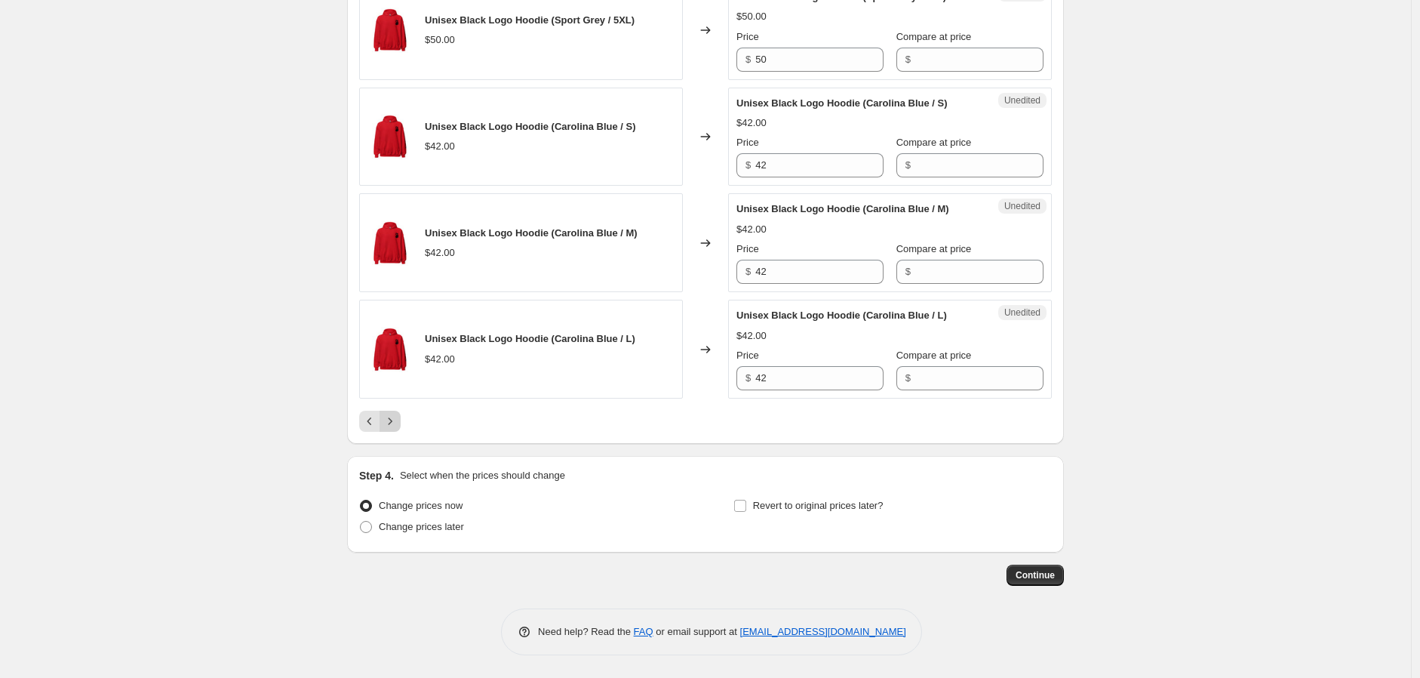
click at [394, 426] on icon "Next" at bounding box center [390, 421] width 15 height 15
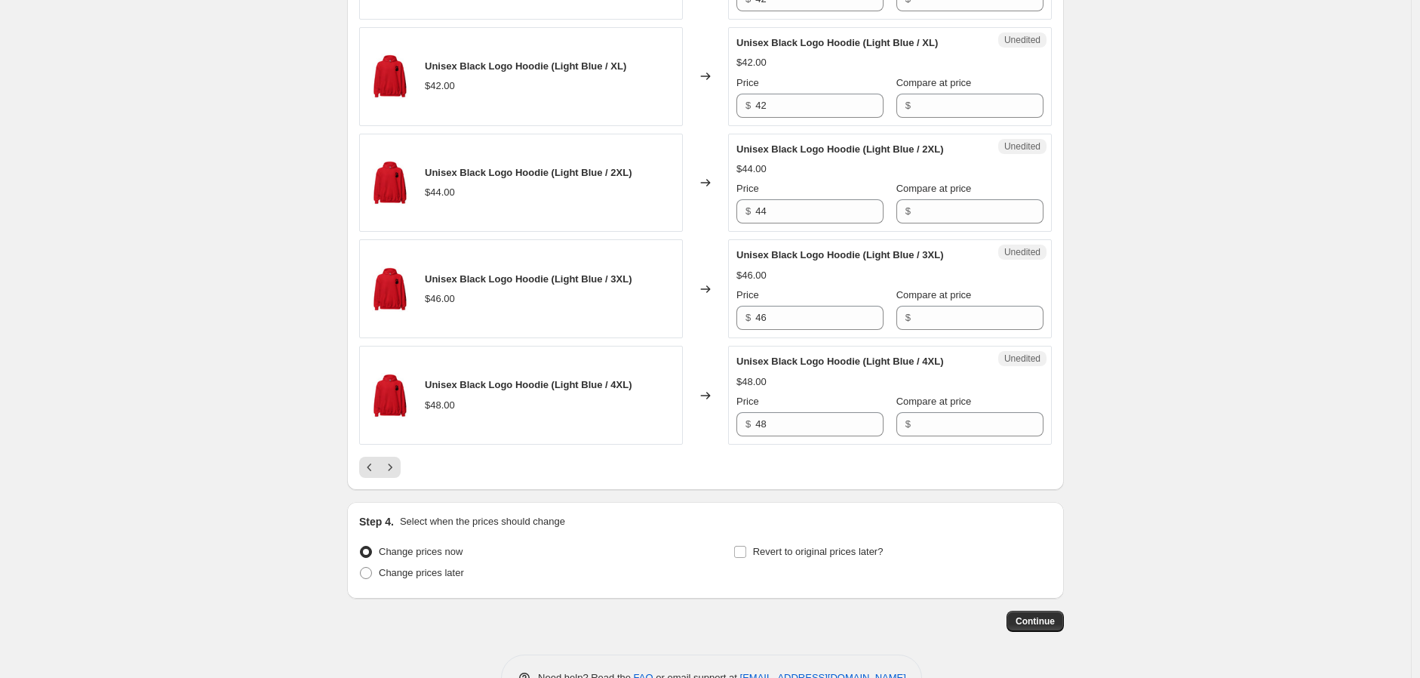
scroll to position [2230, 0]
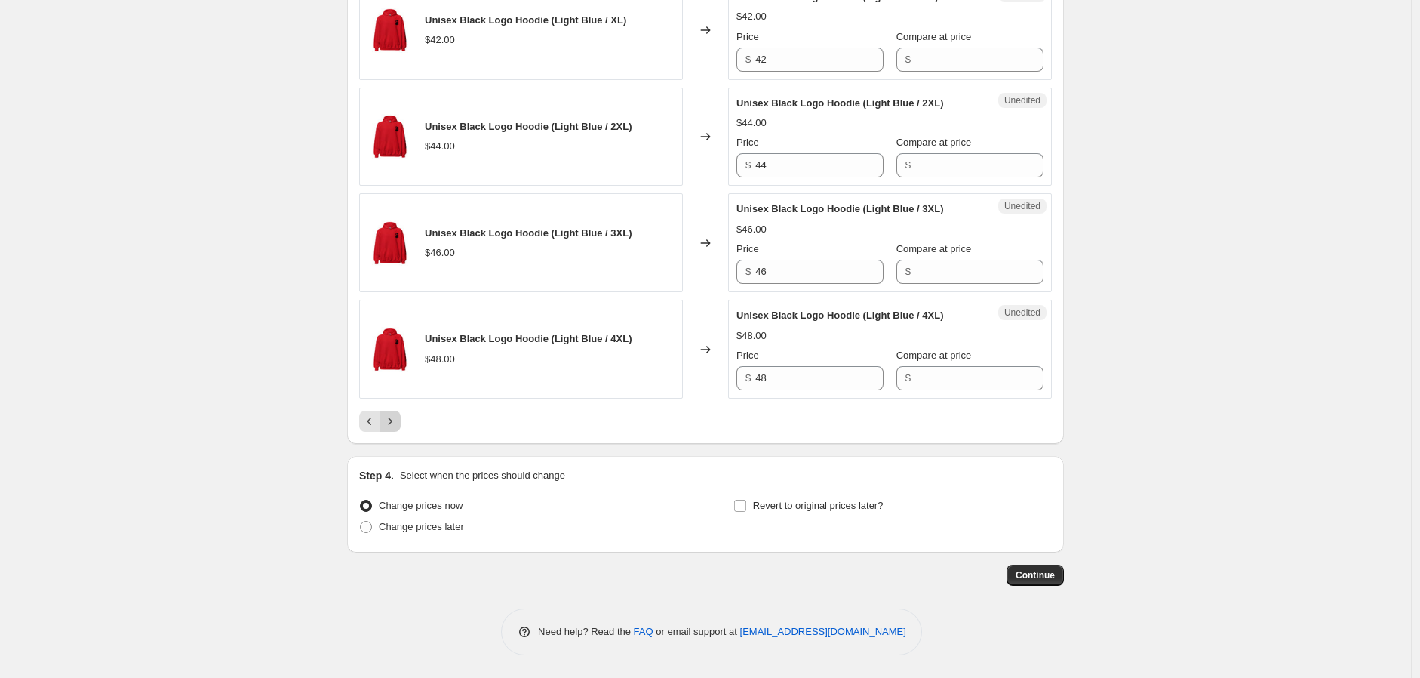
click at [398, 421] on icon "Next" at bounding box center [390, 421] width 15 height 15
click at [389, 414] on icon "Next" at bounding box center [390, 421] width 15 height 15
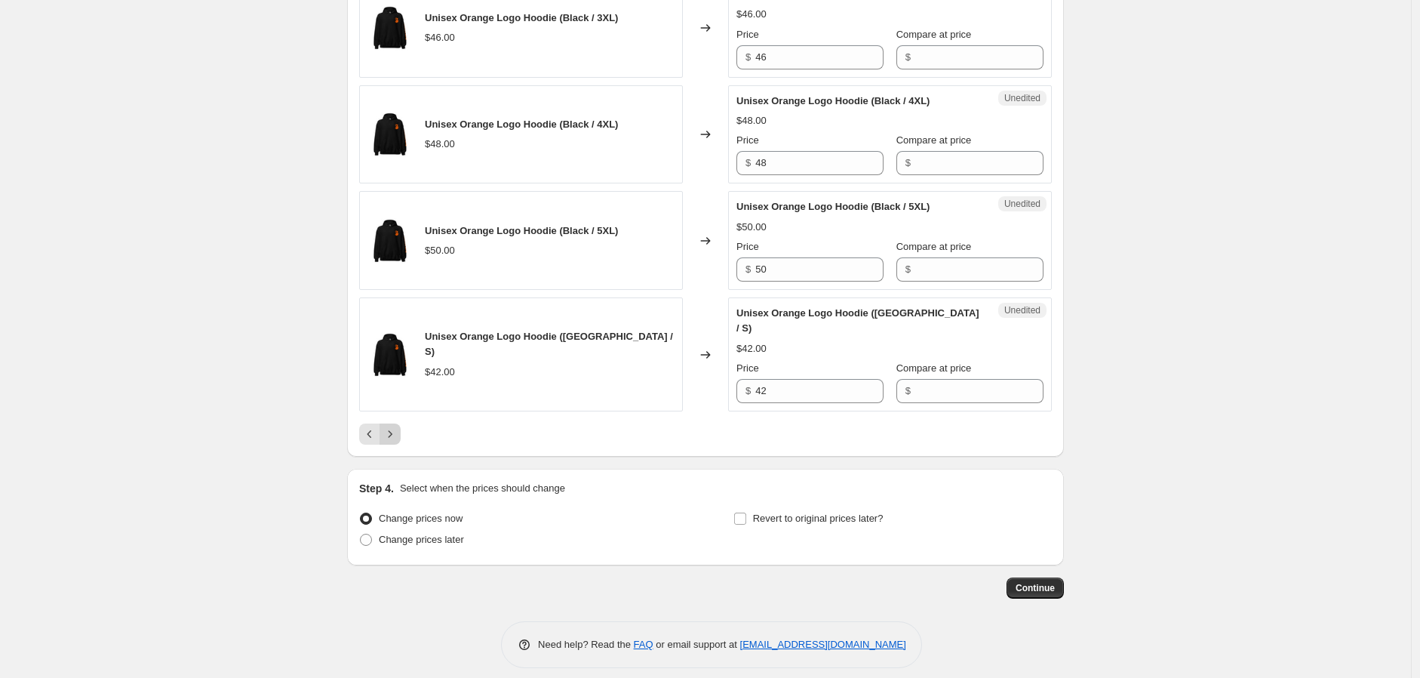
click at [390, 426] on icon "Next" at bounding box center [390, 433] width 15 height 15
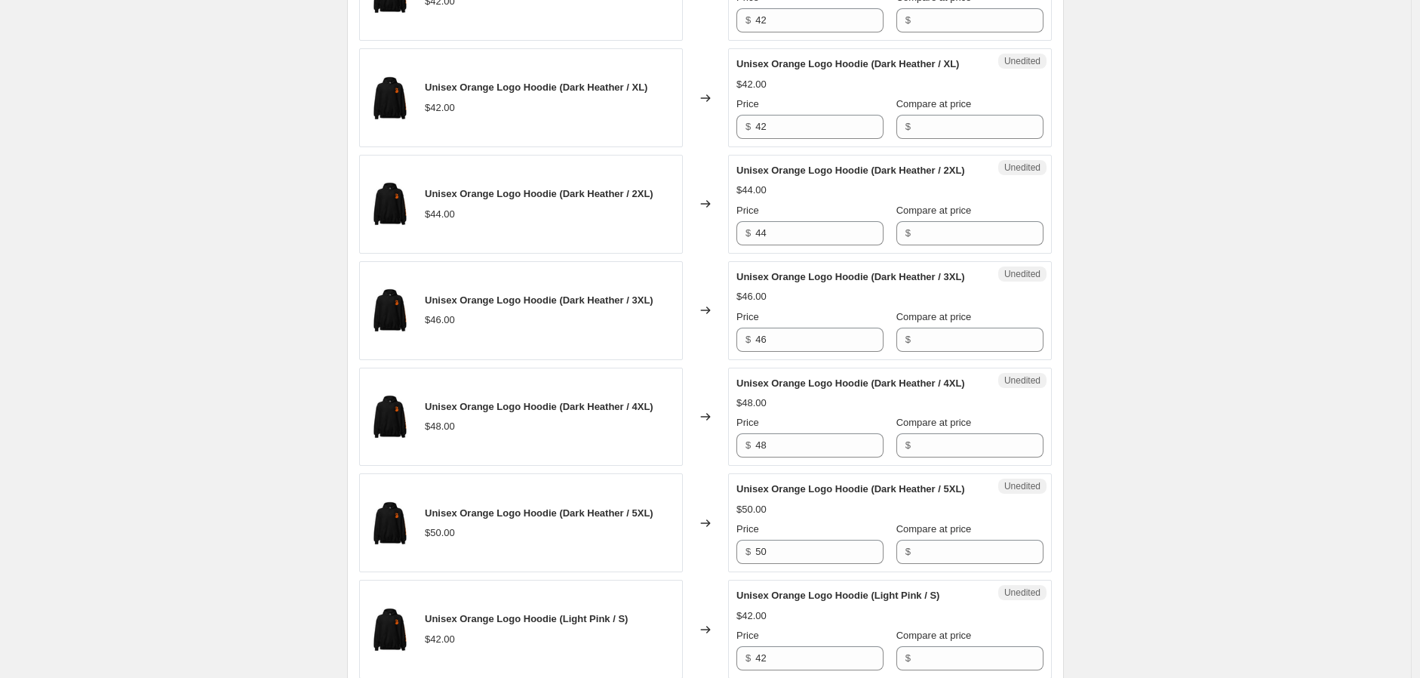
scroll to position [2396, 0]
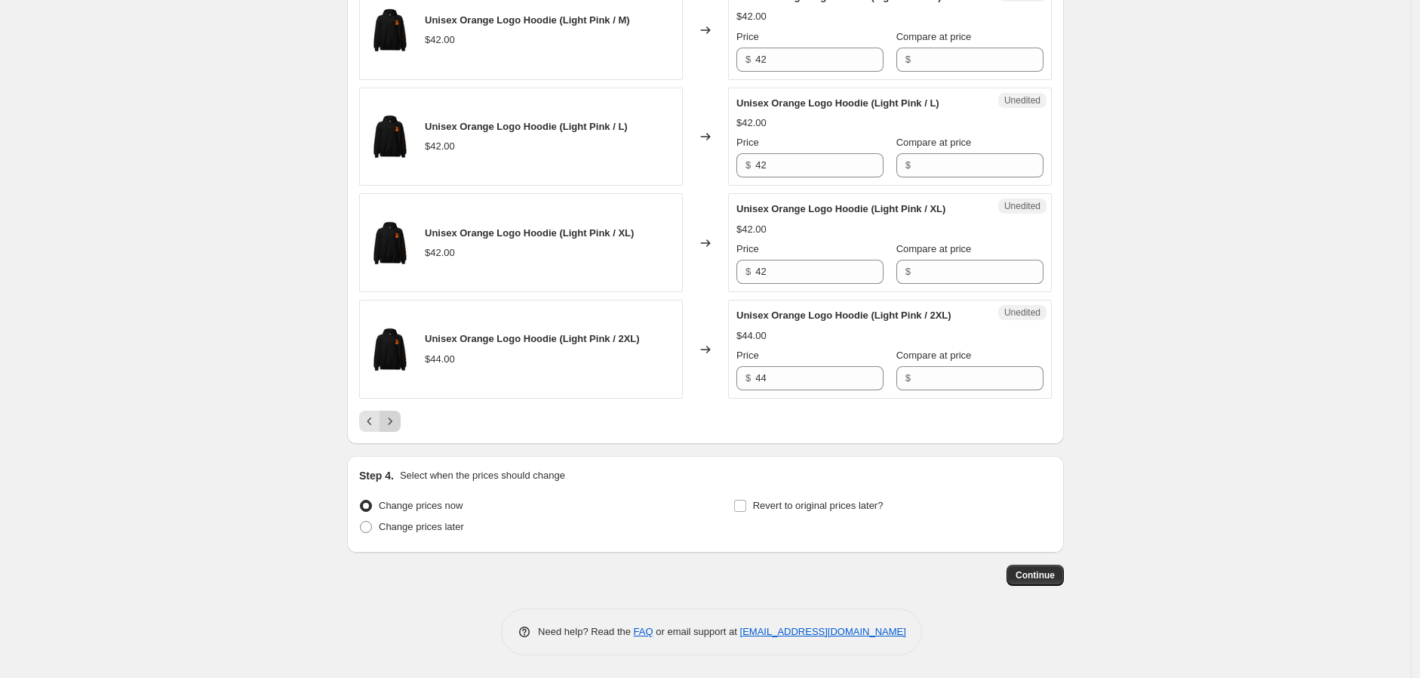
click at [386, 426] on icon "Next" at bounding box center [390, 421] width 15 height 15
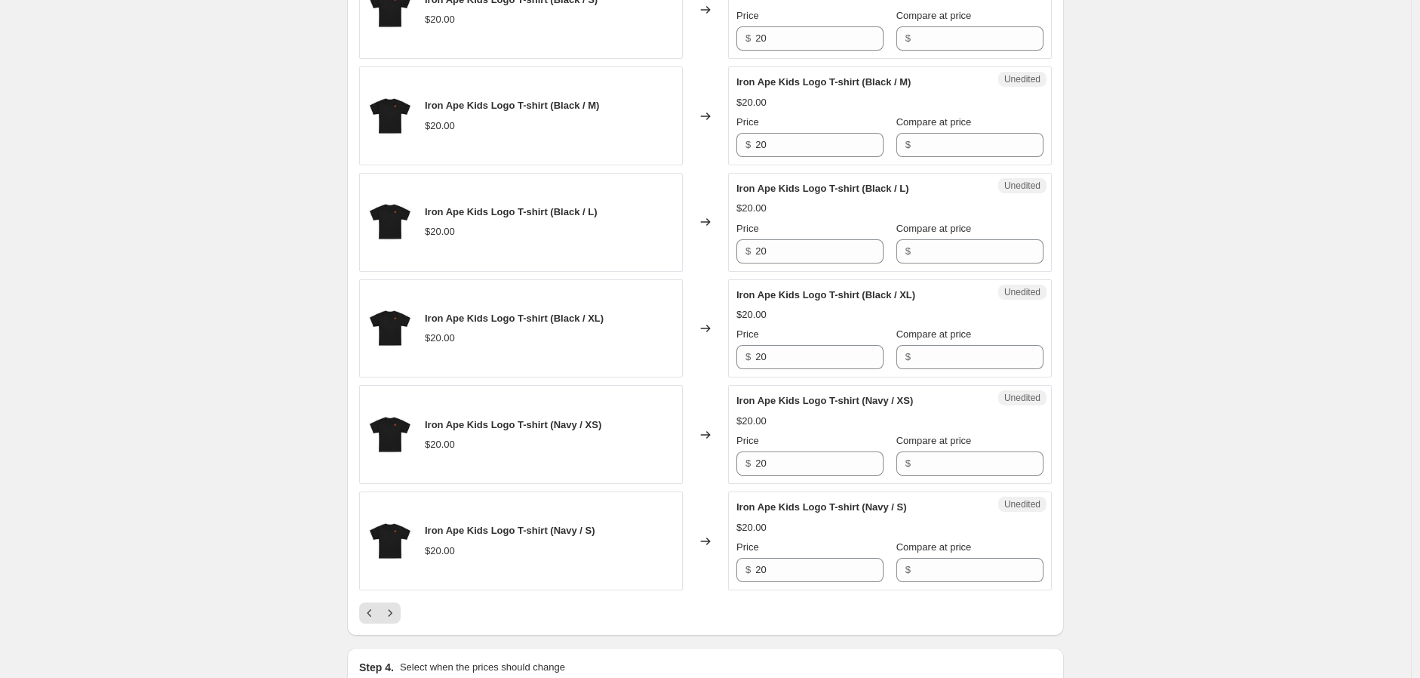
scroll to position [2230, 0]
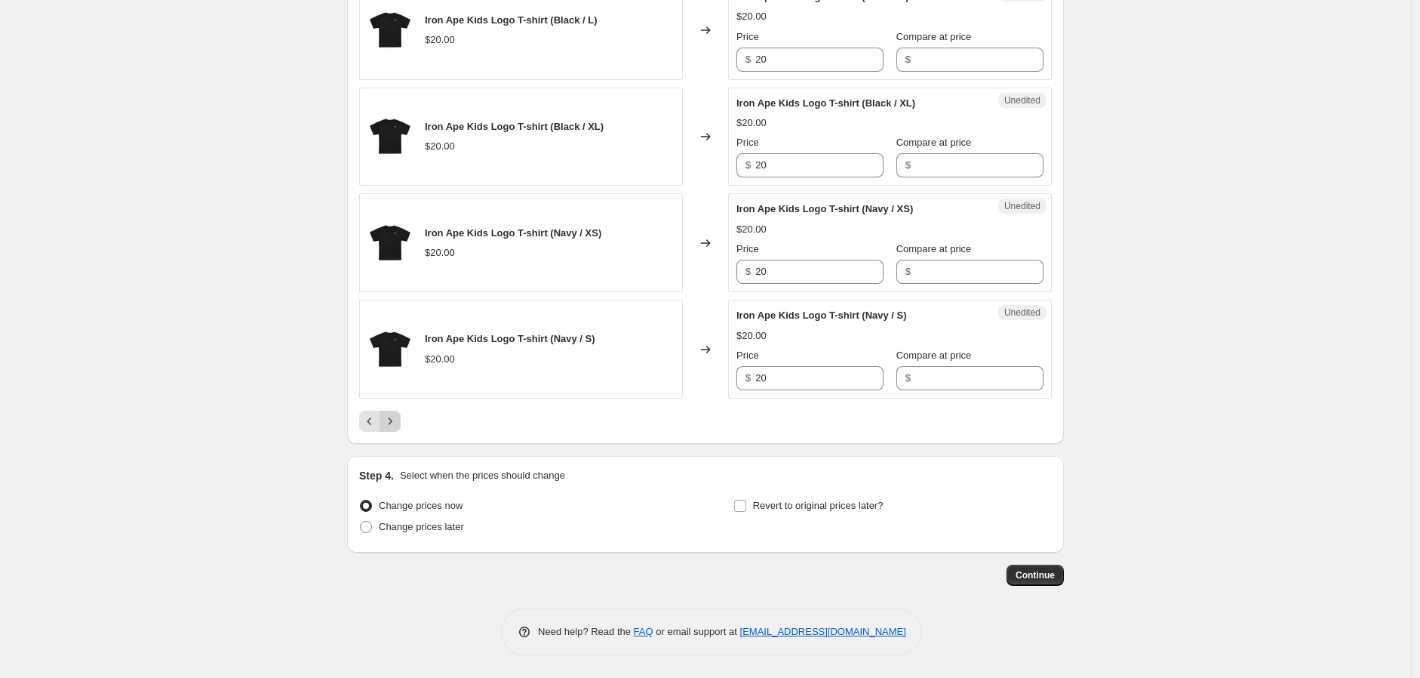
click at [395, 427] on icon "Next" at bounding box center [390, 421] width 15 height 15
click at [398, 424] on icon "Next" at bounding box center [390, 421] width 15 height 15
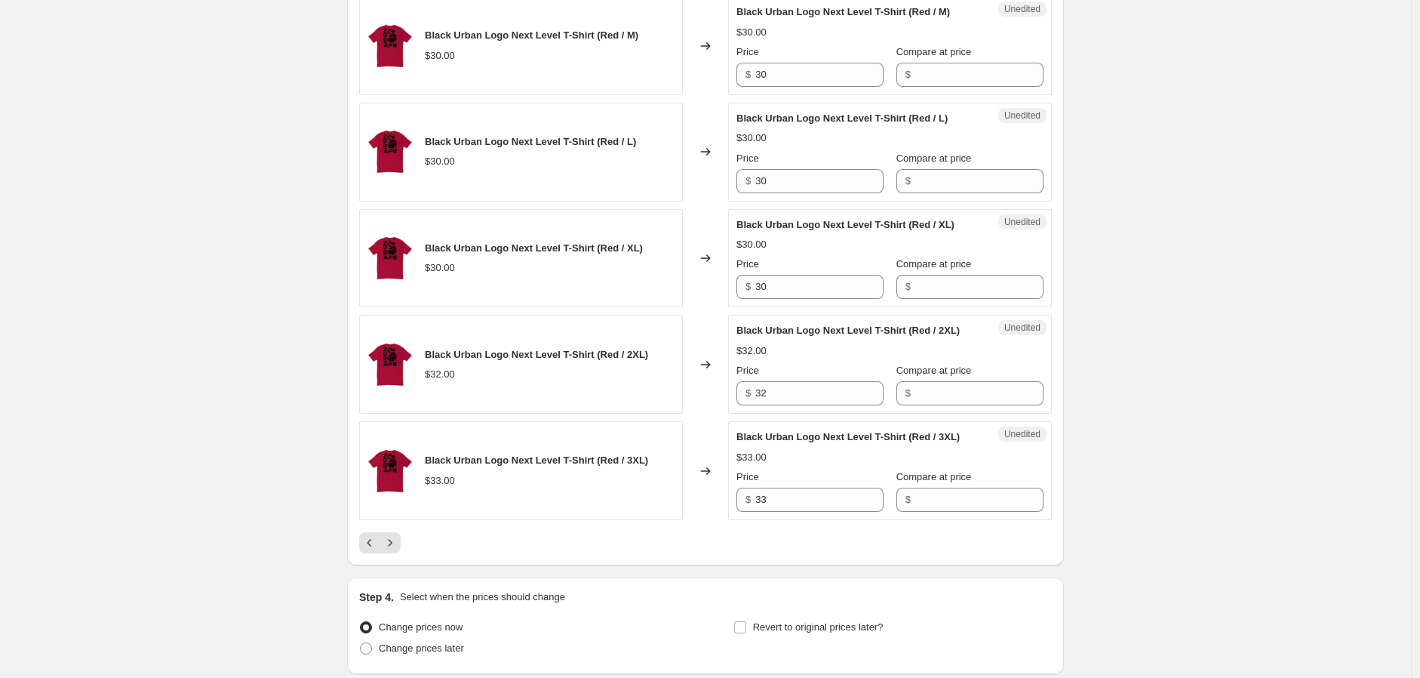
scroll to position [2260, 0]
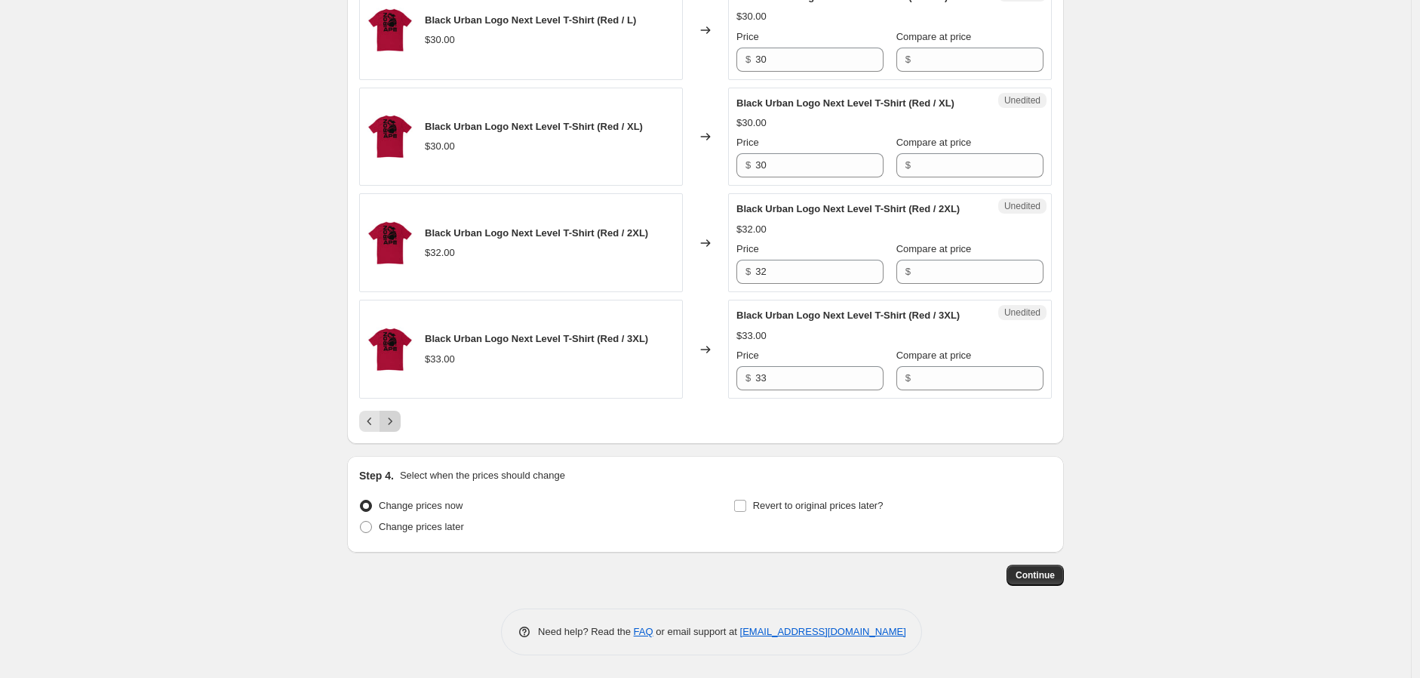
click at [391, 421] on icon "Next" at bounding box center [390, 421] width 15 height 15
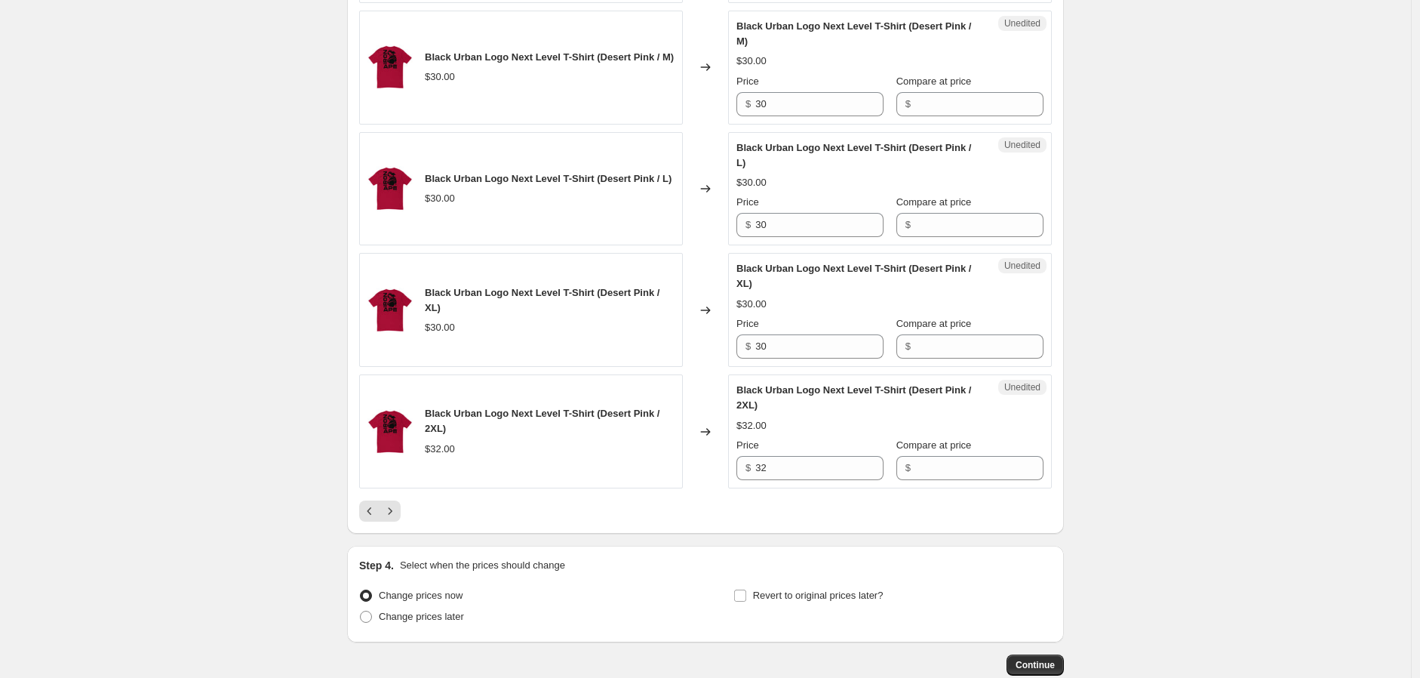
scroll to position [2531, 0]
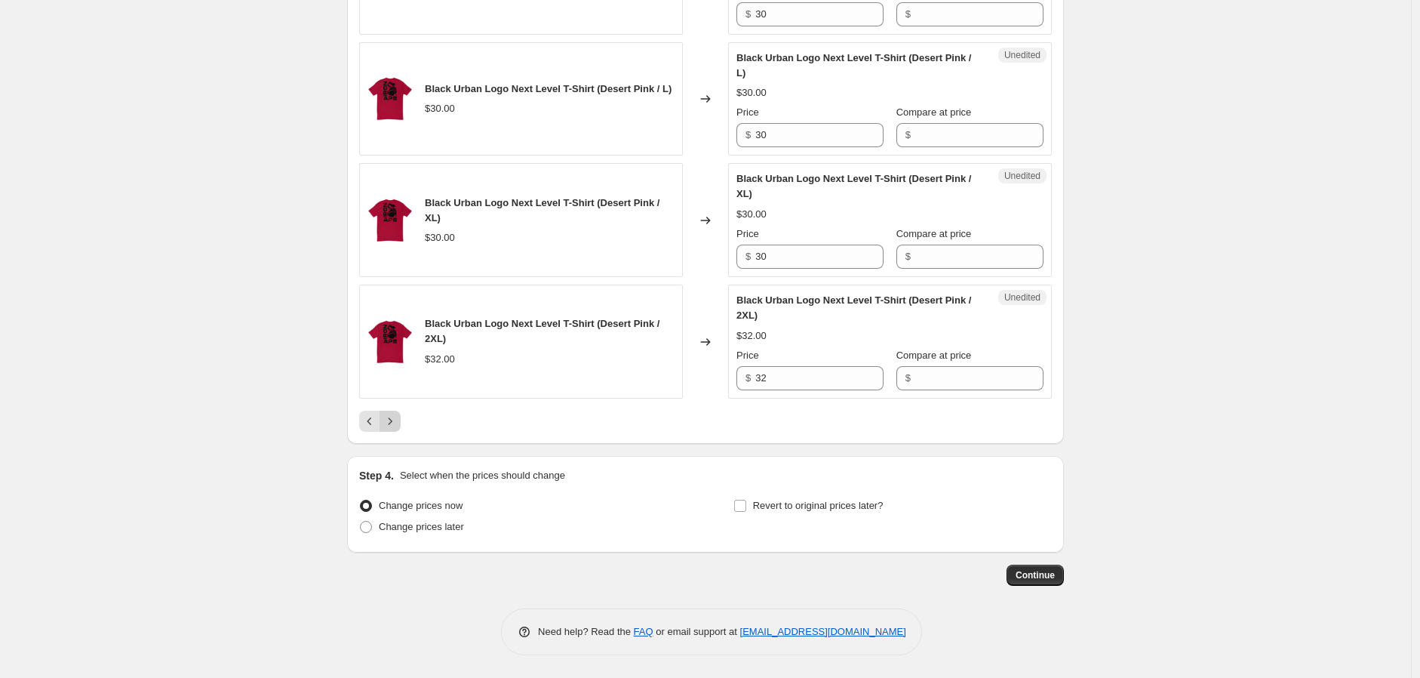
click at [394, 424] on icon "Next" at bounding box center [390, 421] width 15 height 15
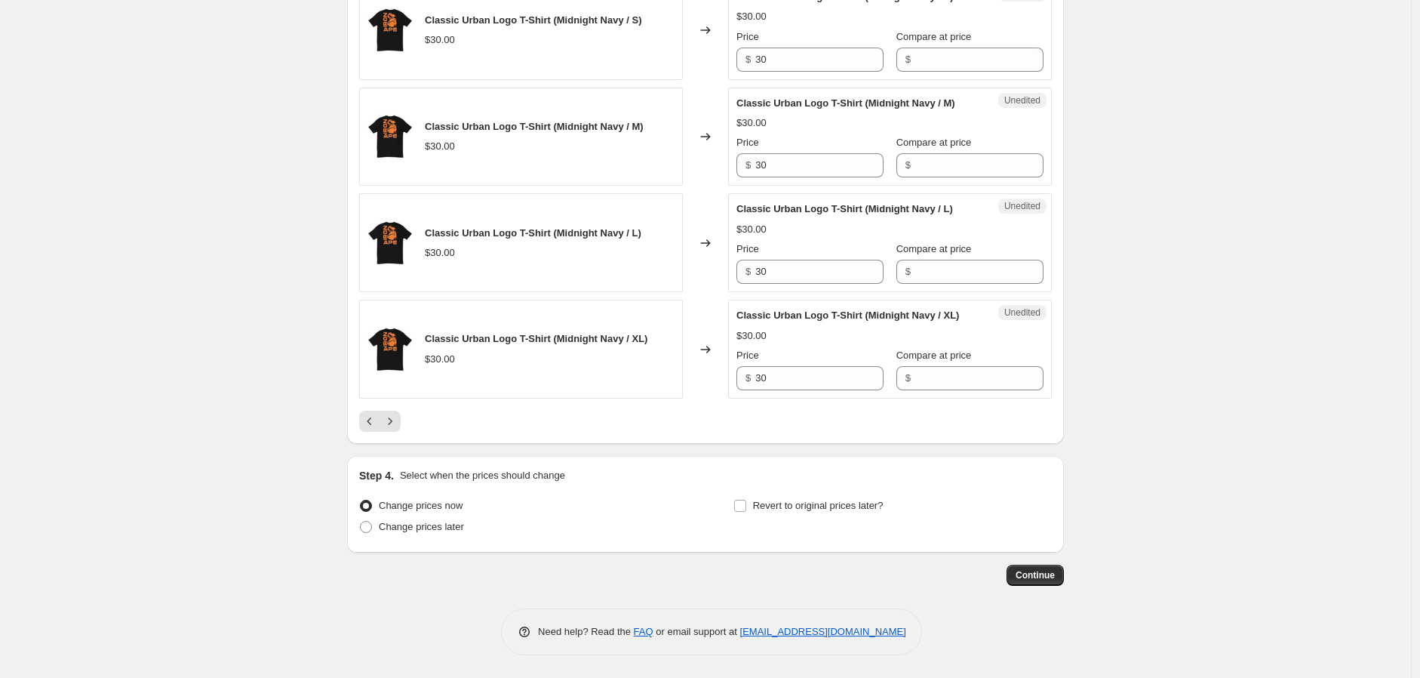
scroll to position [2396, 0]
click at [395, 426] on icon "Next" at bounding box center [390, 421] width 15 height 15
click at [371, 530] on span at bounding box center [366, 527] width 12 height 12
click at [361, 522] on input "Change prices later" at bounding box center [360, 521] width 1 height 1
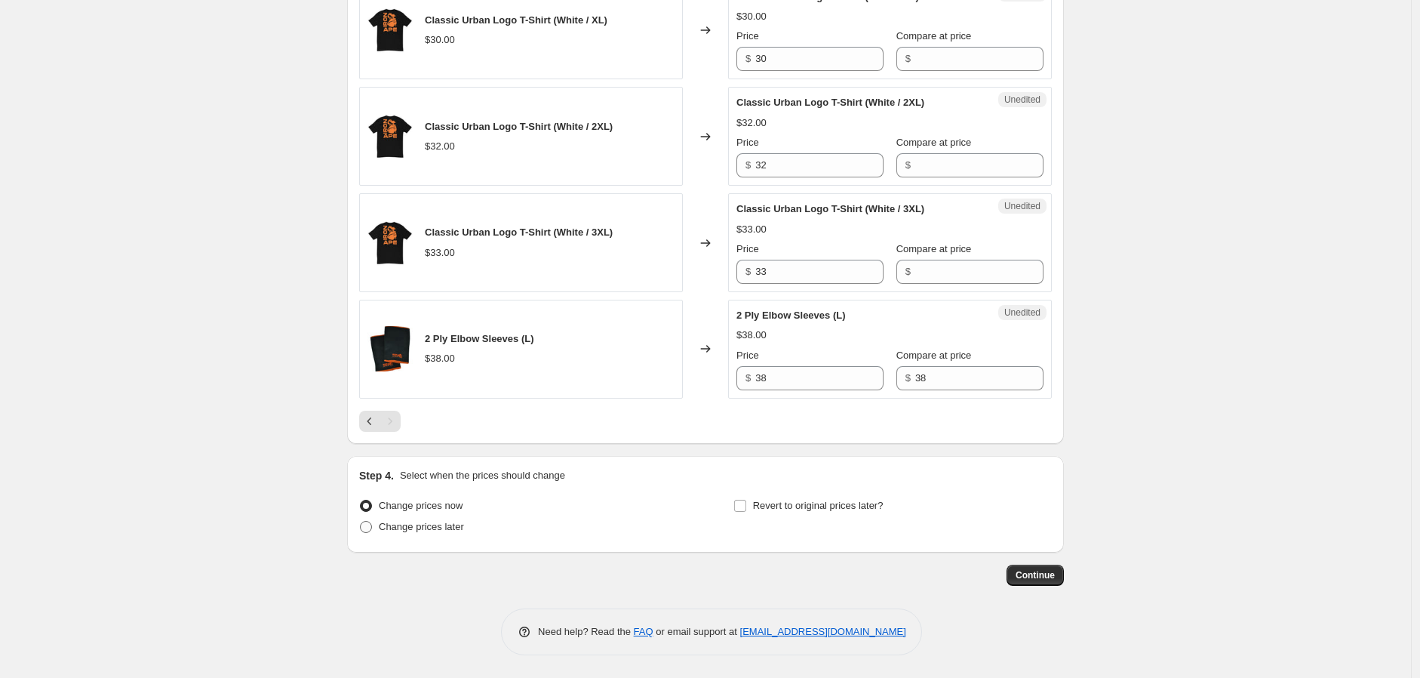
radio input "true"
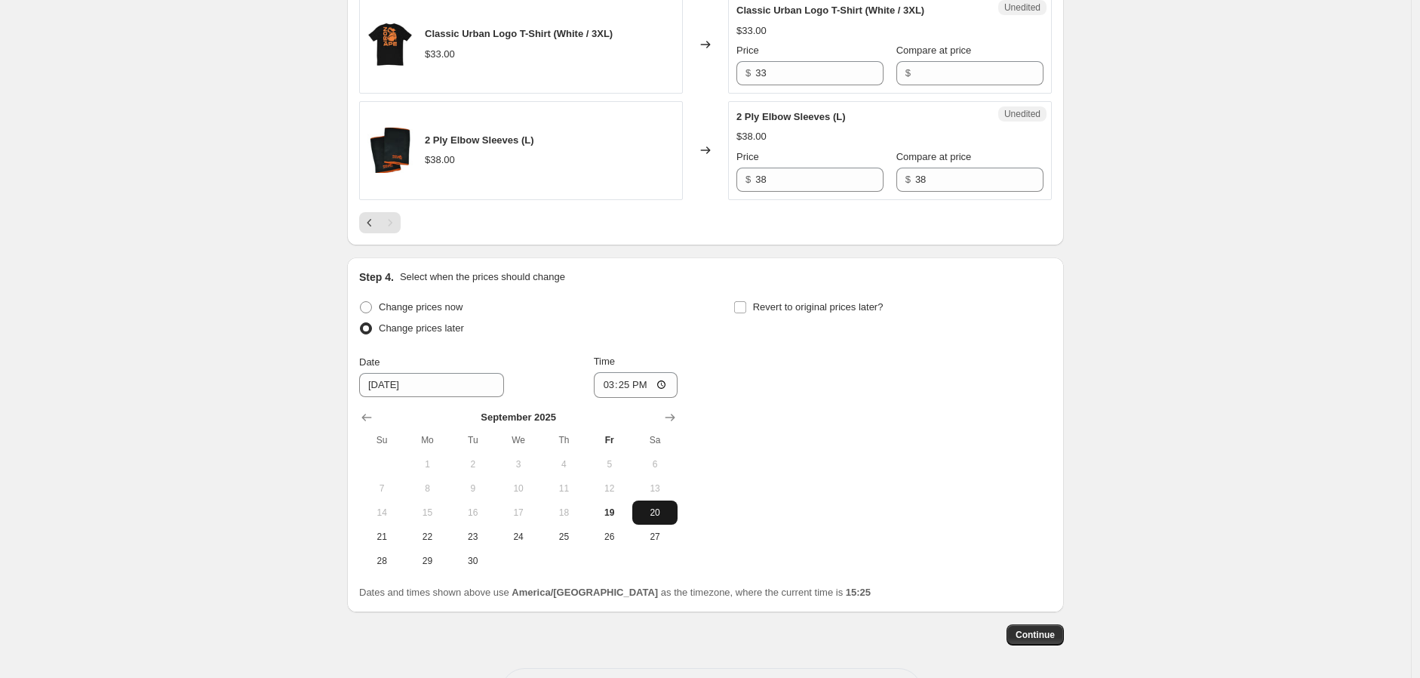
scroll to position [2108, 0]
click at [634, 397] on input "15:25" at bounding box center [636, 384] width 85 height 26
click at [648, 397] on input "15:25" at bounding box center [636, 384] width 85 height 26
click at [667, 397] on input "15:25" at bounding box center [636, 384] width 85 height 26
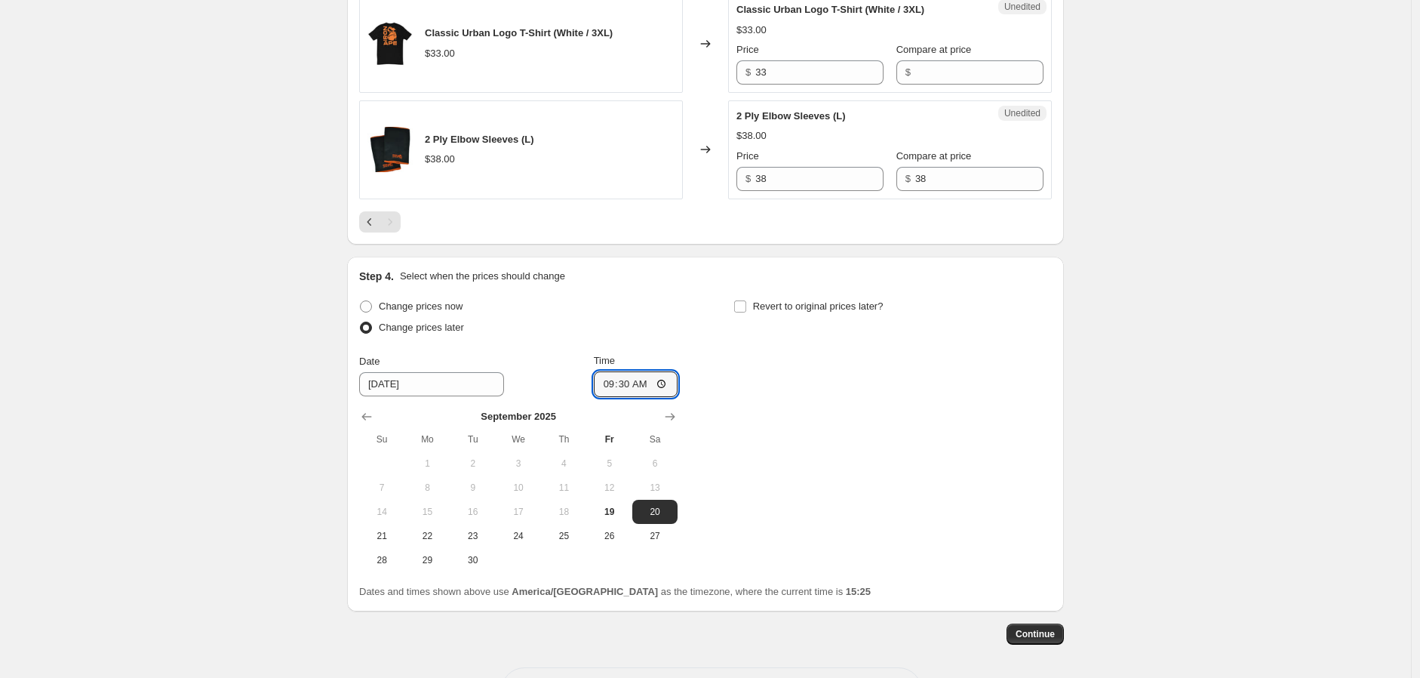
type input "09:30"
click at [855, 501] on div "Change prices now Change prices later Date 9/20/2025 Time 09:30 September 2025 …" at bounding box center [705, 434] width 693 height 276
click at [746, 312] on input "Revert to original prices later?" at bounding box center [740, 306] width 12 height 12
checkbox input "true"
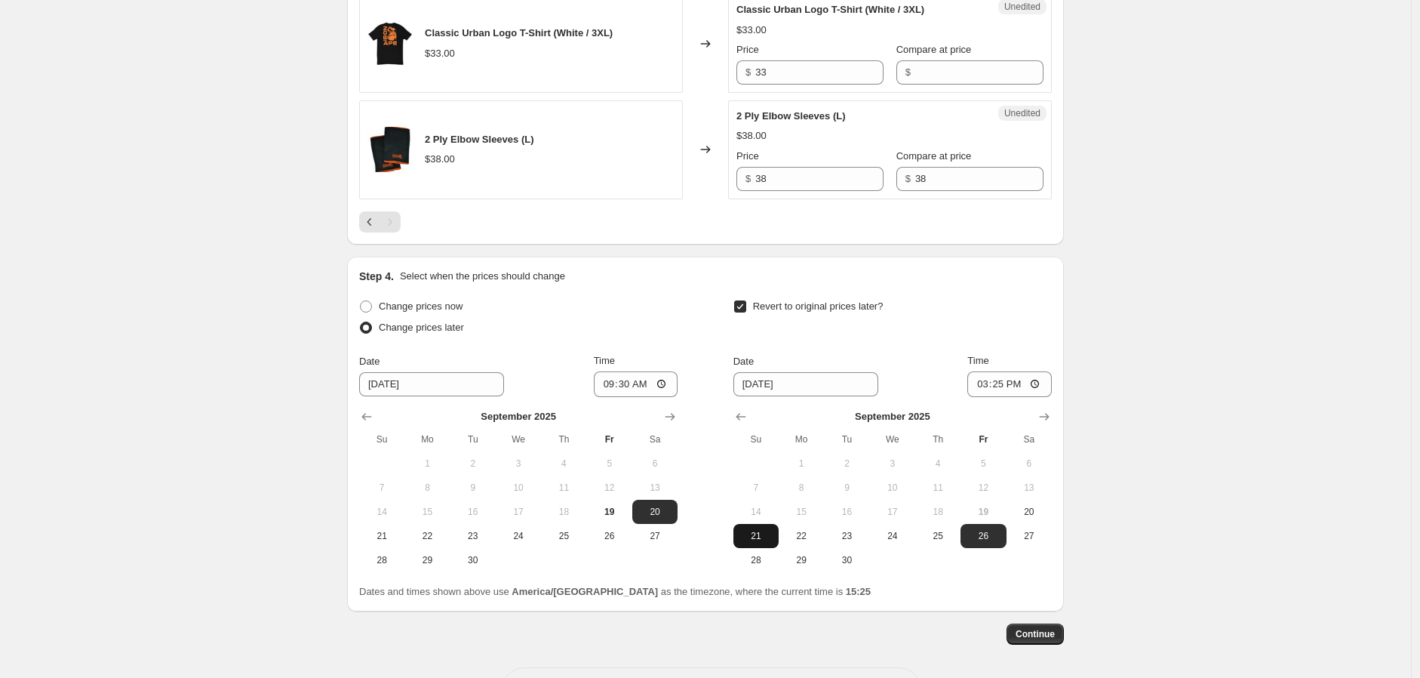
click at [761, 542] on span "21" at bounding box center [756, 536] width 33 height 12
click at [798, 542] on span "22" at bounding box center [801, 536] width 33 height 12
type input "9/22/2025"
click at [1036, 397] on input "15:25" at bounding box center [1010, 384] width 85 height 26
type input "00:00"
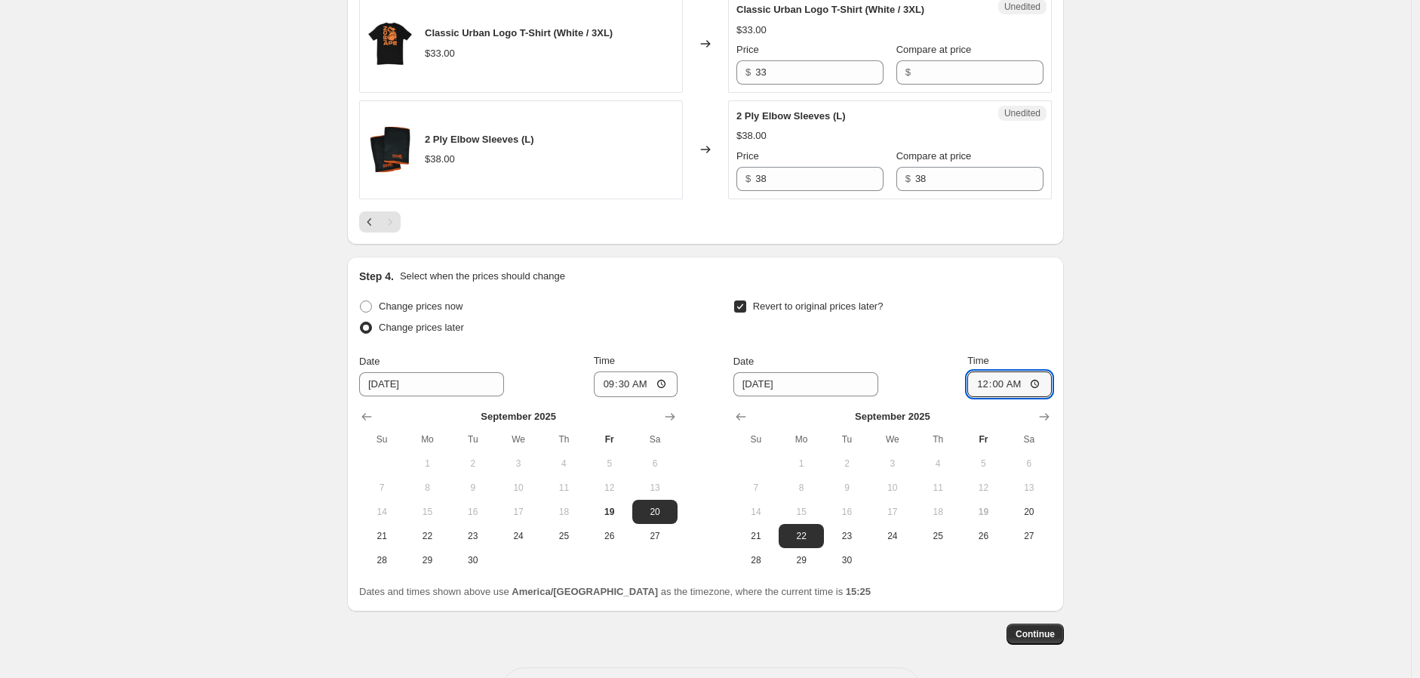
click at [1005, 341] on div "Revert to original prices later?" at bounding box center [893, 318] width 319 height 45
click at [1042, 640] on span "Continue" at bounding box center [1035, 634] width 39 height 12
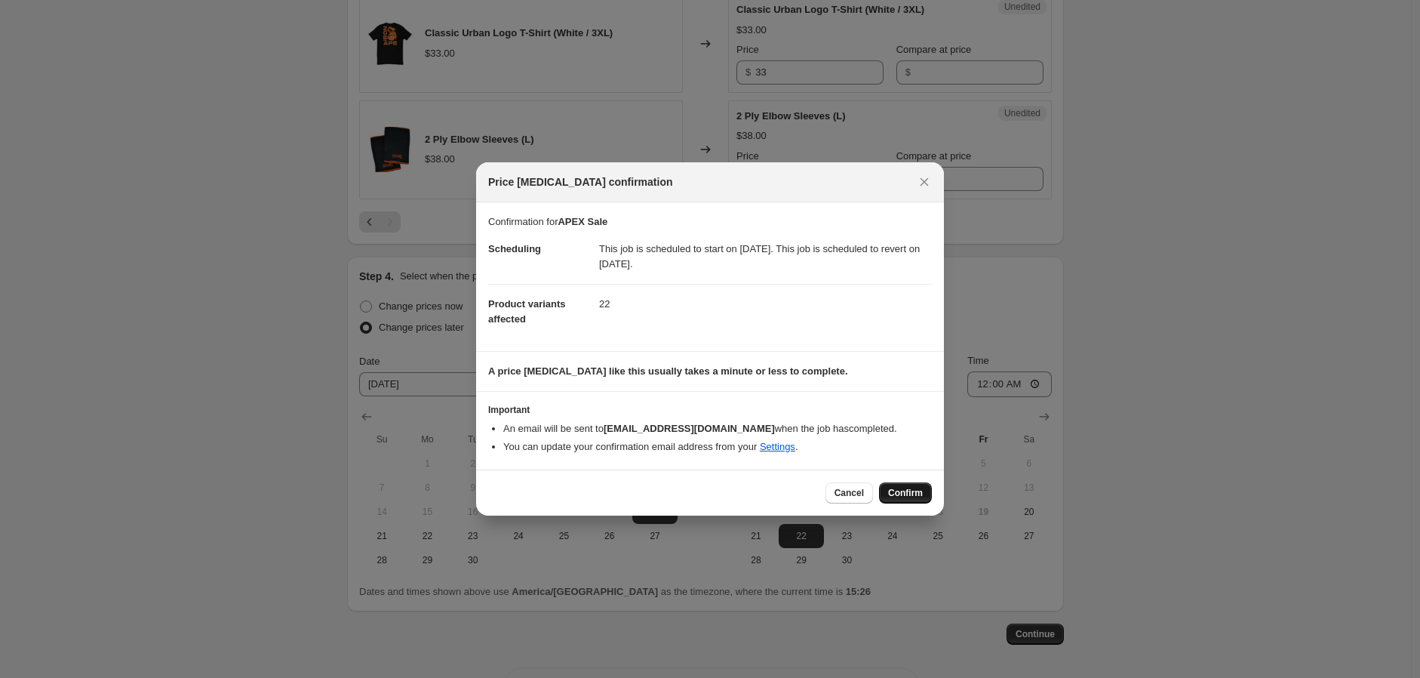
click at [903, 494] on span "Confirm" at bounding box center [905, 493] width 35 height 12
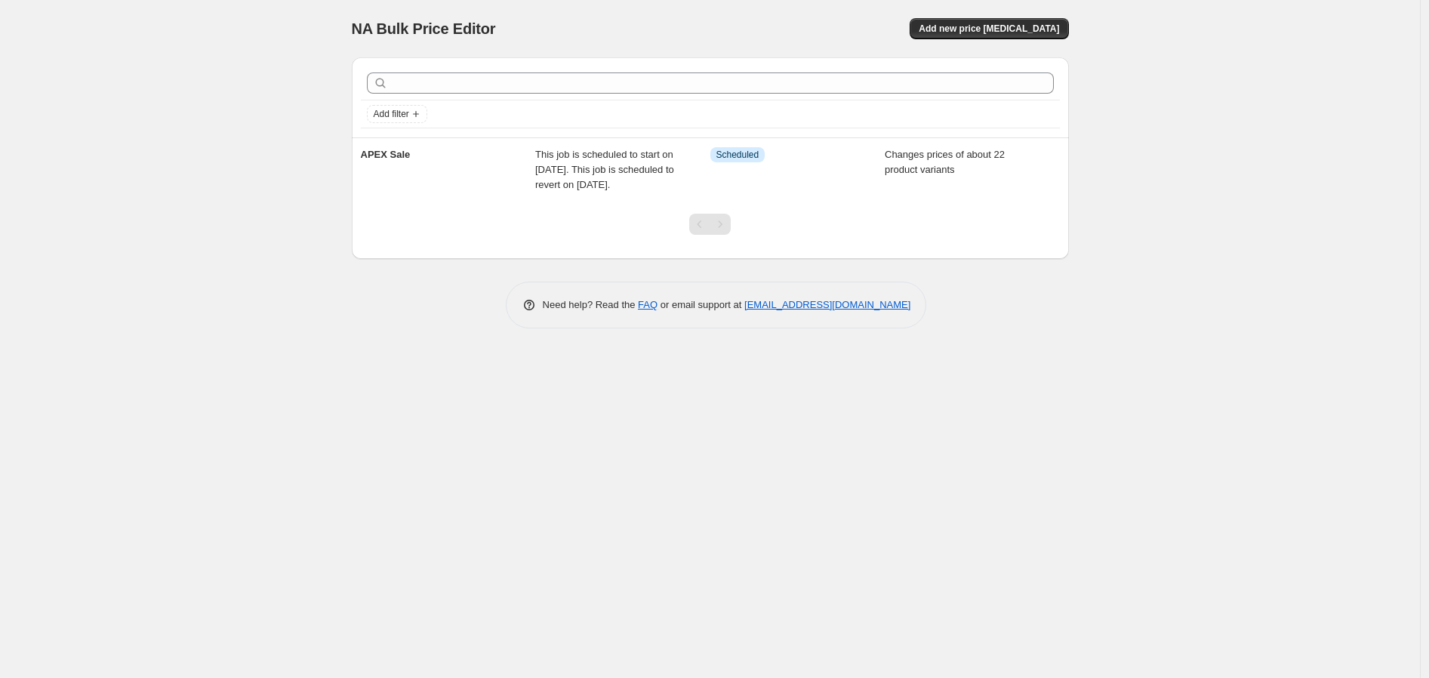
click at [209, 288] on div "NA Bulk Price Editor. This page is ready NA Bulk Price Editor Add new price [ME…" at bounding box center [710, 339] width 1420 height 678
